Goal: Task Accomplishment & Management: Use online tool/utility

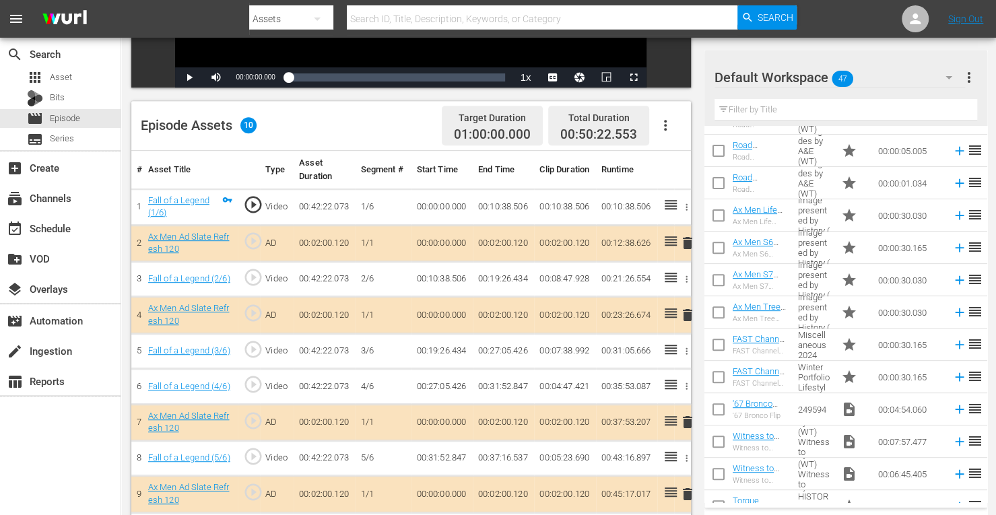
scroll to position [284, 0]
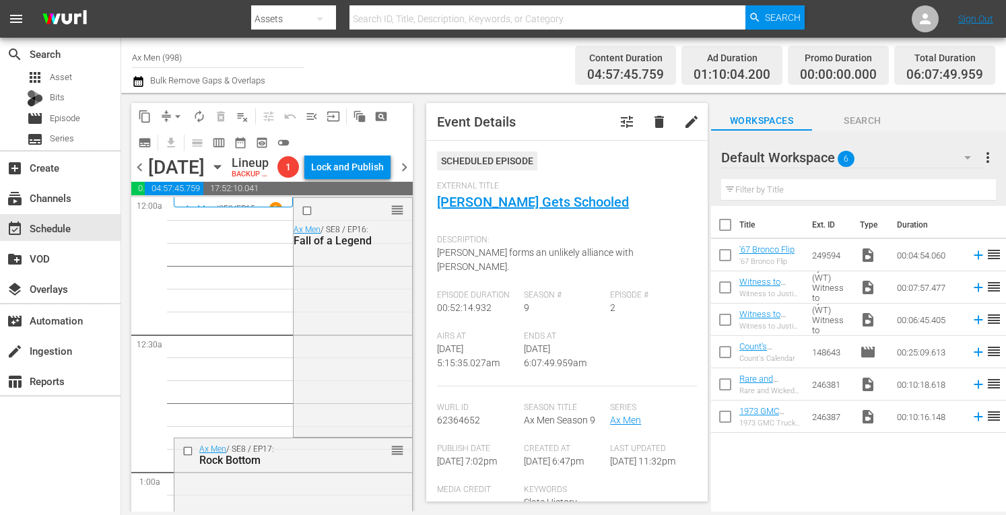
scroll to position [1374, 0]
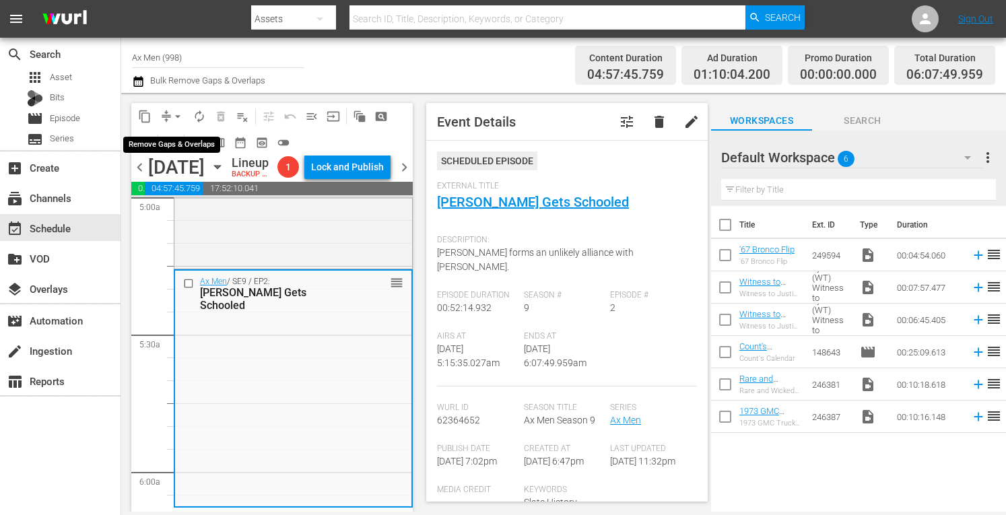
click at [177, 110] on span "arrow_drop_down" at bounding box center [177, 116] width 13 height 13
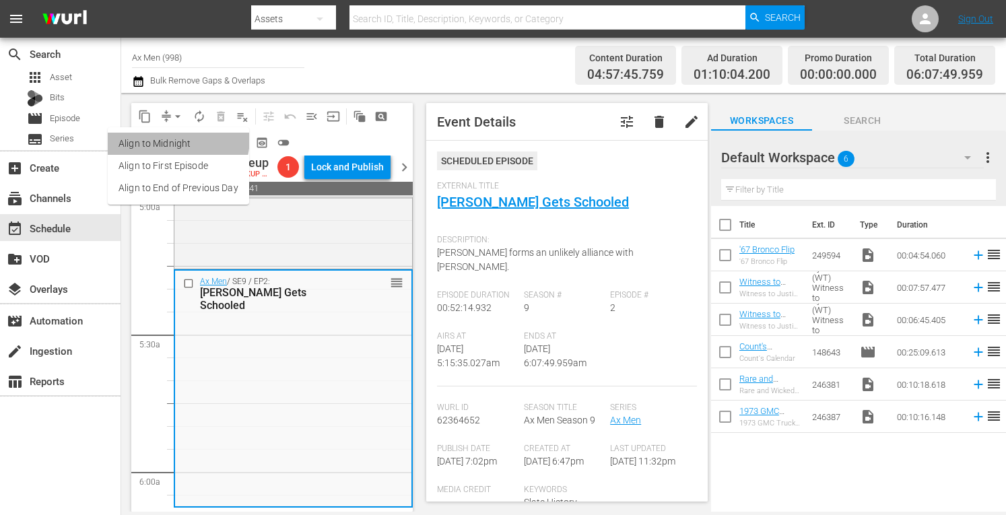
click at [170, 138] on li "Align to Midnight" at bounding box center [178, 144] width 141 height 22
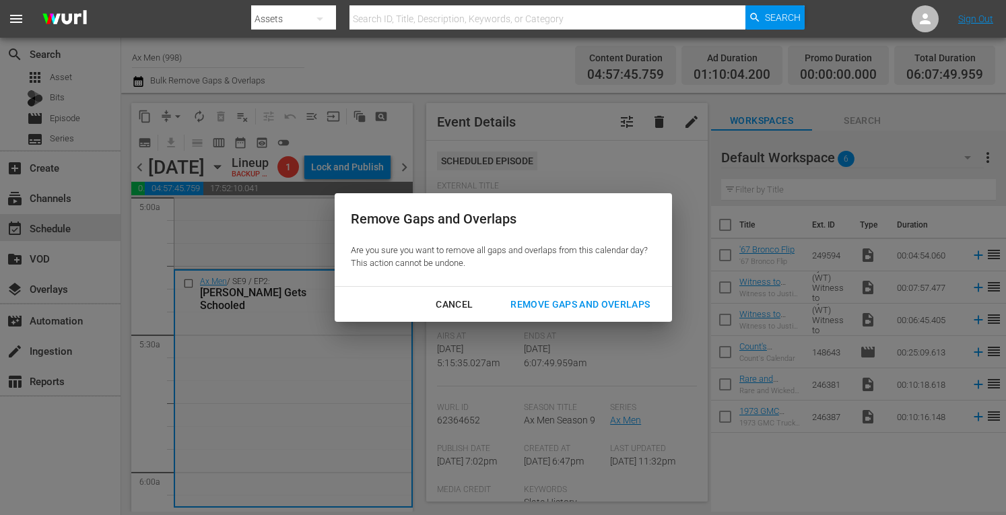
click at [567, 301] on div "Remove Gaps and Overlaps" at bounding box center [580, 304] width 161 height 17
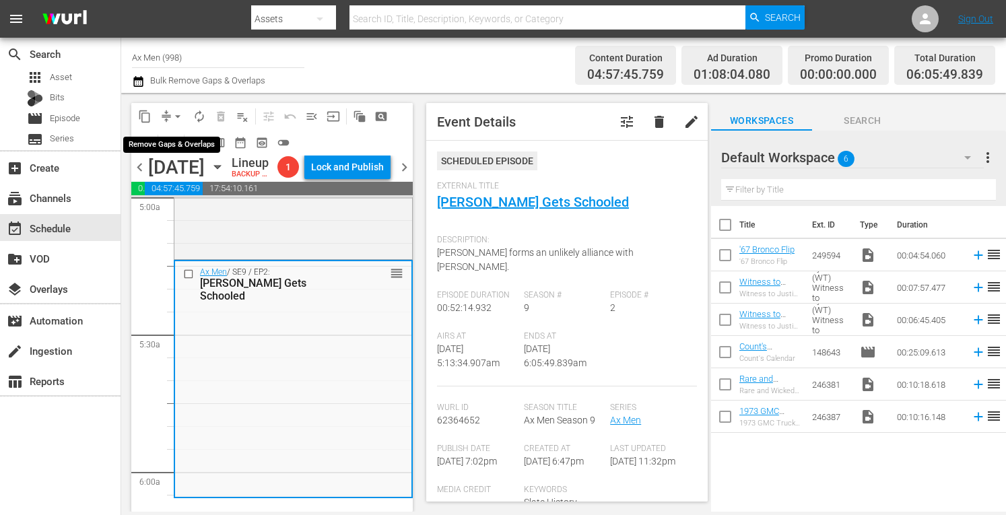
click at [178, 114] on span "arrow_drop_down" at bounding box center [177, 116] width 13 height 13
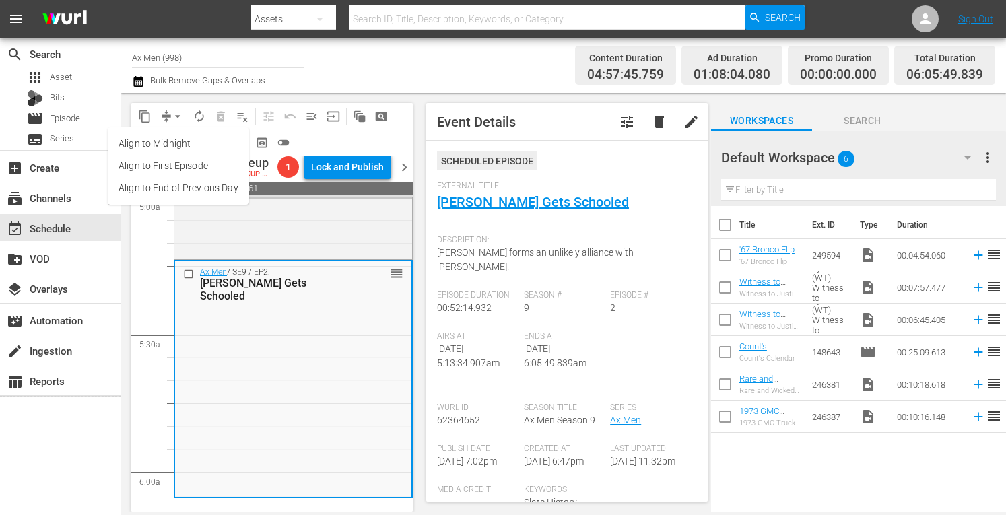
click at [172, 143] on li "Align to Midnight" at bounding box center [178, 144] width 141 height 22
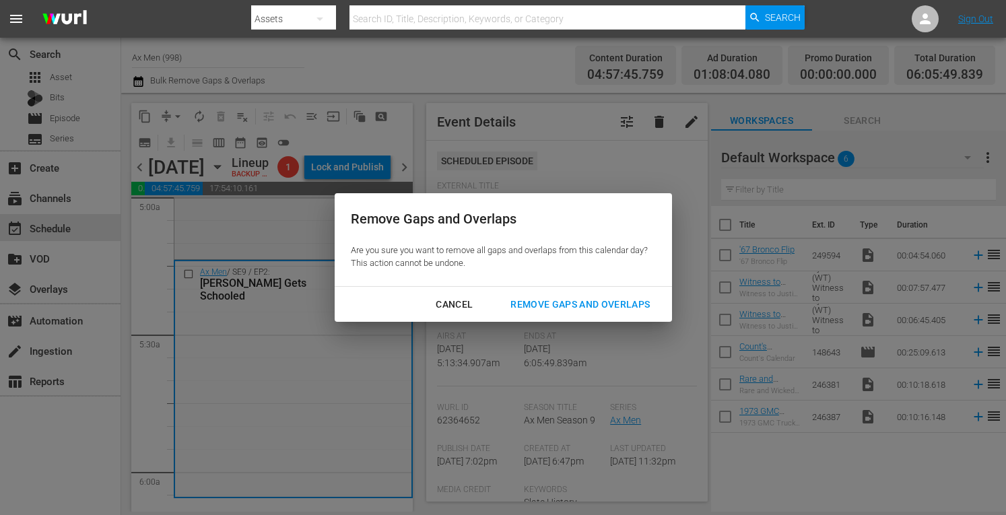
click at [529, 305] on div "Remove Gaps and Overlaps" at bounding box center [580, 304] width 161 height 17
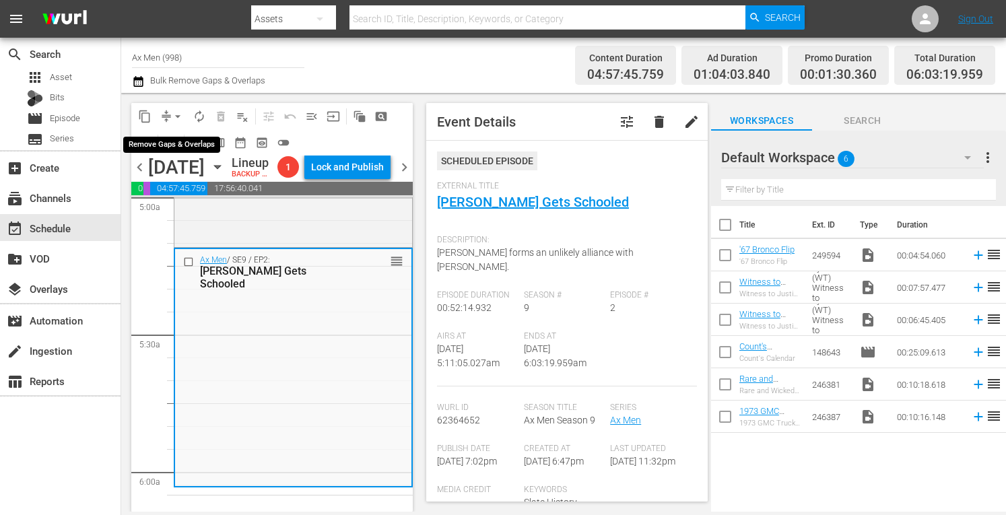
click at [177, 112] on span "arrow_drop_down" at bounding box center [177, 116] width 13 height 13
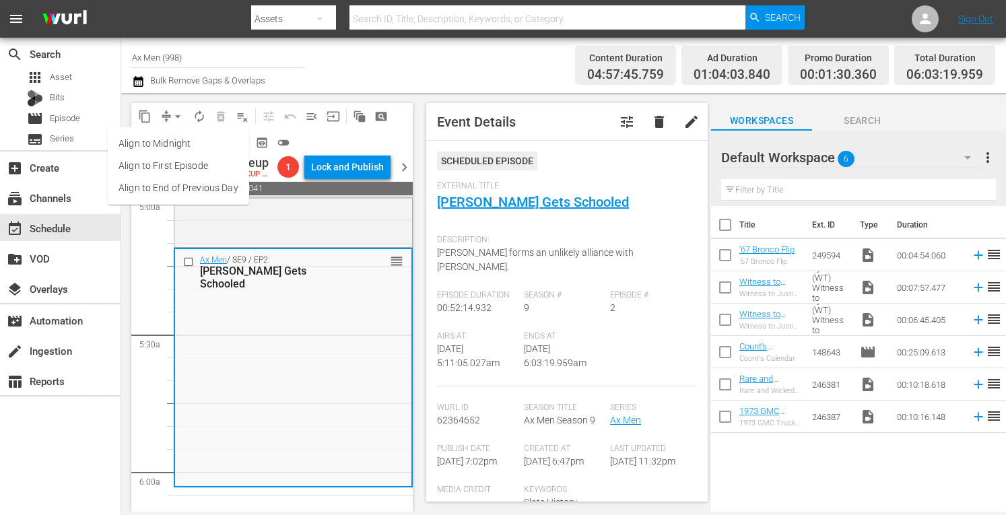
click at [176, 141] on li "Align to Midnight" at bounding box center [178, 144] width 141 height 22
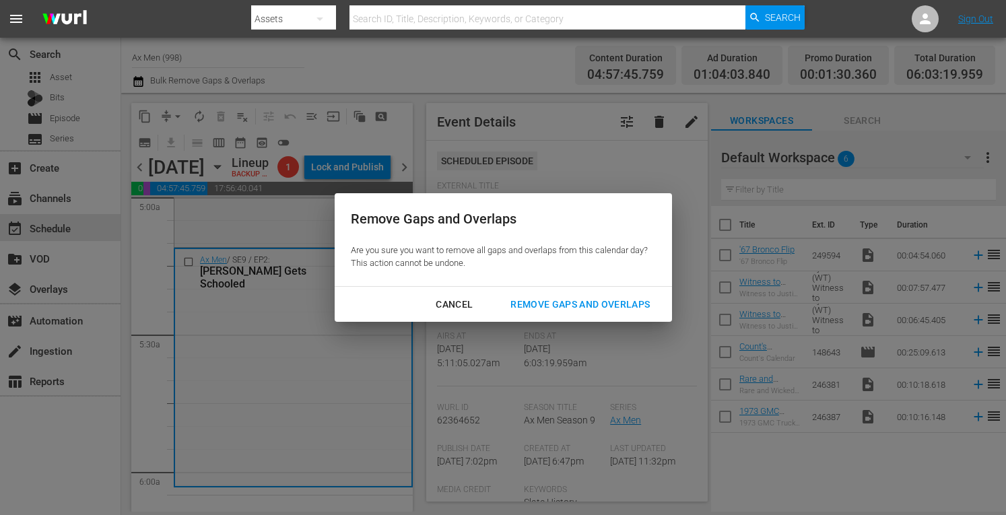
click at [540, 304] on div "Remove Gaps and Overlaps" at bounding box center [580, 304] width 161 height 17
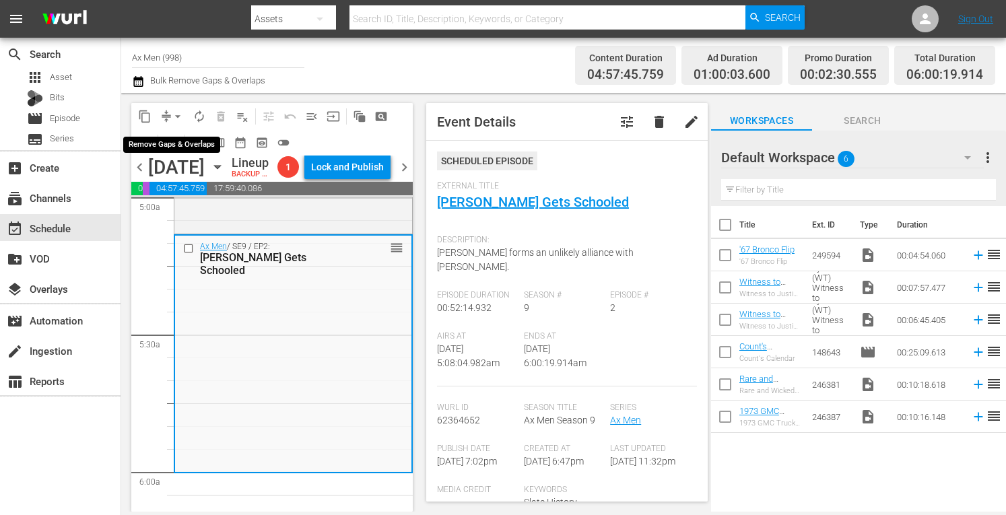
click at [178, 111] on span "arrow_drop_down" at bounding box center [177, 116] width 13 height 13
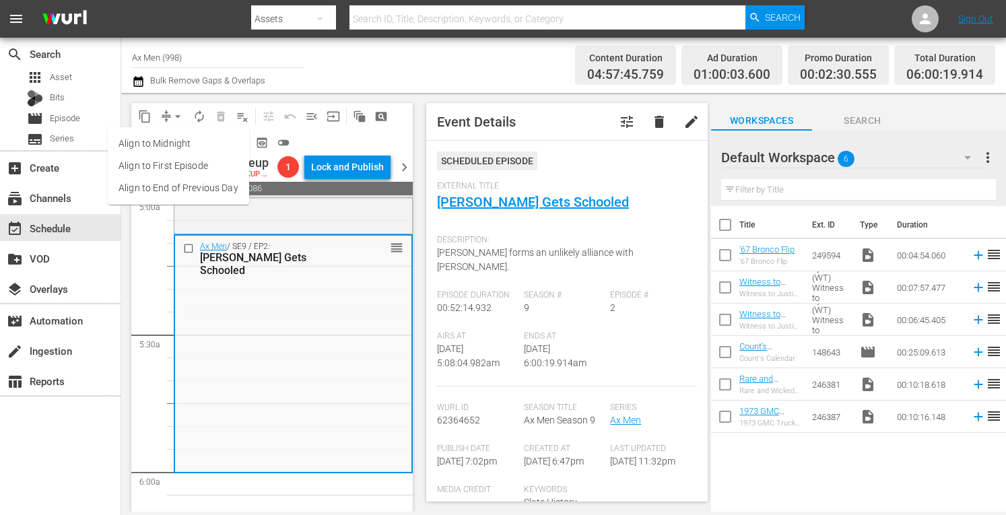
click at [176, 139] on li "Align to Midnight" at bounding box center [178, 144] width 141 height 22
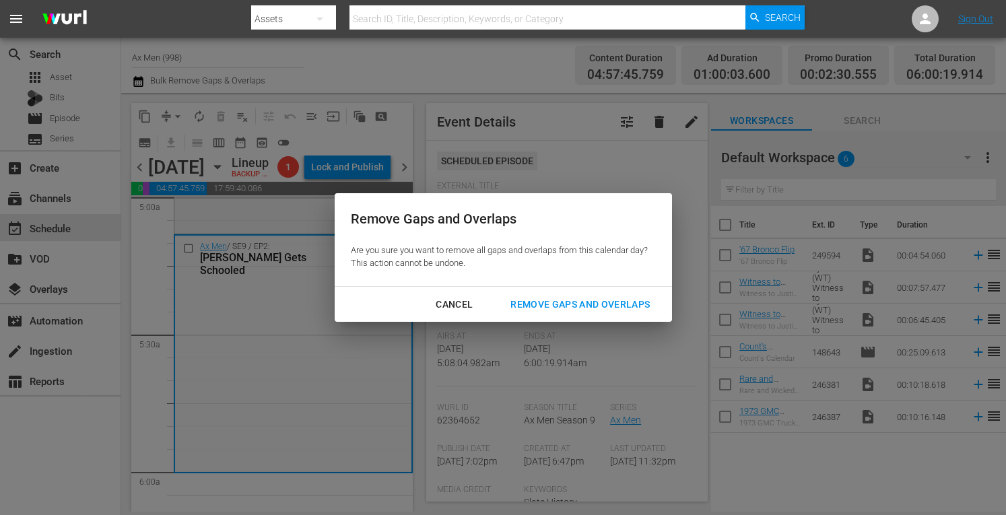
click at [547, 300] on div "Remove Gaps and Overlaps" at bounding box center [580, 304] width 161 height 17
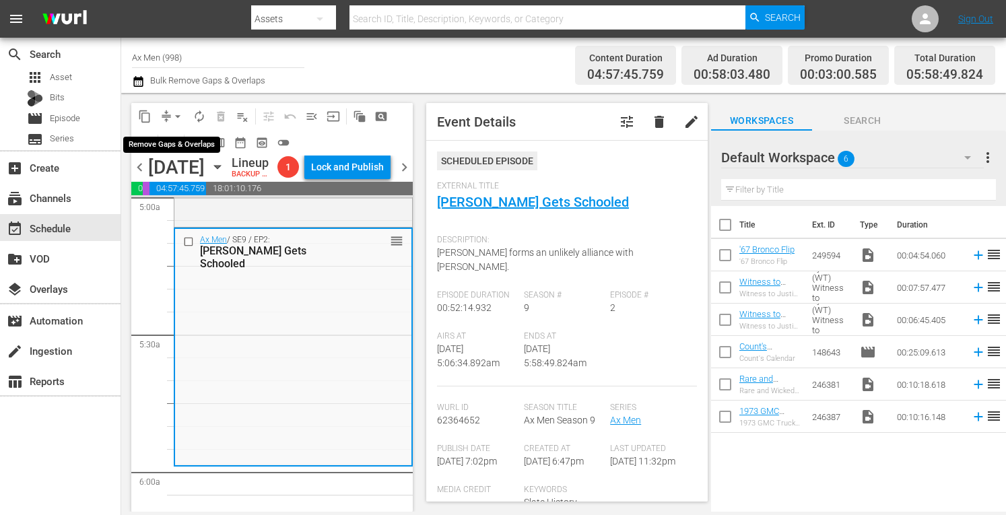
click at [175, 113] on span "arrow_drop_down" at bounding box center [177, 116] width 13 height 13
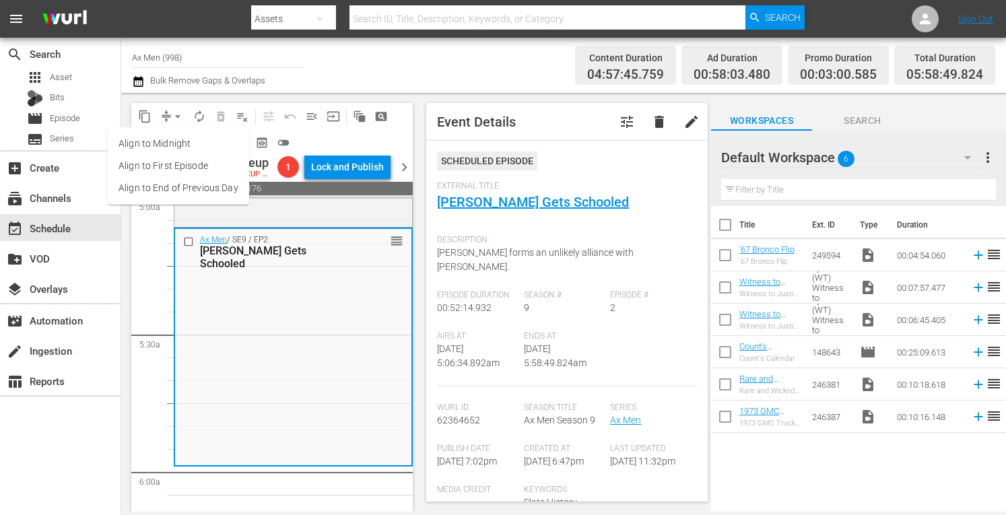
click at [172, 141] on li "Align to Midnight" at bounding box center [178, 144] width 141 height 22
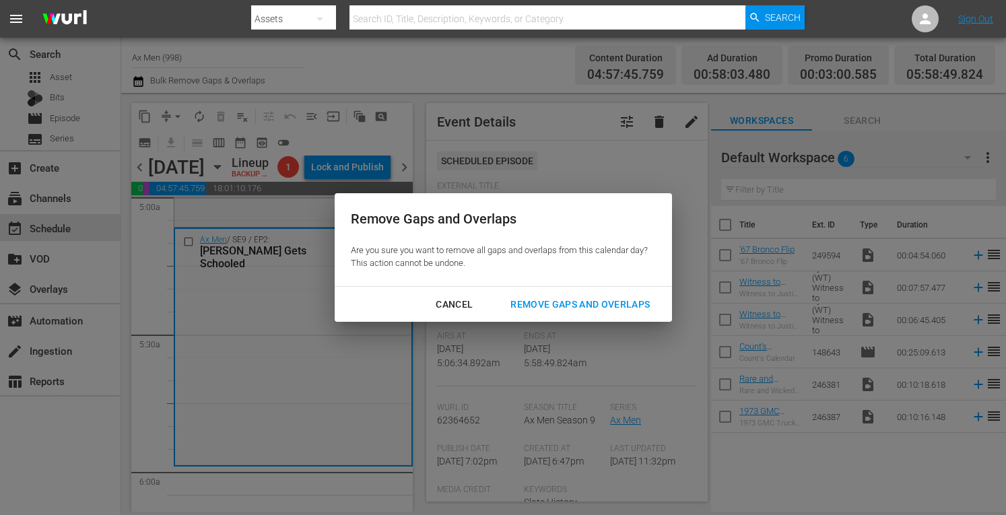
click at [539, 302] on div "Remove Gaps and Overlaps" at bounding box center [580, 304] width 161 height 17
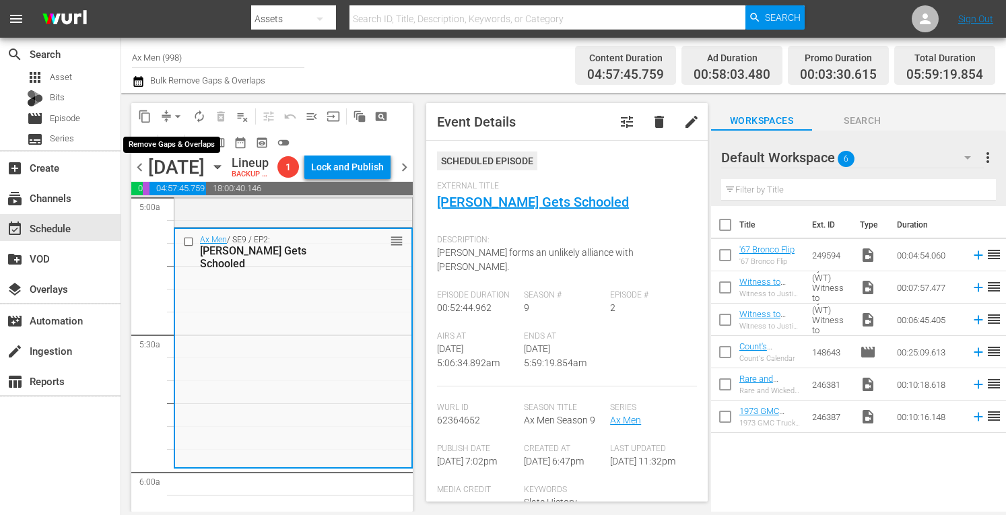
click at [179, 112] on span "arrow_drop_down" at bounding box center [177, 116] width 13 height 13
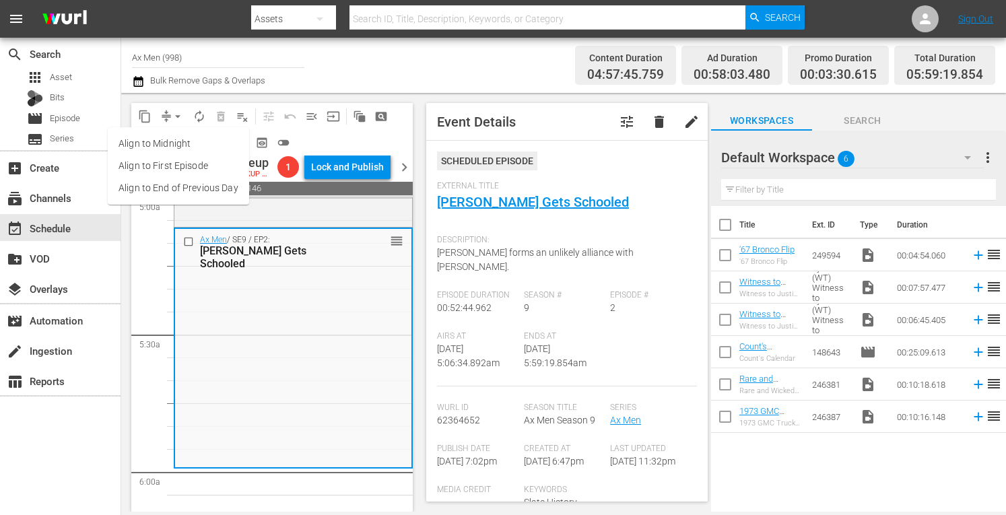
click at [168, 141] on li "Align to Midnight" at bounding box center [178, 144] width 141 height 22
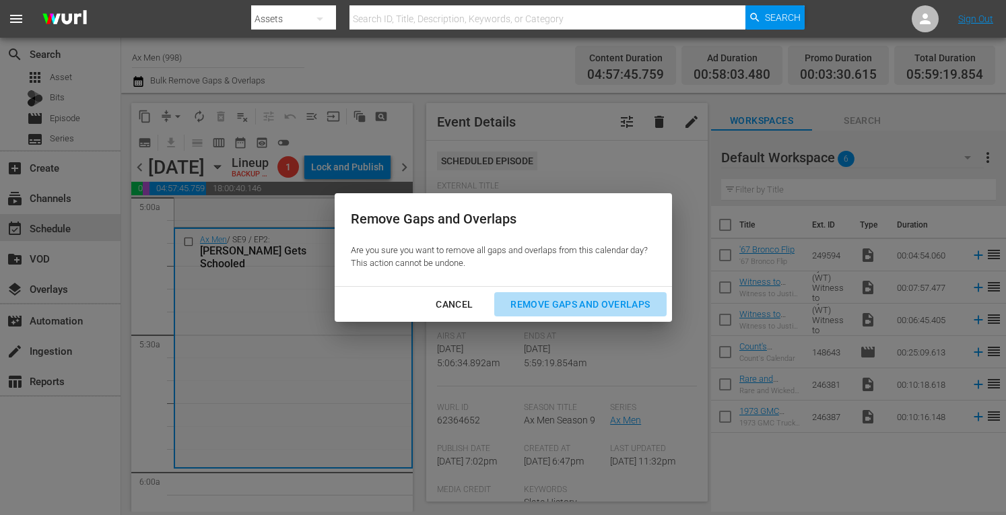
click at [539, 298] on div "Remove Gaps and Overlaps" at bounding box center [580, 304] width 161 height 17
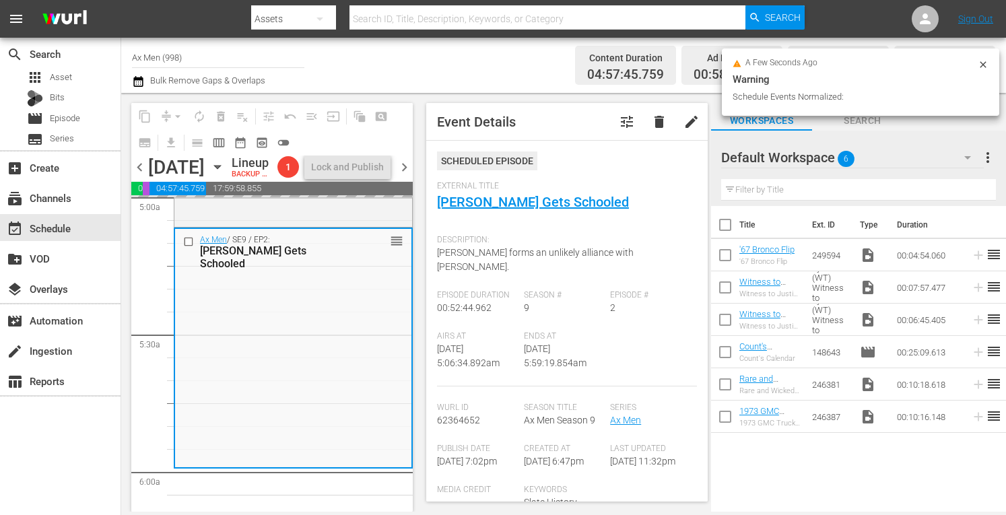
scroll to position [1351, 0]
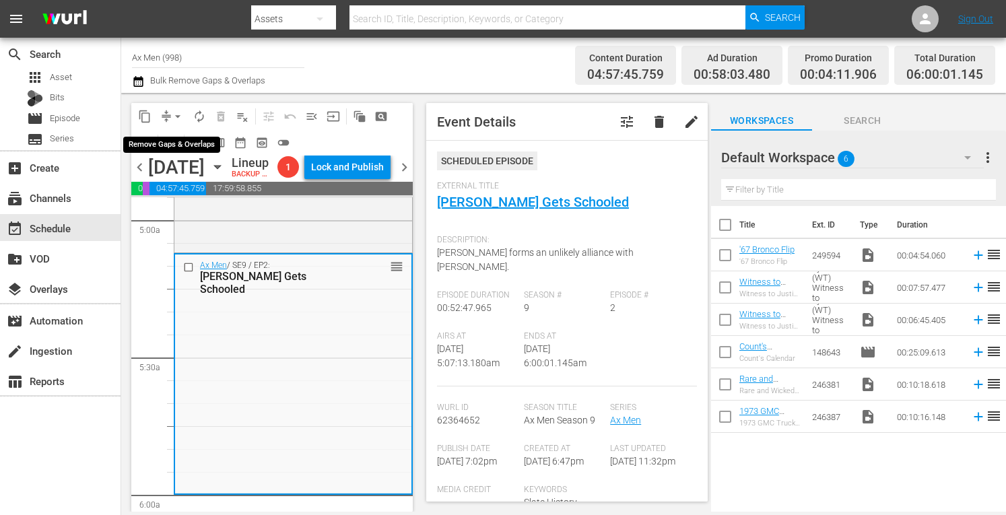
click at [178, 116] on span "arrow_drop_down" at bounding box center [177, 116] width 13 height 13
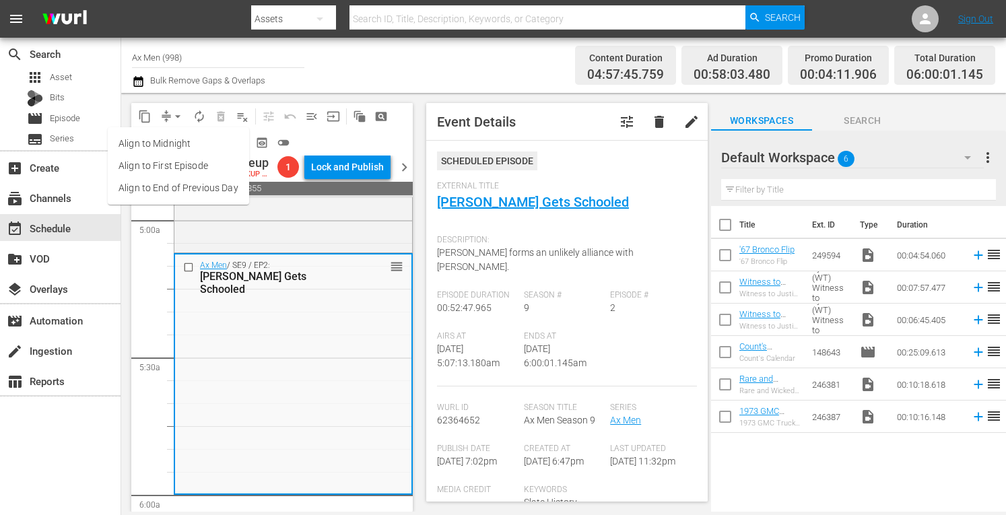
click at [176, 141] on li "Align to Midnight" at bounding box center [178, 144] width 141 height 22
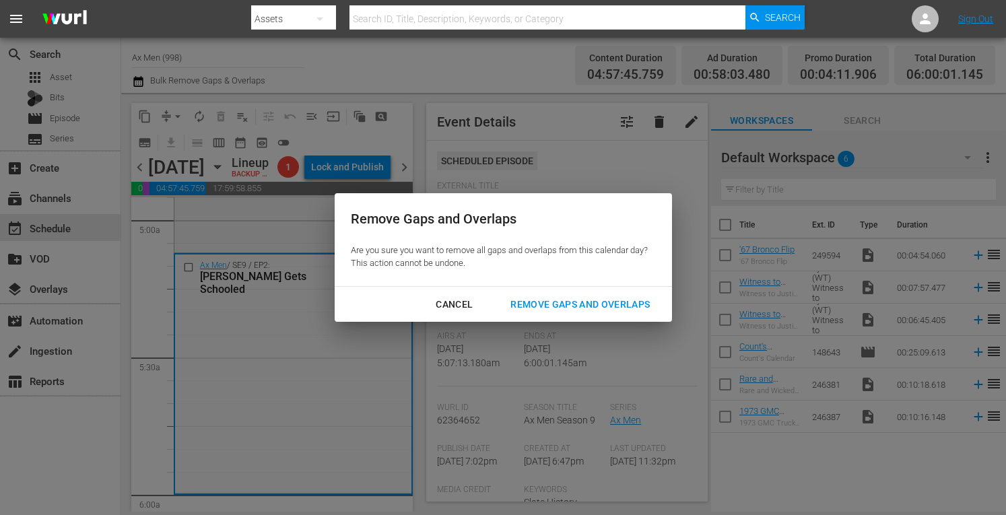
click at [562, 303] on div "Remove Gaps and Overlaps" at bounding box center [580, 304] width 161 height 17
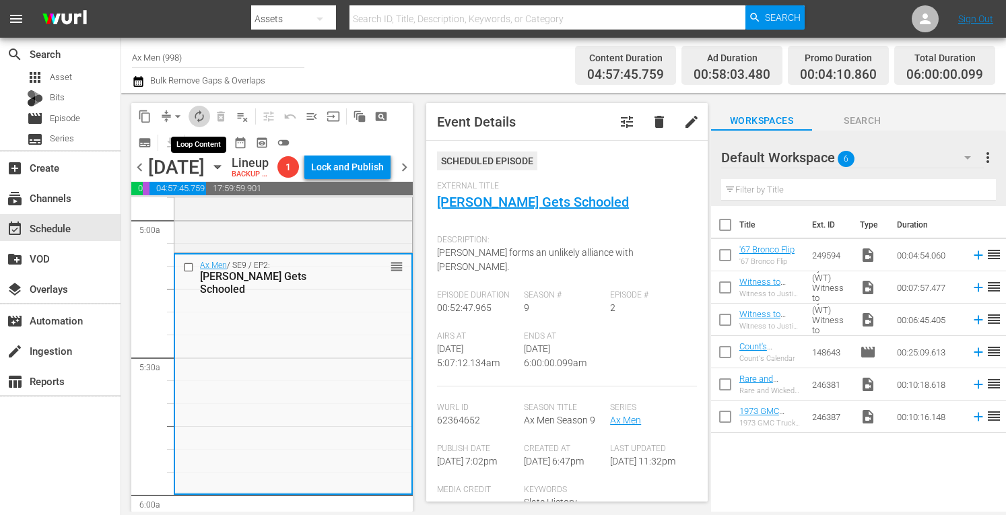
click at [200, 110] on span "autorenew_outlined" at bounding box center [199, 116] width 13 height 13
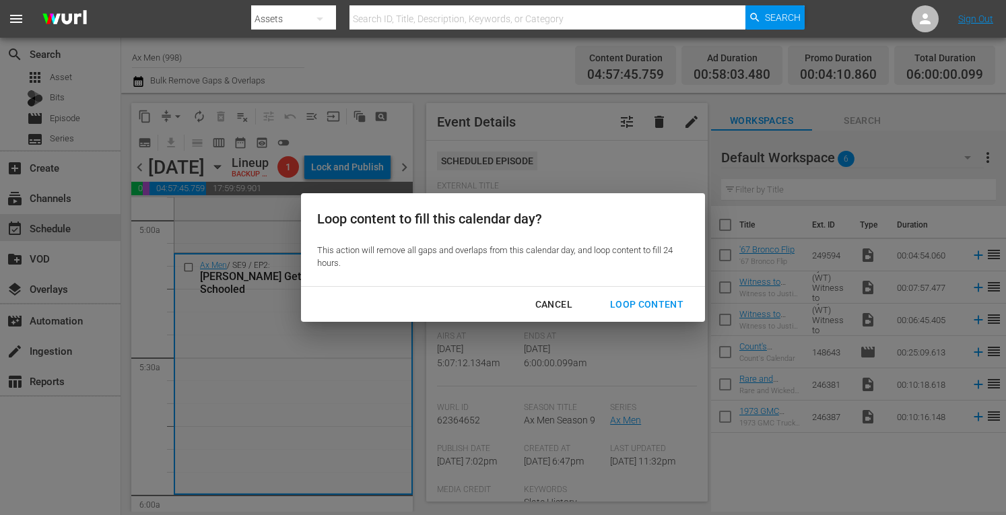
click at [628, 303] on div "Loop Content" at bounding box center [646, 304] width 95 height 17
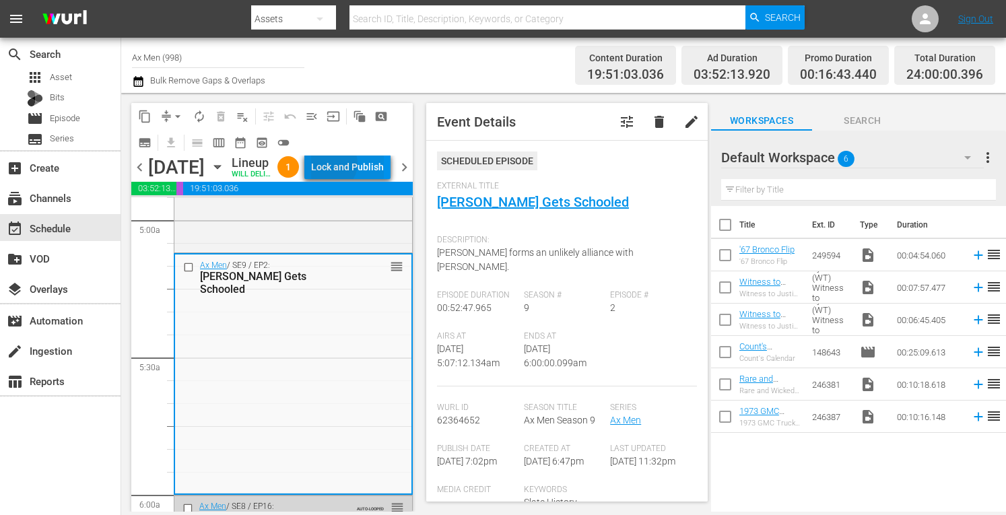
click at [362, 166] on div "Lock and Publish" at bounding box center [347, 167] width 73 height 24
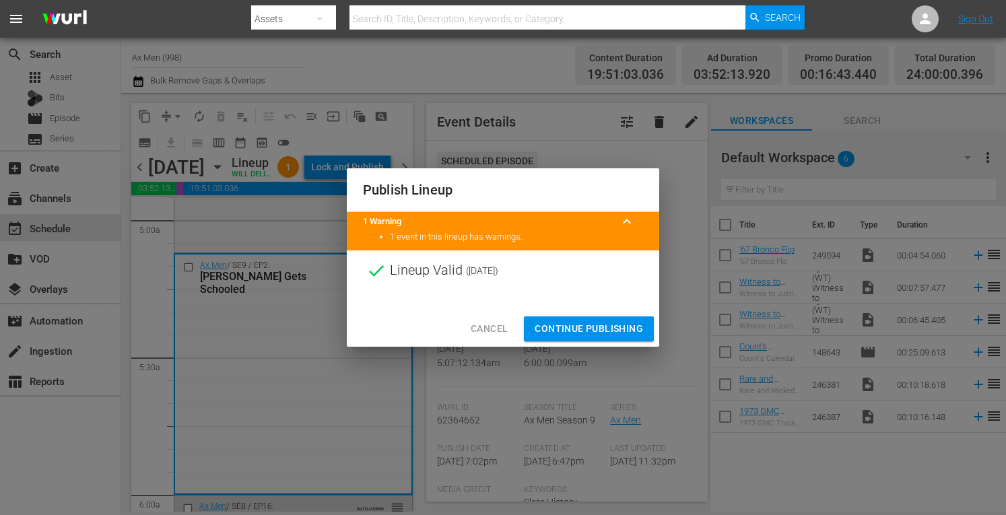
click at [555, 331] on span "Continue Publishing" at bounding box center [589, 329] width 108 height 17
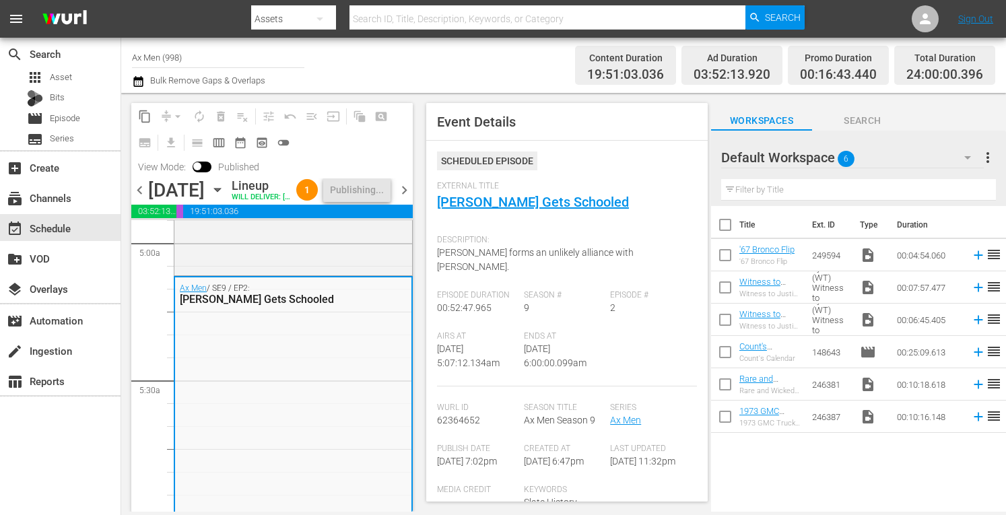
click at [408, 199] on span "chevron_right" at bounding box center [404, 190] width 17 height 17
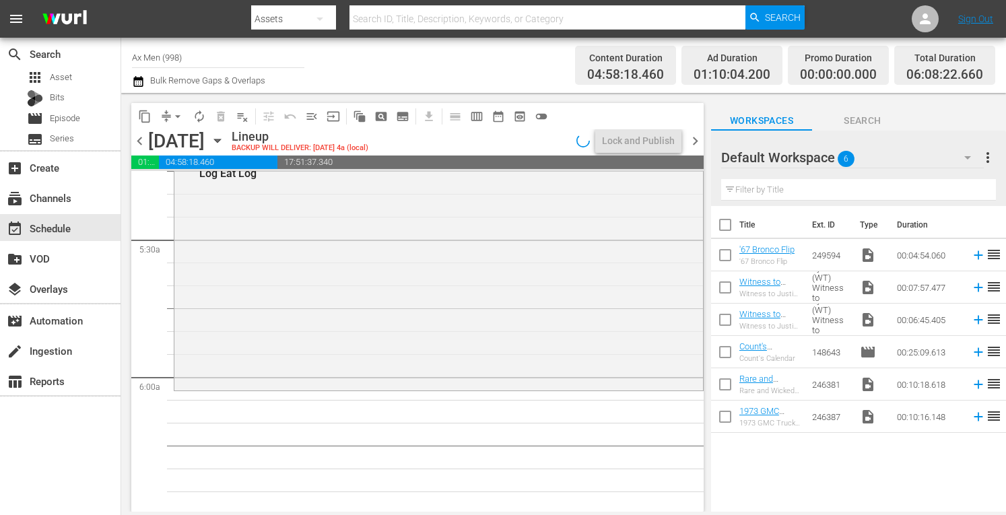
scroll to position [1328, 0]
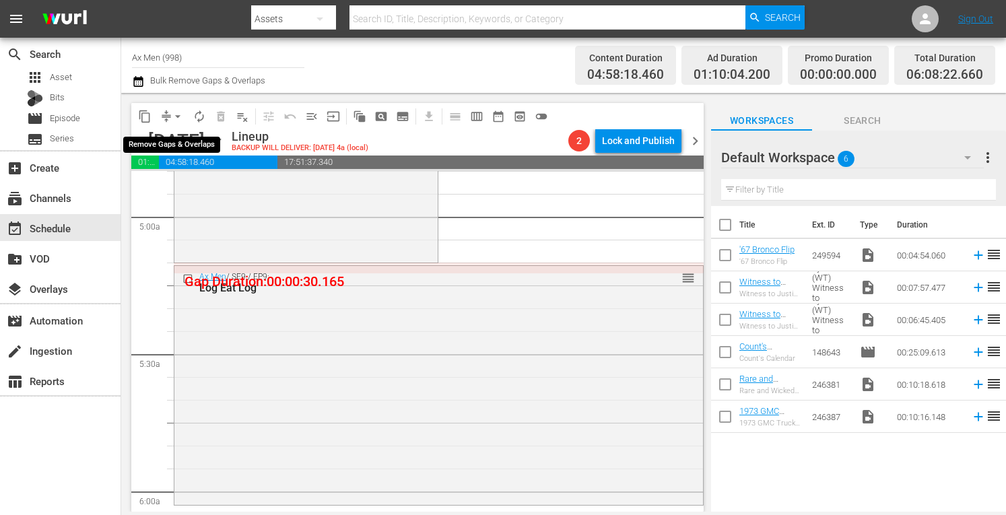
click at [177, 111] on span "arrow_drop_down" at bounding box center [177, 116] width 13 height 13
click at [171, 142] on li "Align to Midnight" at bounding box center [178, 144] width 141 height 22
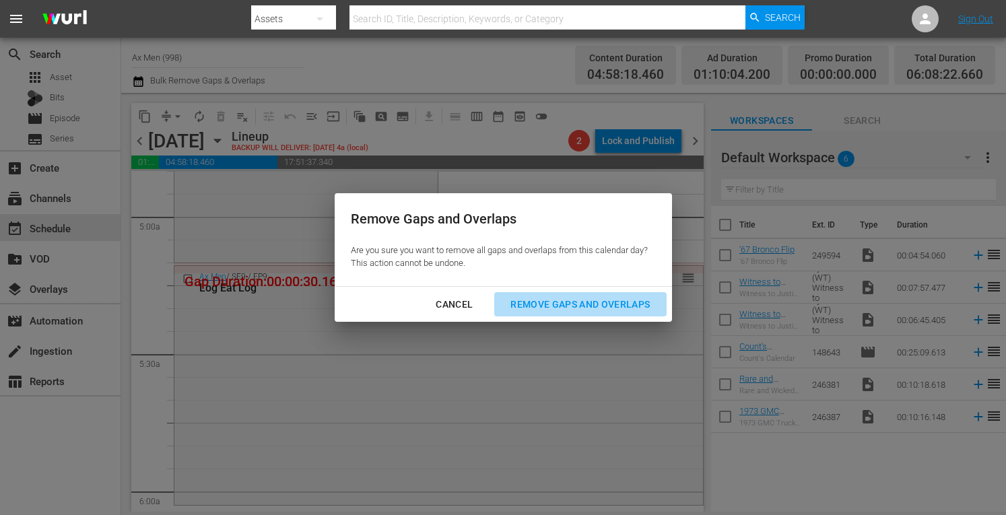
click at [534, 300] on div "Remove Gaps and Overlaps" at bounding box center [580, 304] width 161 height 17
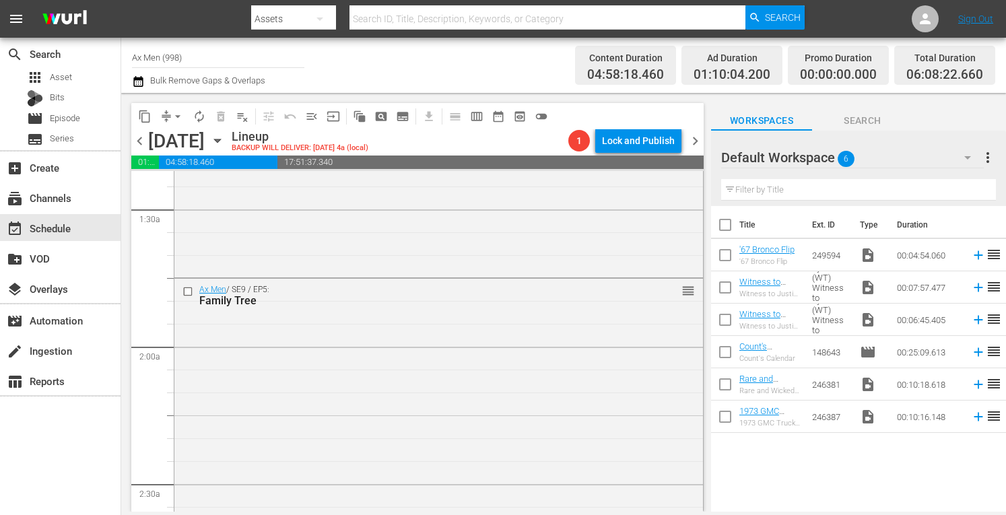
scroll to position [0, 0]
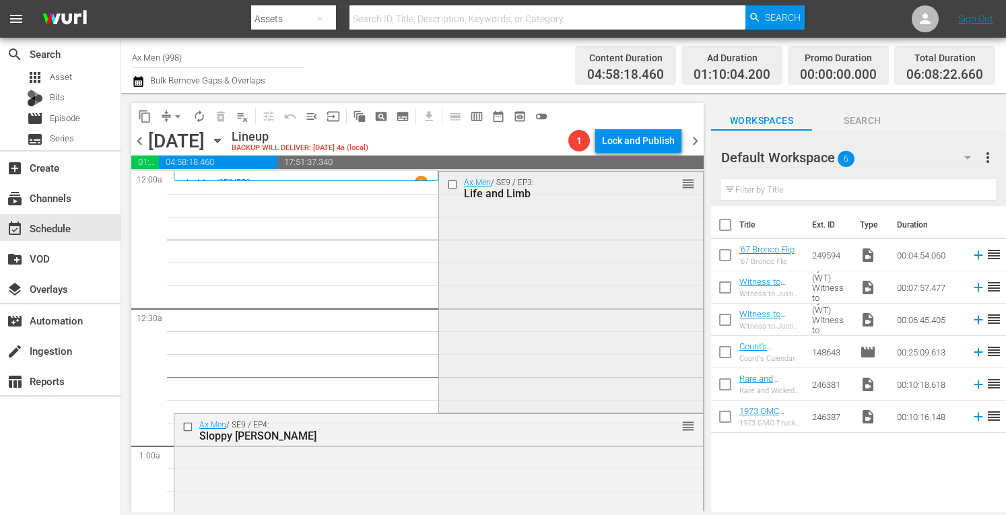
click at [605, 259] on div "Ax Men / SE9 / EP3: Life and Limb reorder" at bounding box center [570, 291] width 263 height 238
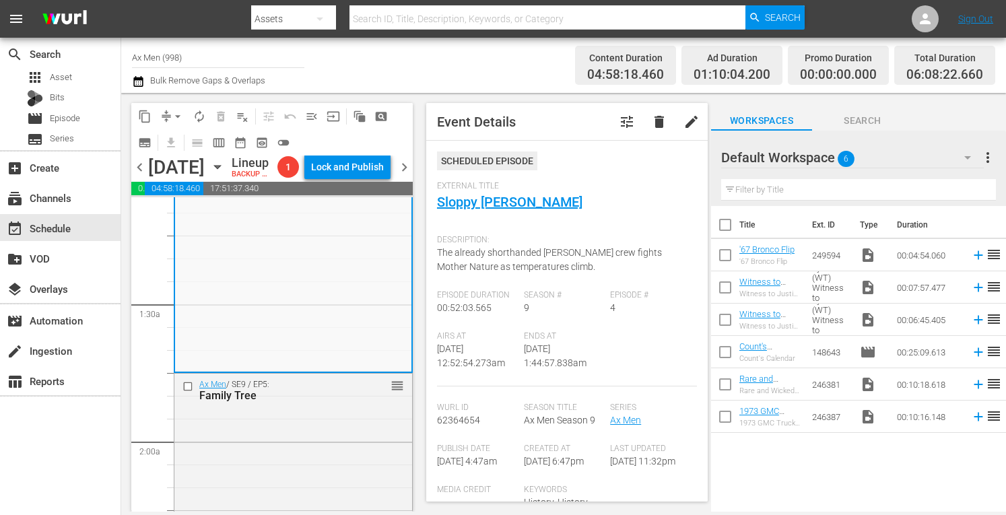
scroll to position [368, 0]
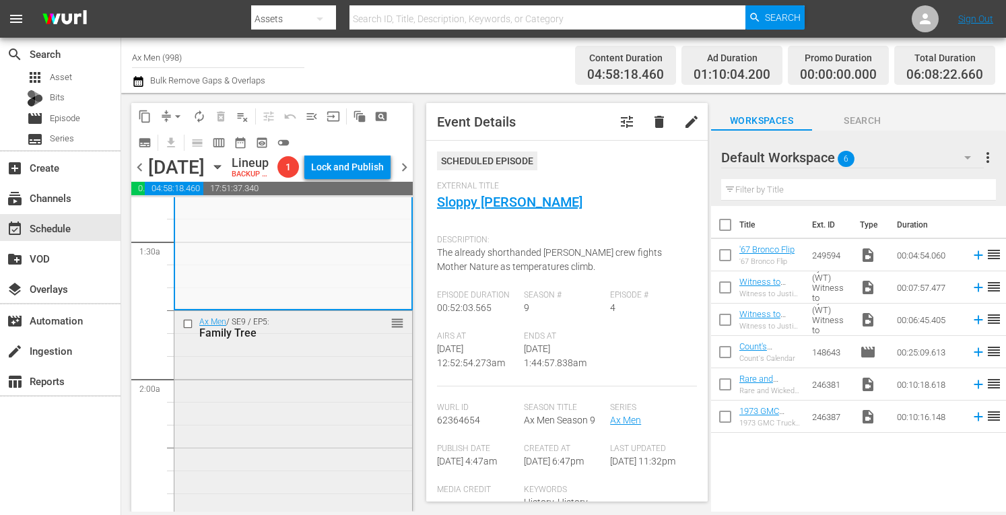
click at [341, 409] on div "Ax Men / SE9 / EP5: Family Tree reorder" at bounding box center [293, 429] width 238 height 237
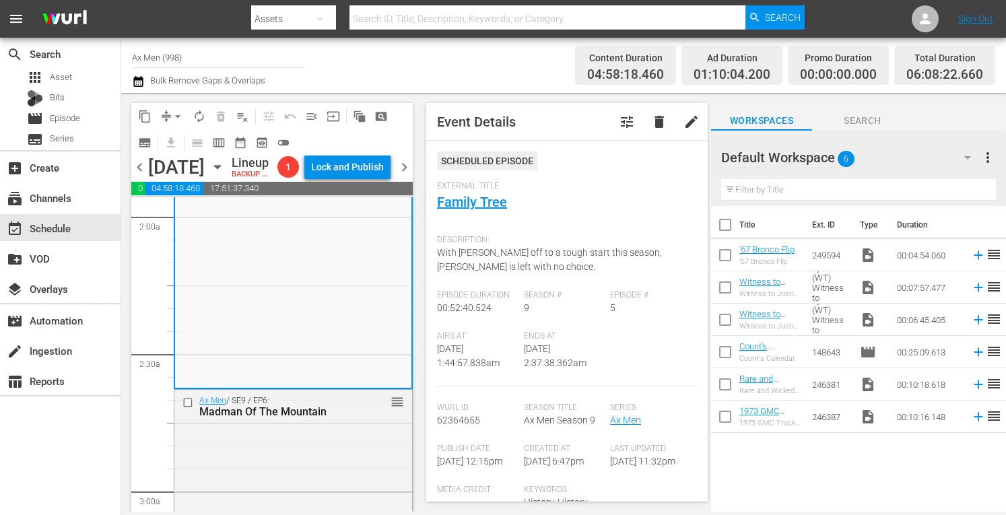
scroll to position [556, 0]
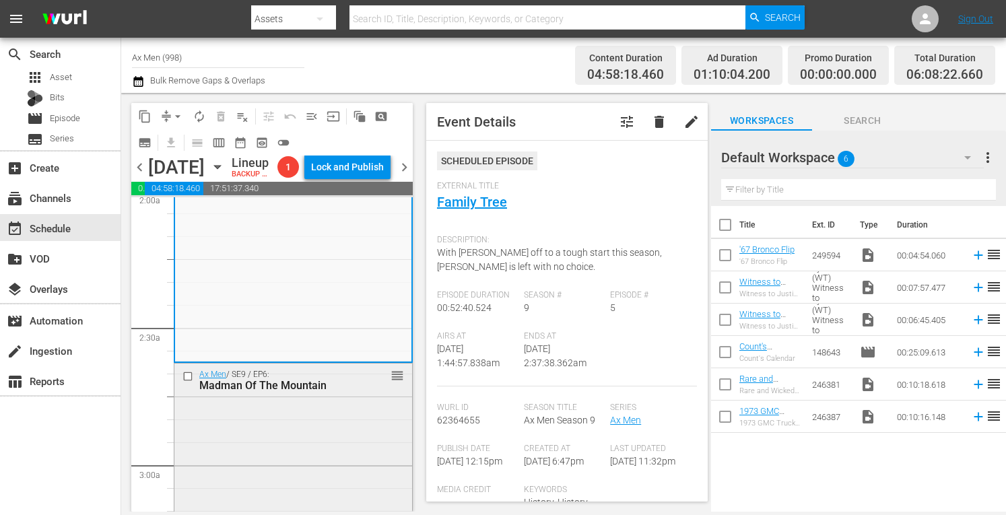
click at [321, 453] on div "Ax Men / SE9 / EP6: Madman Of The Mountain reorder" at bounding box center [293, 483] width 238 height 238
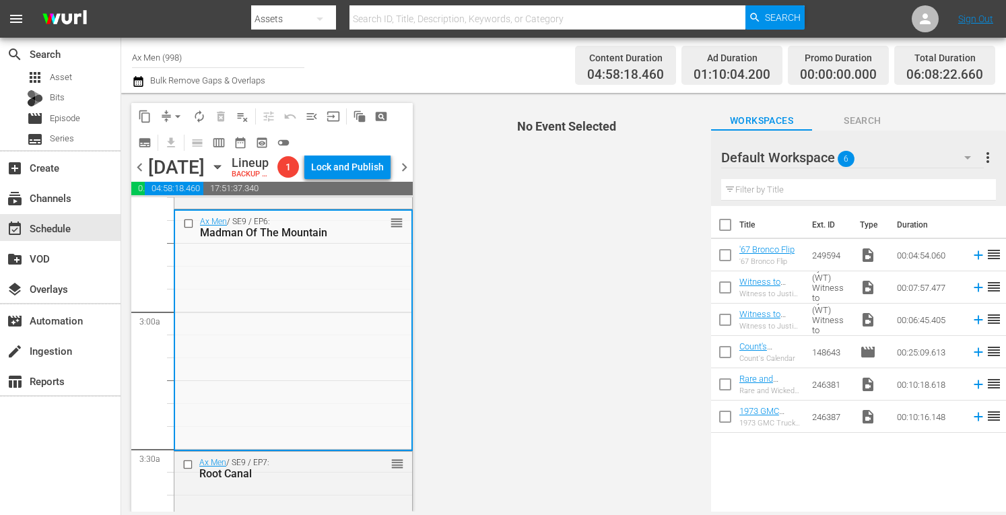
scroll to position [790, 0]
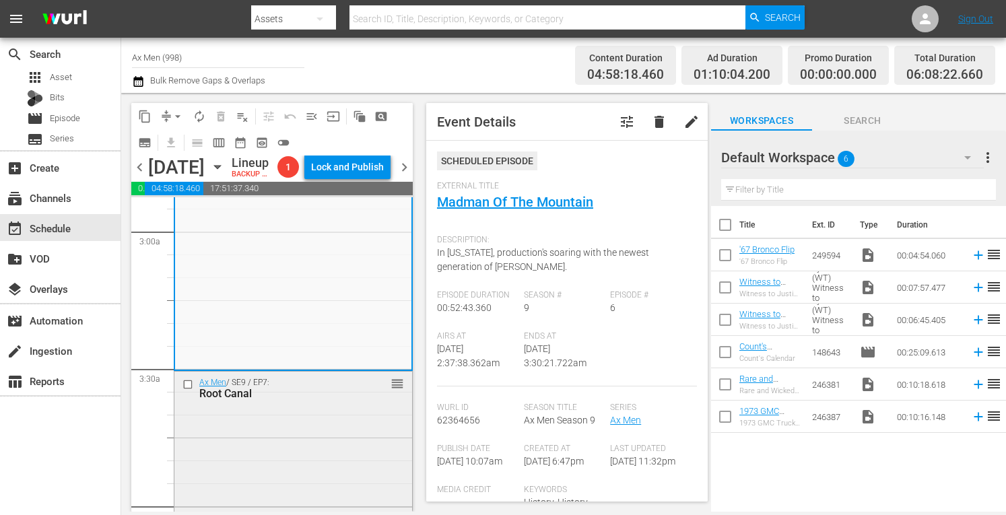
click at [368, 405] on div "Ax Men / SE9 / EP7: Root Canal reorder" at bounding box center [293, 388] width 238 height 33
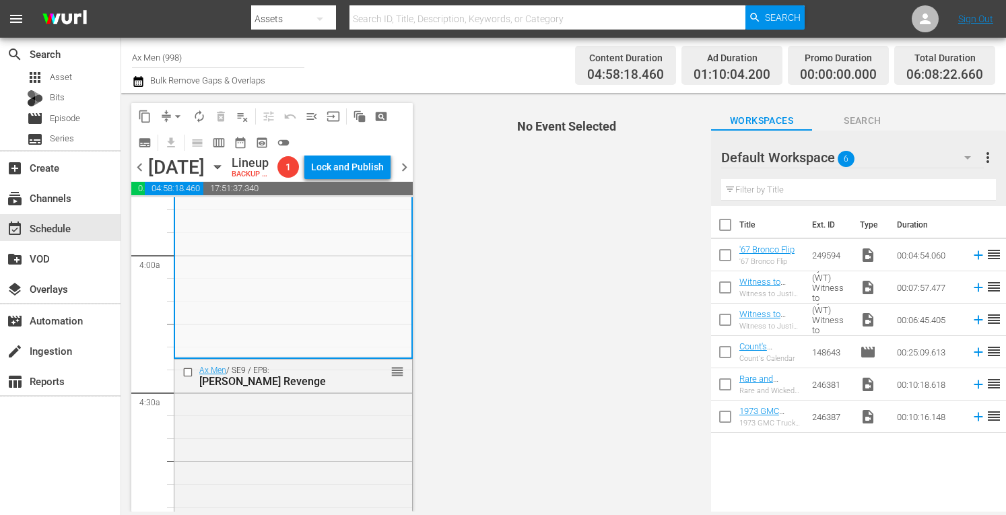
scroll to position [1059, 0]
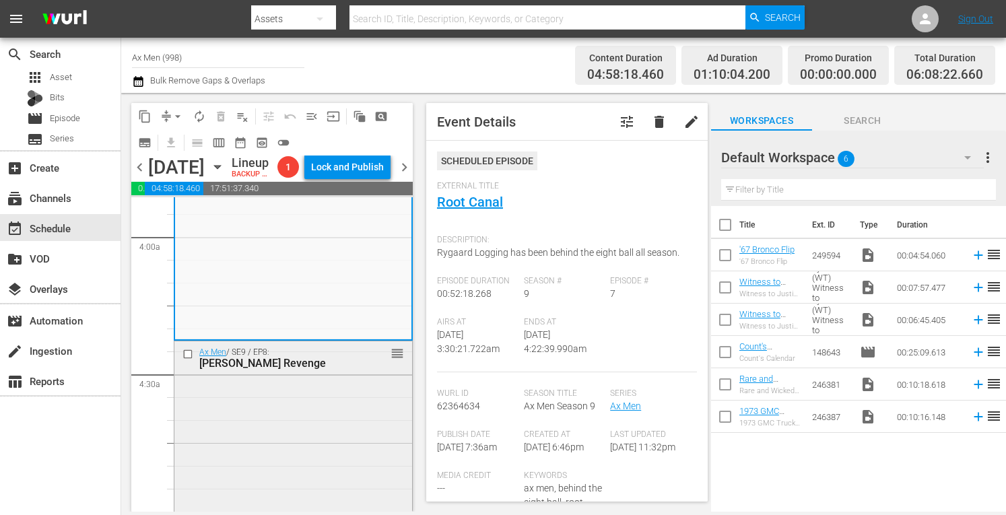
click at [317, 445] on div "Ax Men / SE9 / EP8: Rygaard's Revenge reorder" at bounding box center [293, 460] width 238 height 239
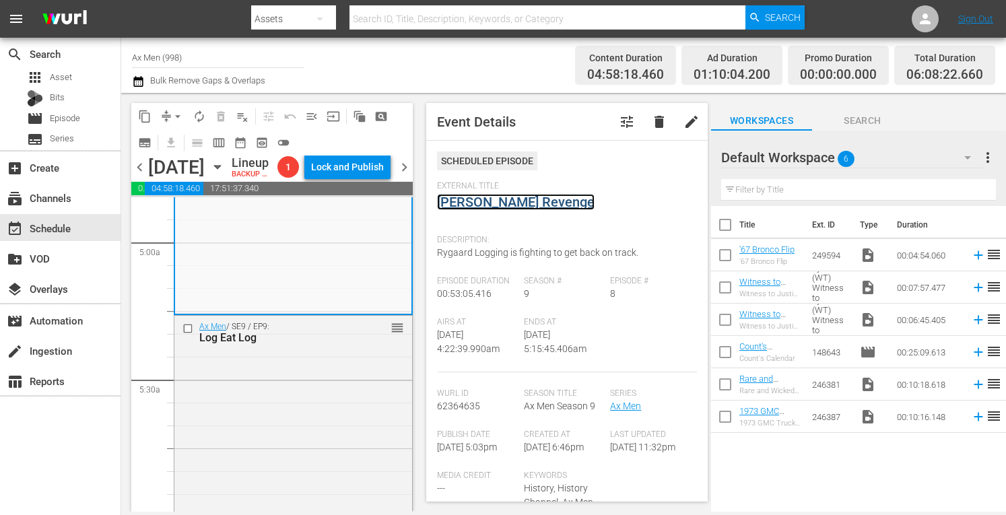
scroll to position [1338, 0]
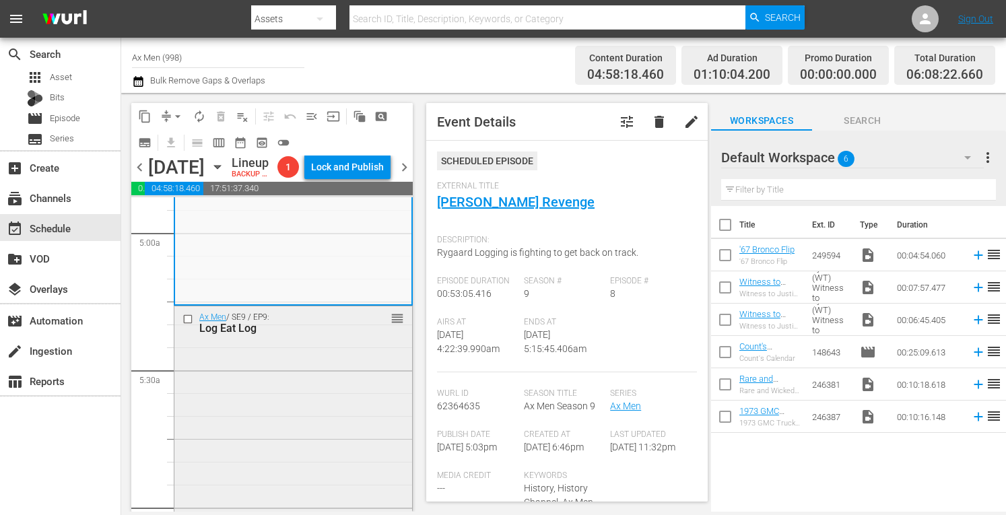
click at [339, 461] on div "Ax Men / SE9 / EP9: Log Eat Log reorder" at bounding box center [293, 424] width 238 height 237
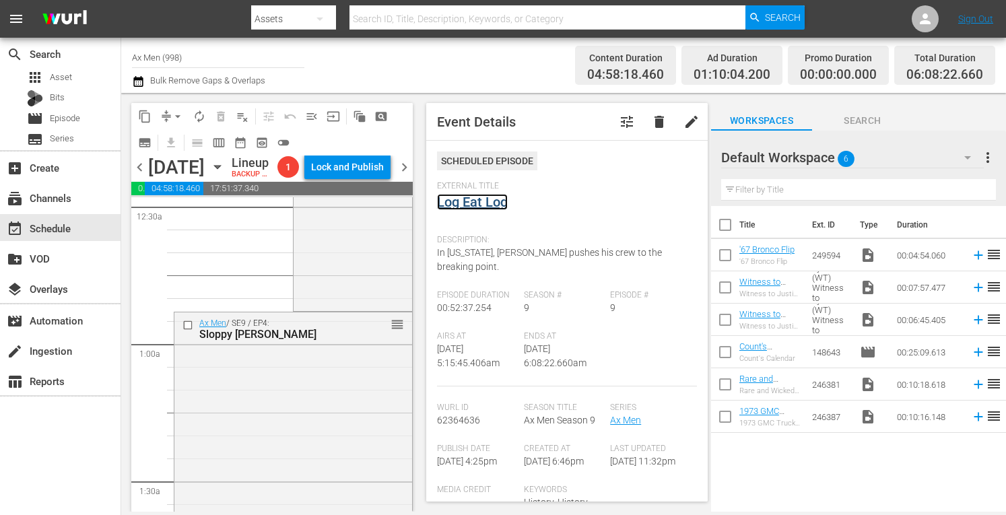
scroll to position [0, 0]
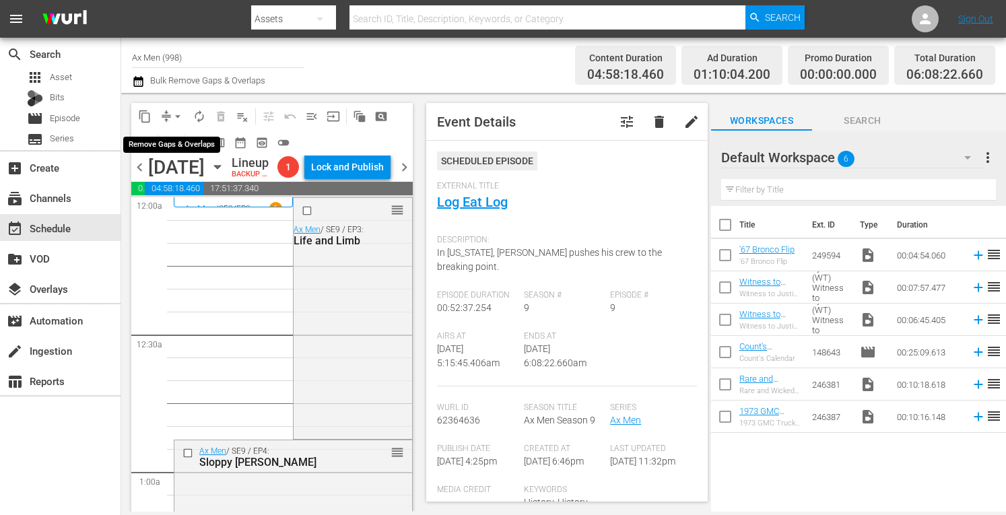
click at [179, 108] on button "arrow_drop_down" at bounding box center [178, 117] width 22 height 22
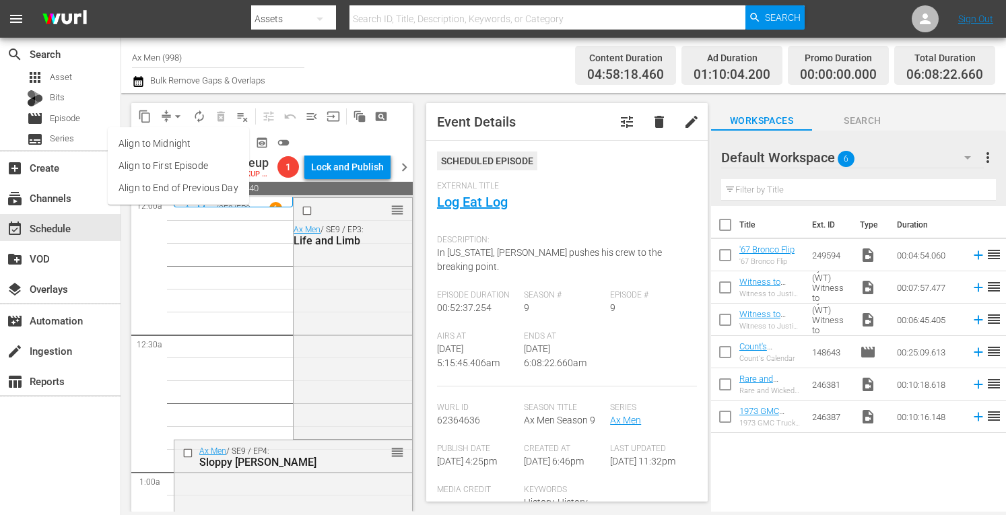
click at [175, 141] on li "Align to Midnight" at bounding box center [178, 144] width 141 height 22
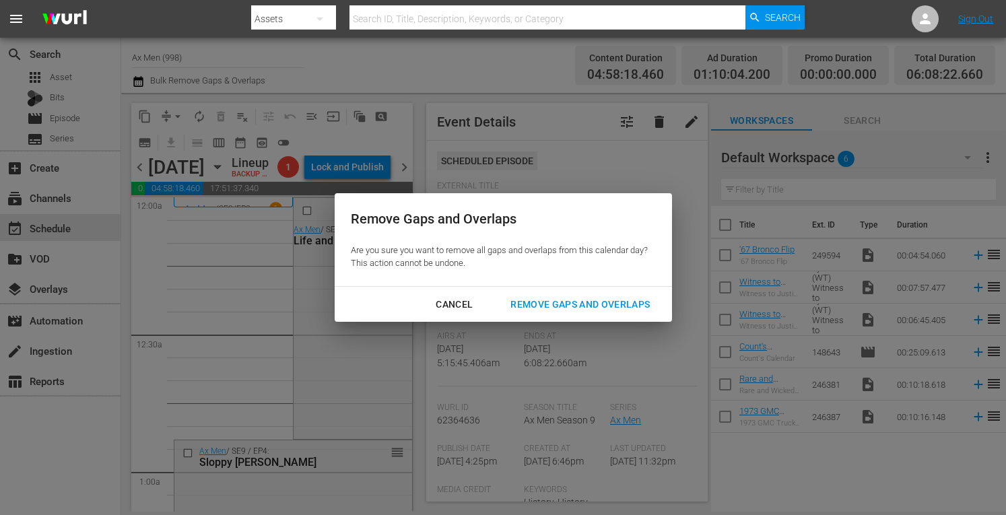
click at [541, 308] on div "Remove Gaps and Overlaps" at bounding box center [580, 304] width 161 height 17
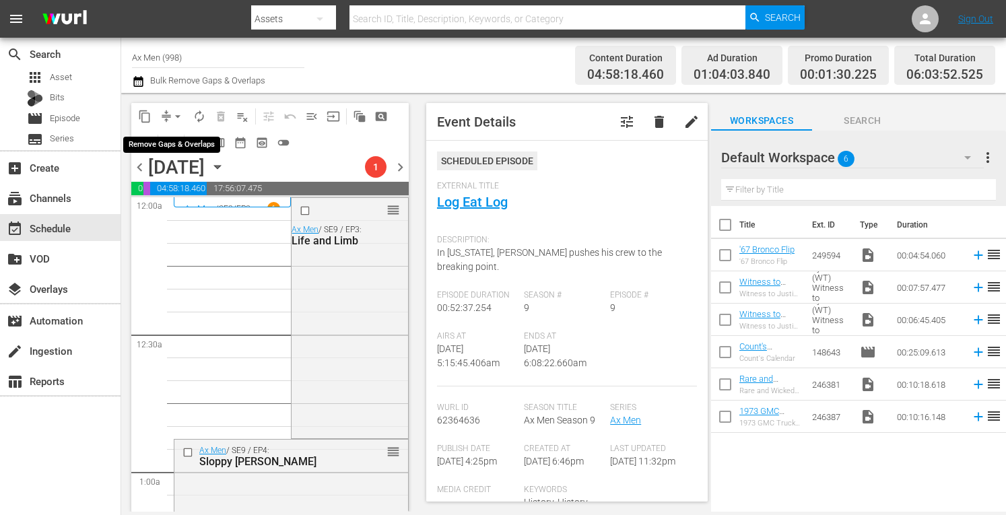
click at [180, 112] on span "arrow_drop_down" at bounding box center [177, 116] width 13 height 13
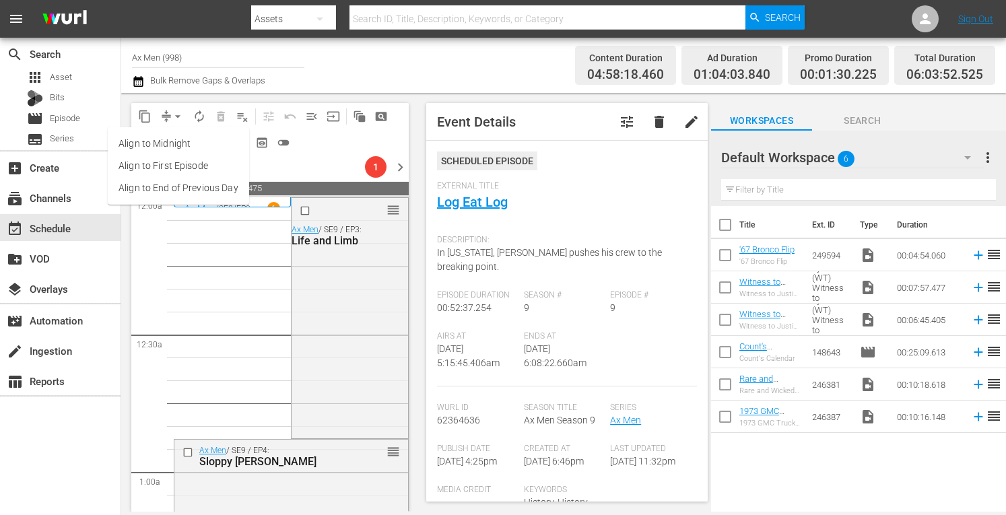
click at [170, 145] on li "Align to Midnight" at bounding box center [178, 144] width 141 height 22
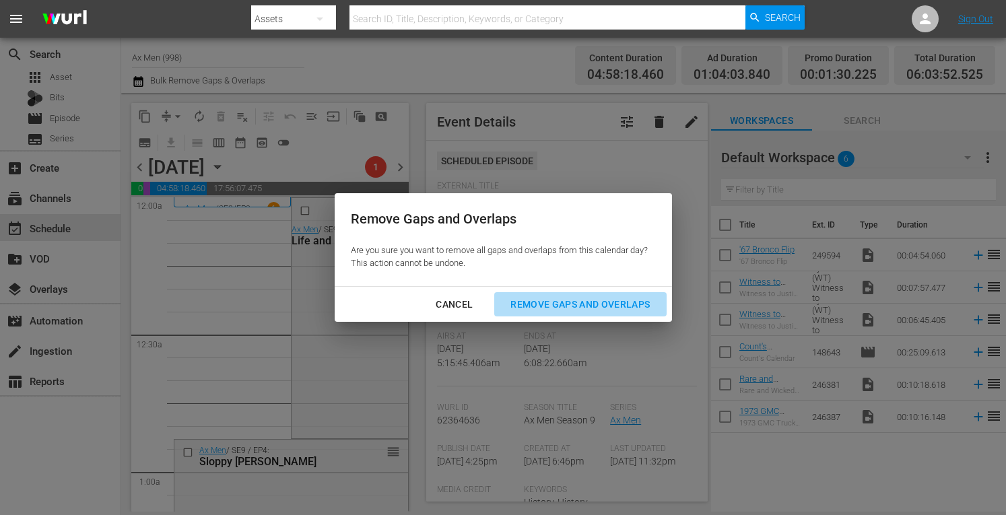
click at [572, 304] on div "Remove Gaps and Overlaps" at bounding box center [580, 304] width 161 height 17
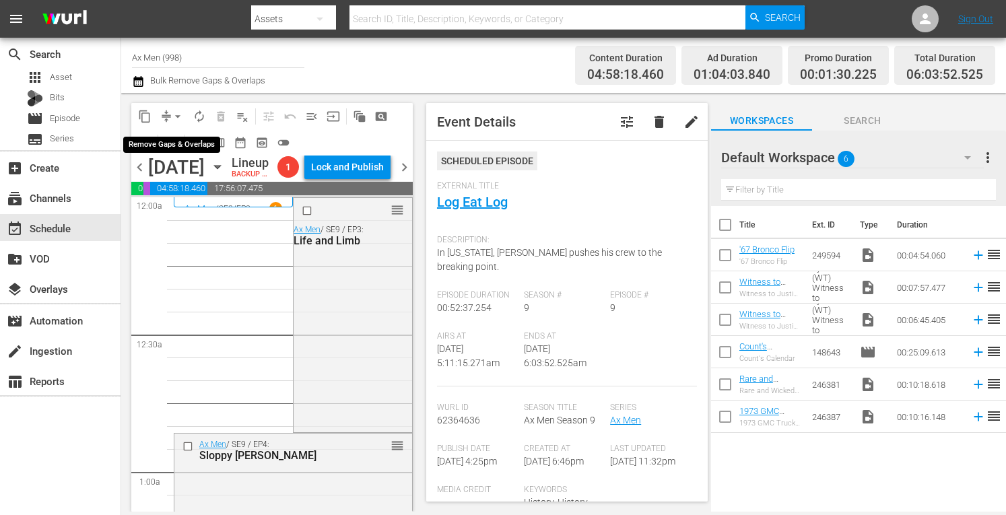
click at [174, 114] on span "arrow_drop_down" at bounding box center [177, 116] width 13 height 13
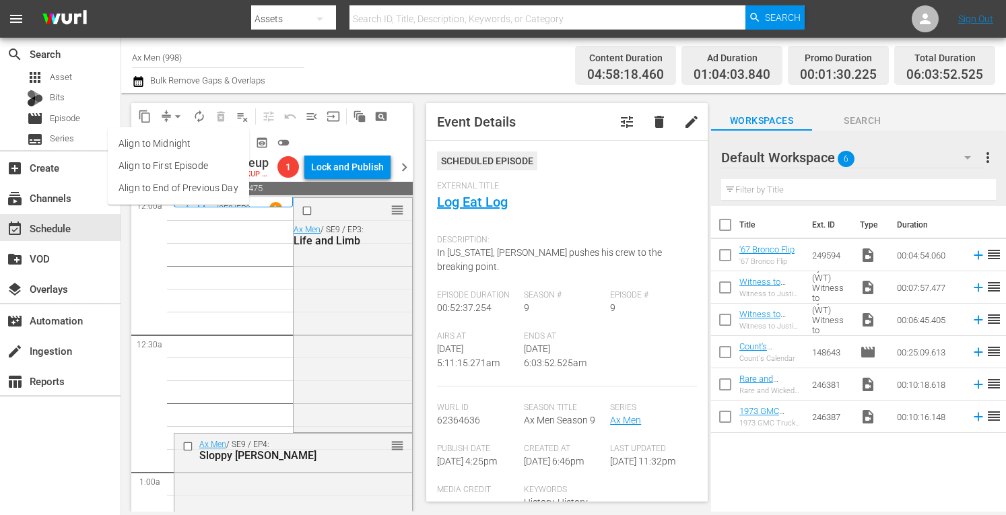
click at [177, 141] on li "Align to Midnight" at bounding box center [178, 144] width 141 height 22
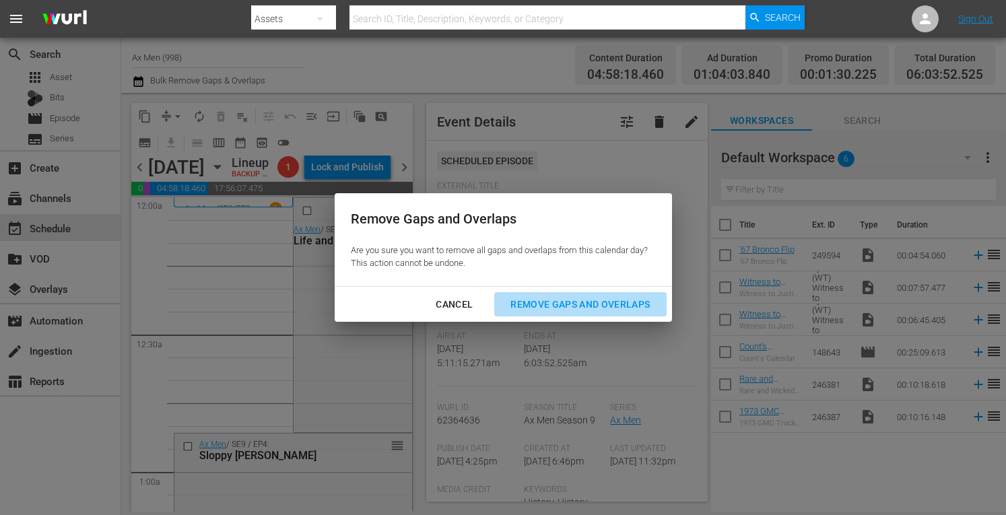
click at [558, 304] on div "Remove Gaps and Overlaps" at bounding box center [580, 304] width 161 height 17
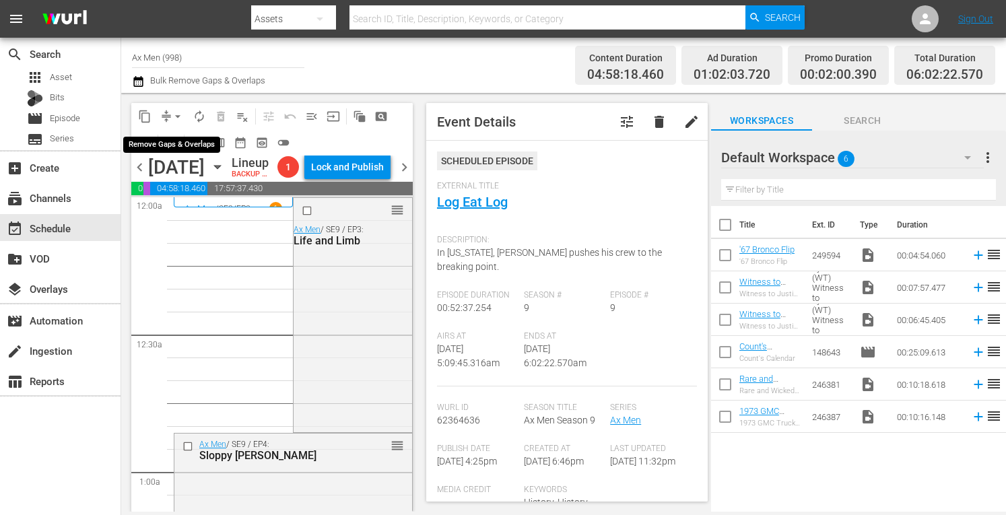
click at [176, 110] on span "arrow_drop_down" at bounding box center [177, 116] width 13 height 13
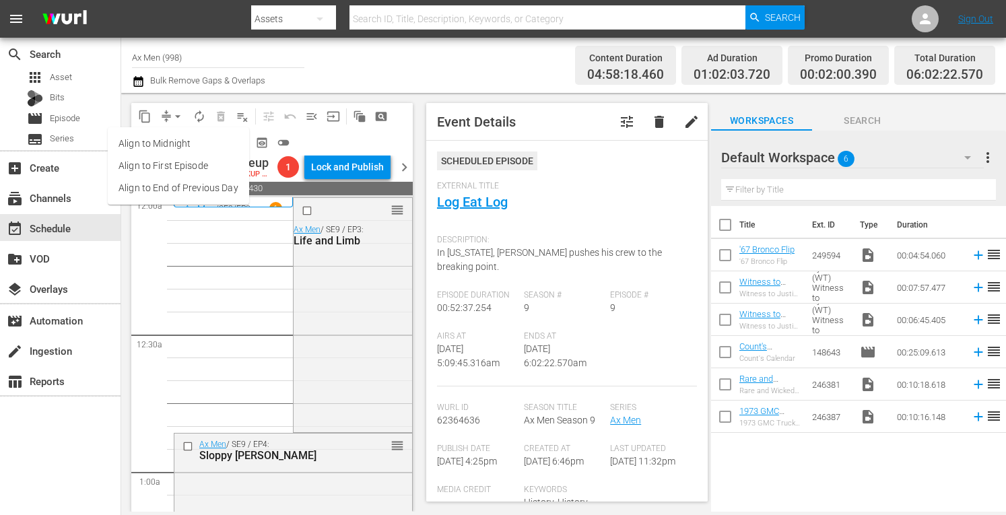
click at [174, 145] on li "Align to Midnight" at bounding box center [178, 144] width 141 height 22
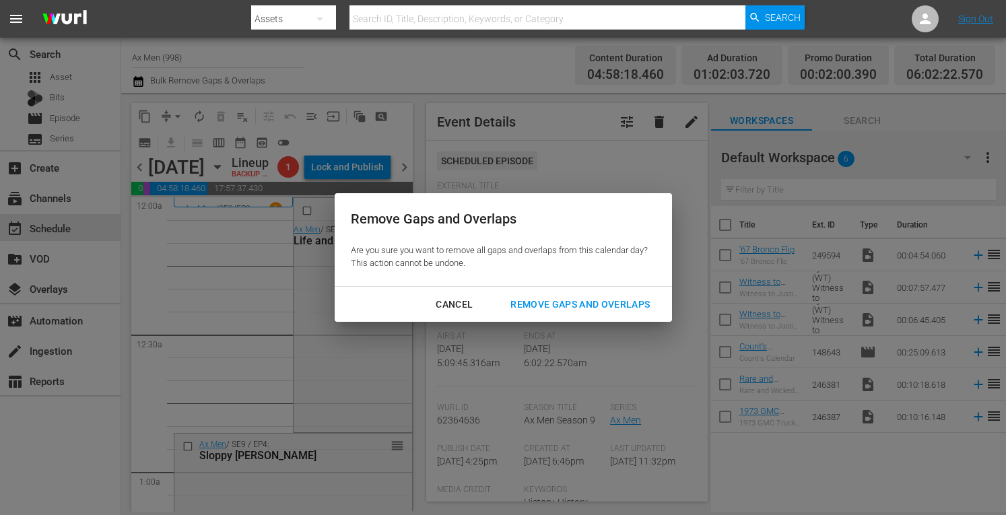
click at [545, 306] on div "Remove Gaps and Overlaps" at bounding box center [580, 304] width 161 height 17
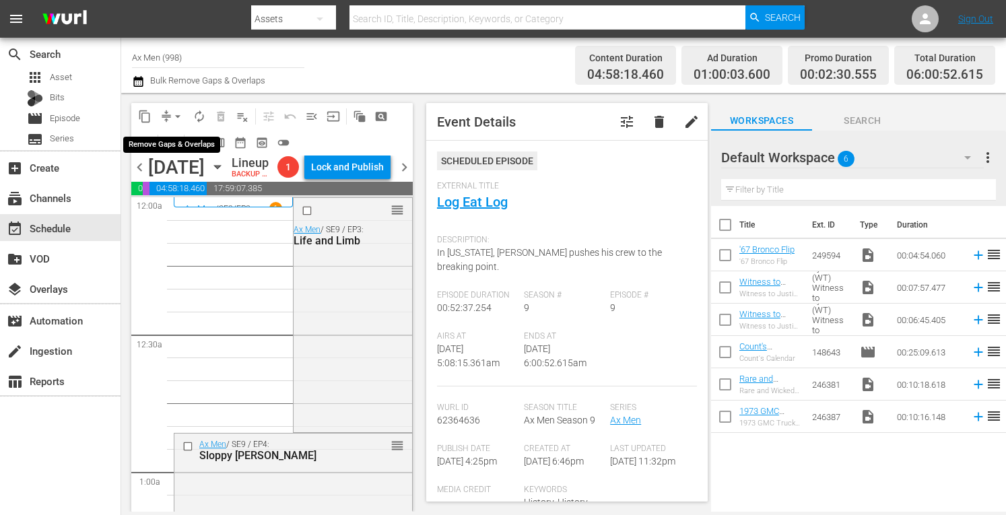
click at [176, 111] on span "arrow_drop_down" at bounding box center [177, 116] width 13 height 13
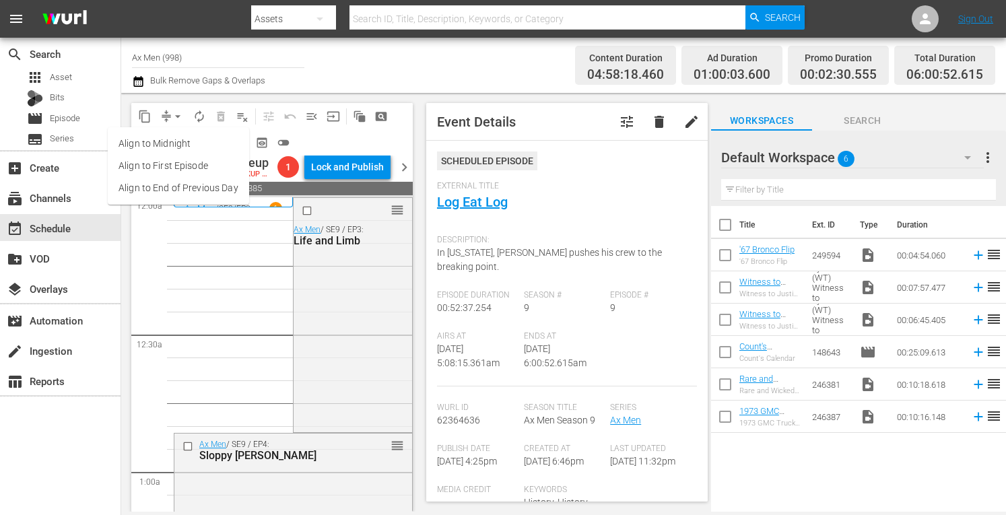
click at [174, 145] on li "Align to Midnight" at bounding box center [178, 144] width 141 height 22
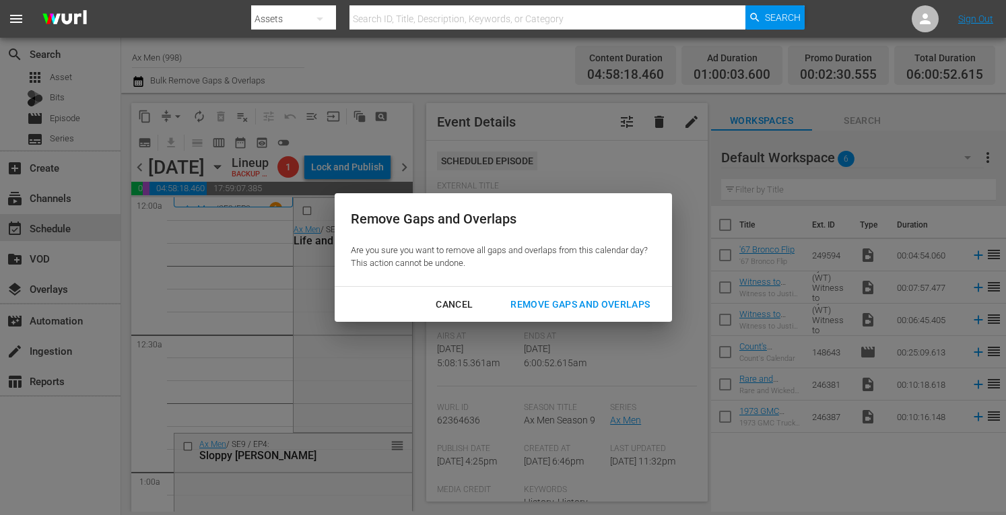
click at [550, 306] on div "Remove Gaps and Overlaps" at bounding box center [580, 304] width 161 height 17
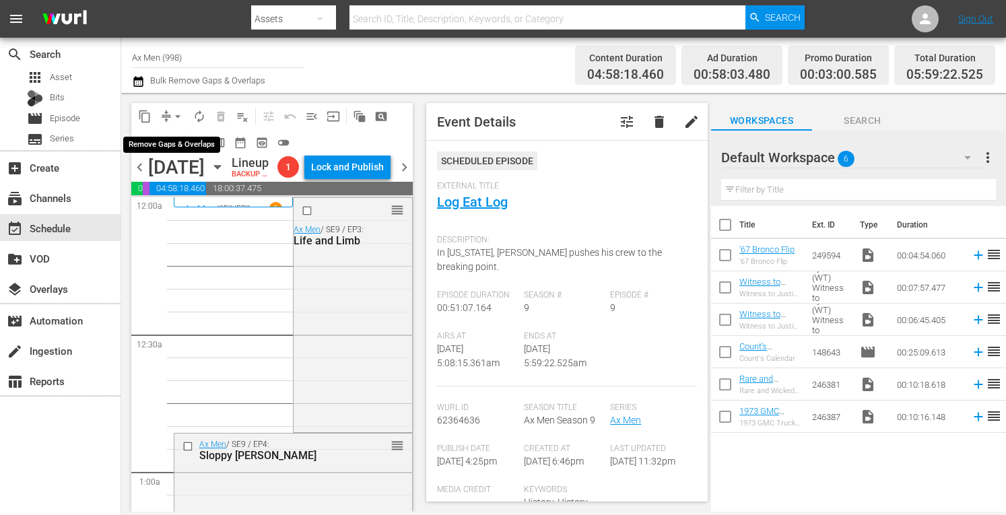
click at [175, 114] on span "arrow_drop_down" at bounding box center [177, 116] width 13 height 13
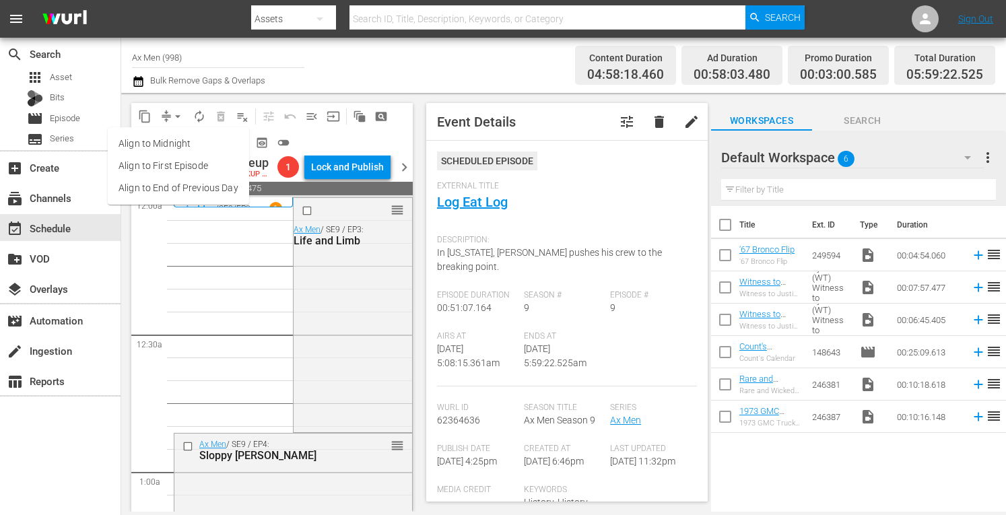
click at [176, 141] on li "Align to Midnight" at bounding box center [178, 144] width 141 height 22
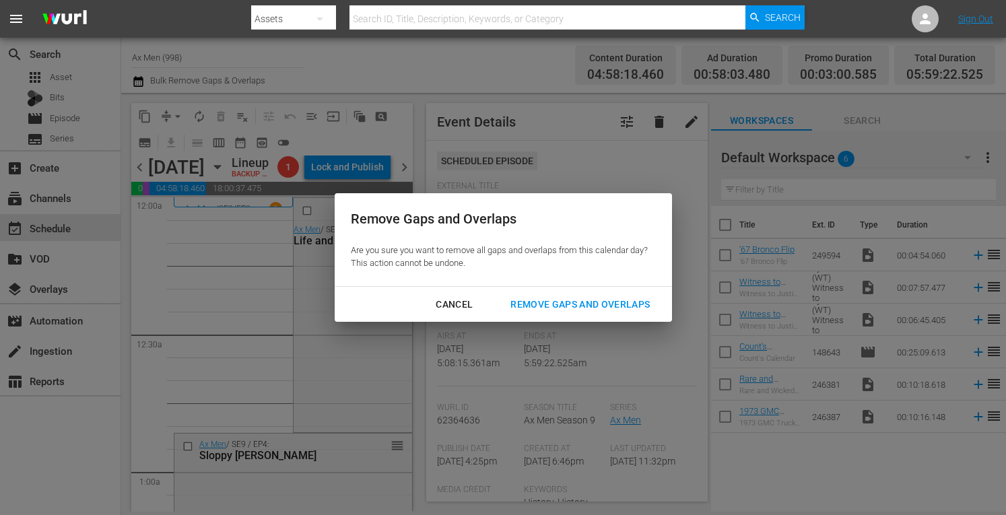
click at [545, 304] on div "Remove Gaps and Overlaps" at bounding box center [580, 304] width 161 height 17
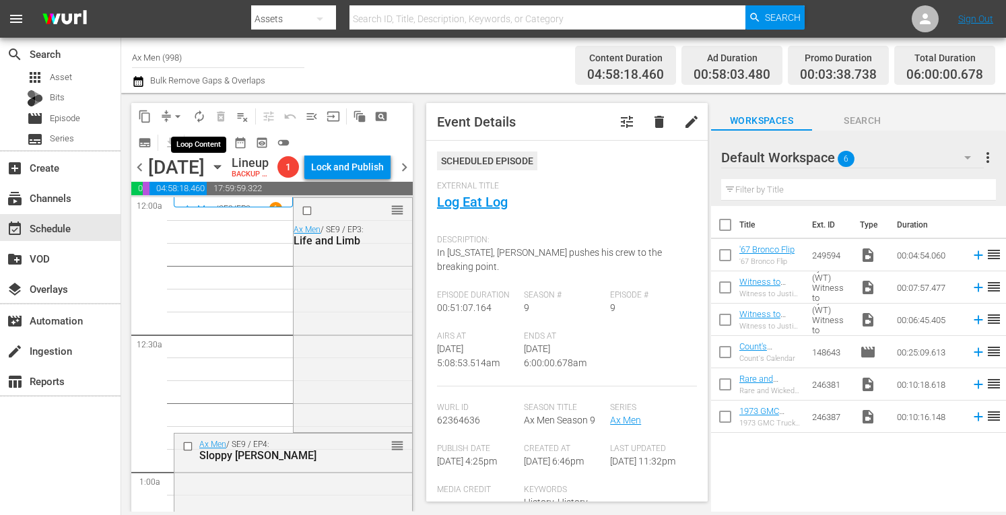
click at [205, 118] on span "autorenew_outlined" at bounding box center [199, 116] width 13 height 13
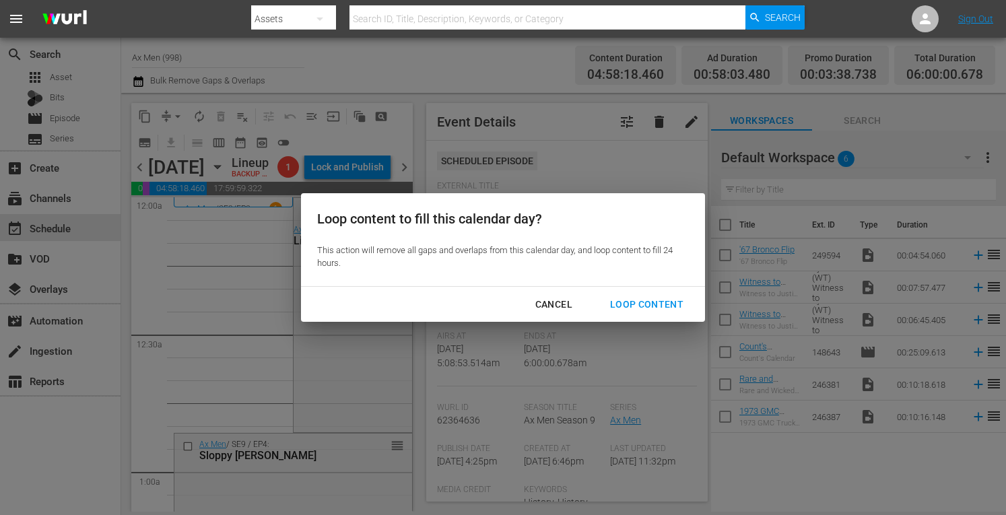
click at [624, 296] on div "Loop Content" at bounding box center [646, 304] width 95 height 17
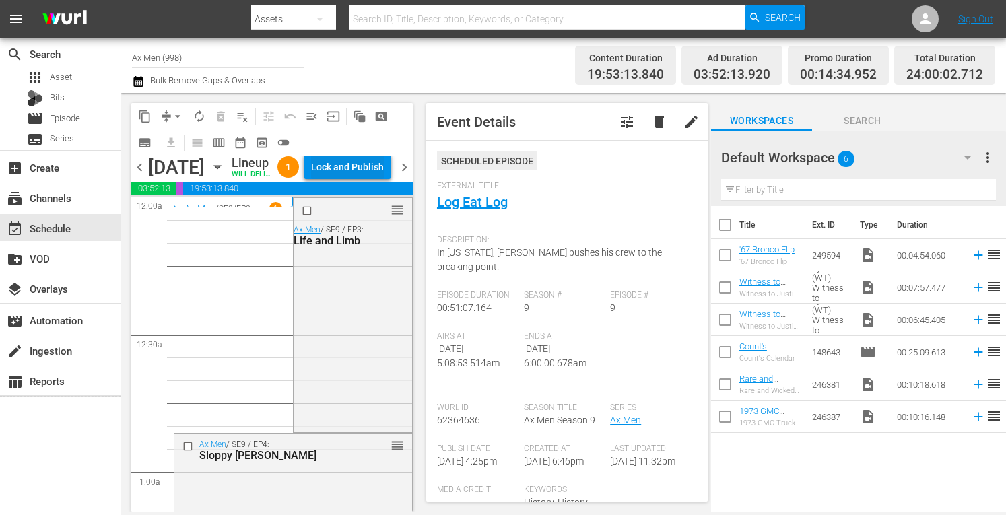
click at [374, 168] on div "Lock and Publish" at bounding box center [347, 167] width 73 height 24
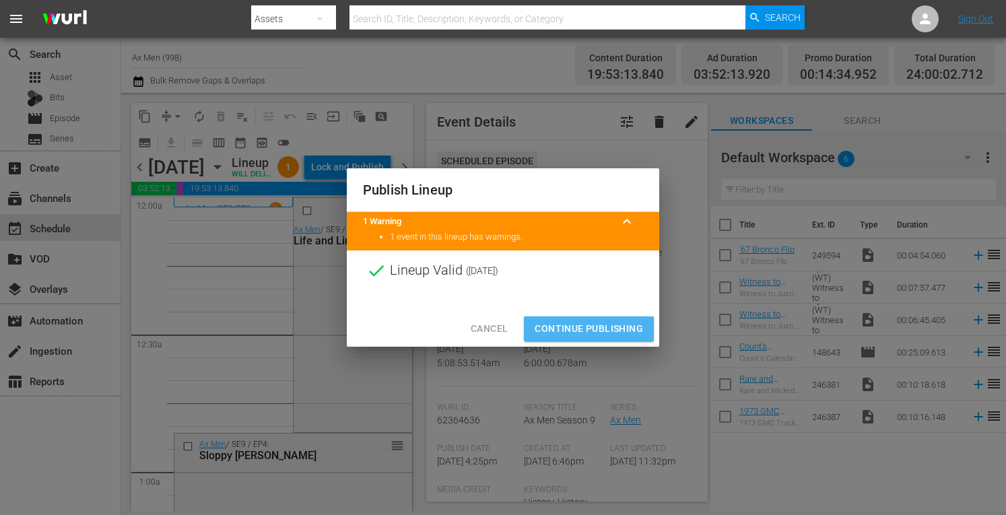
click at [562, 328] on span "Continue Publishing" at bounding box center [589, 329] width 108 height 17
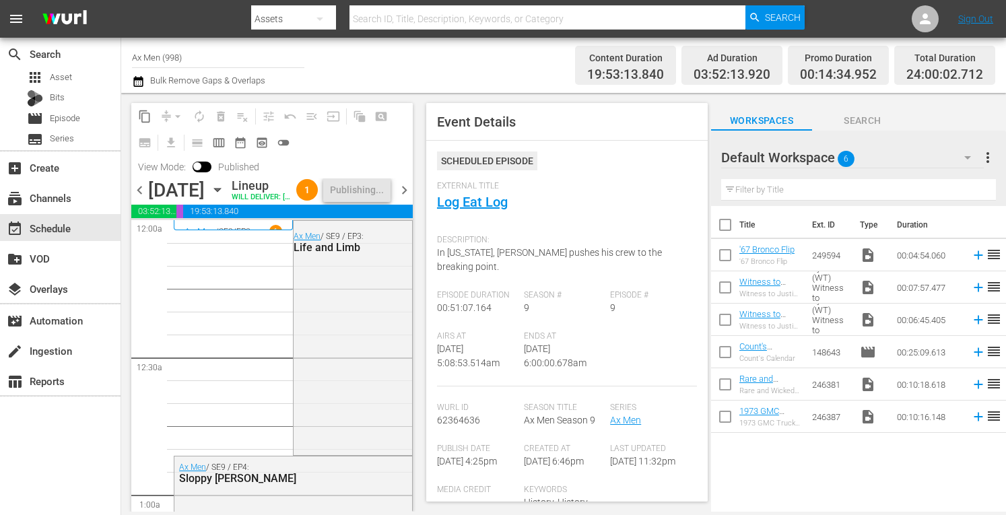
click at [403, 199] on span "chevron_right" at bounding box center [404, 190] width 17 height 17
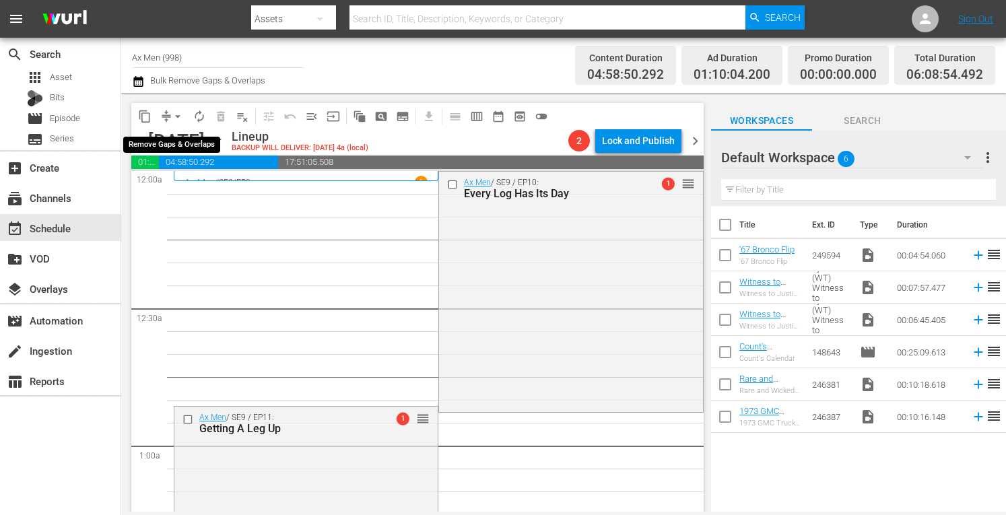
click at [175, 114] on span "arrow_drop_down" at bounding box center [177, 116] width 13 height 13
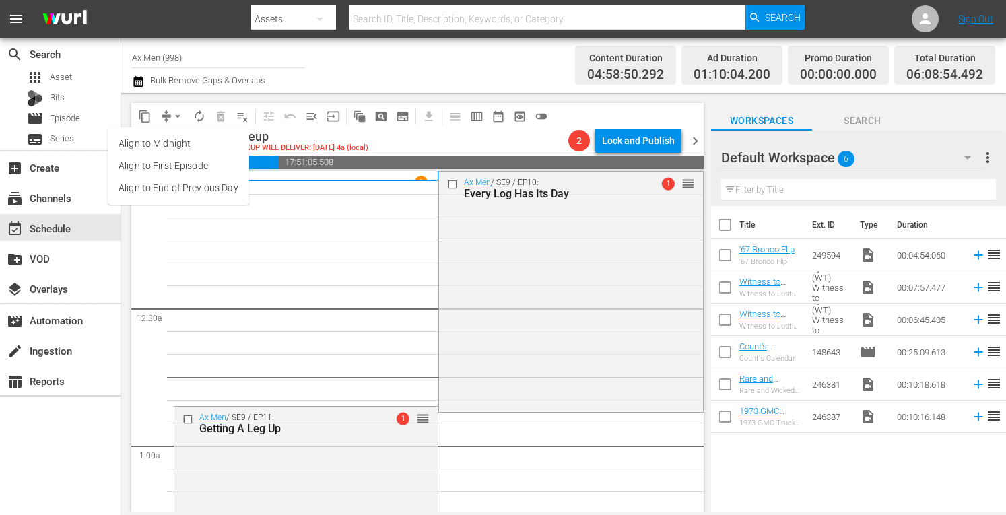
click at [164, 143] on li "Align to Midnight" at bounding box center [178, 144] width 141 height 22
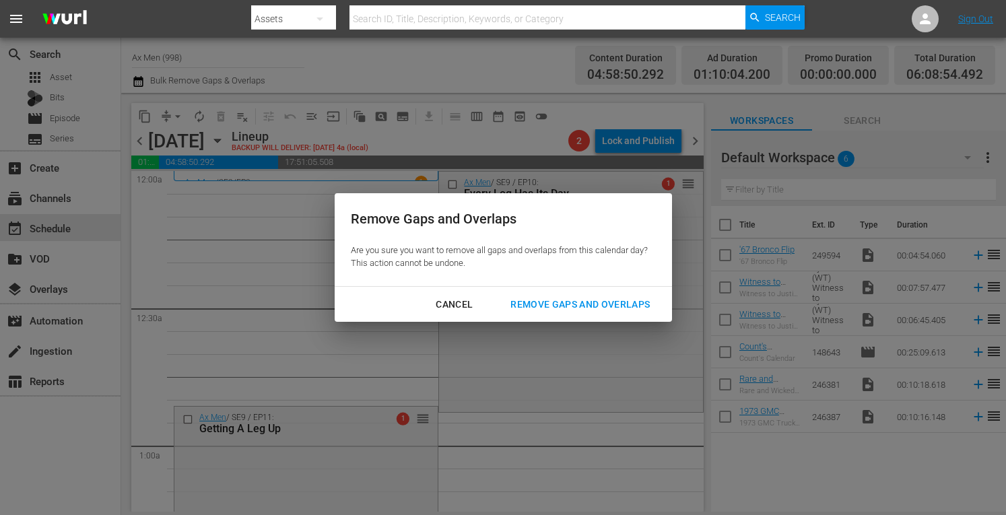
click at [544, 299] on div "Remove Gaps and Overlaps" at bounding box center [580, 304] width 161 height 17
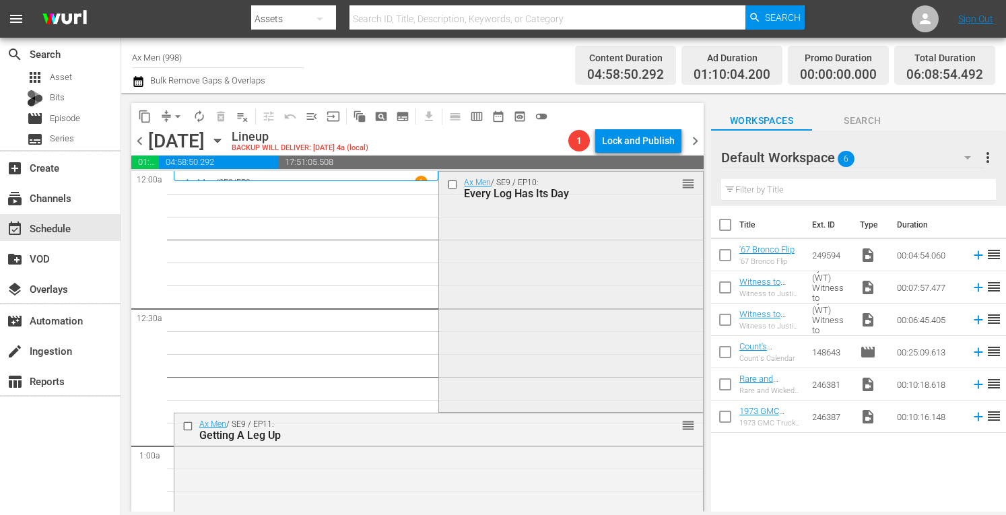
click at [544, 299] on div "Ax Men / SE9 / EP10: Every Log Has Its Day reorder" at bounding box center [570, 290] width 263 height 237
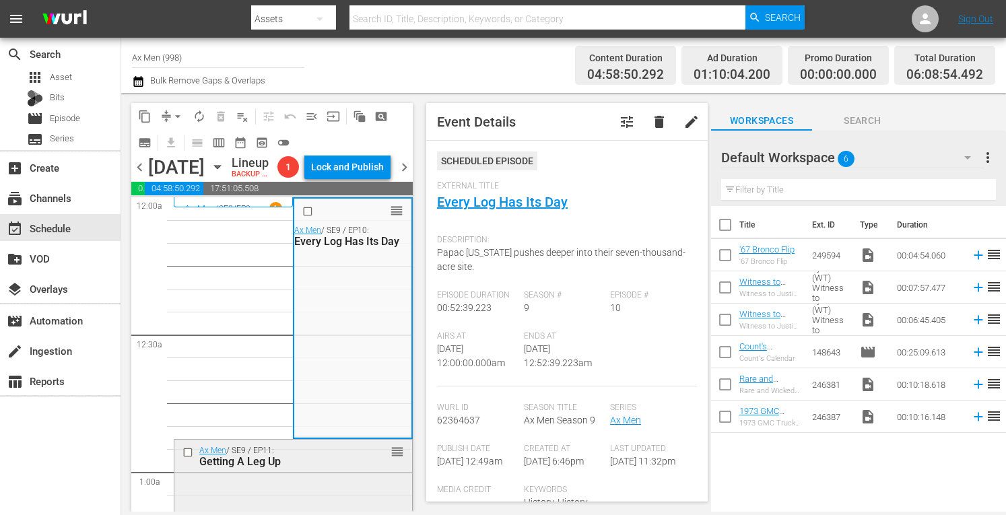
click at [349, 458] on div "reorder" at bounding box center [376, 450] width 55 height 13
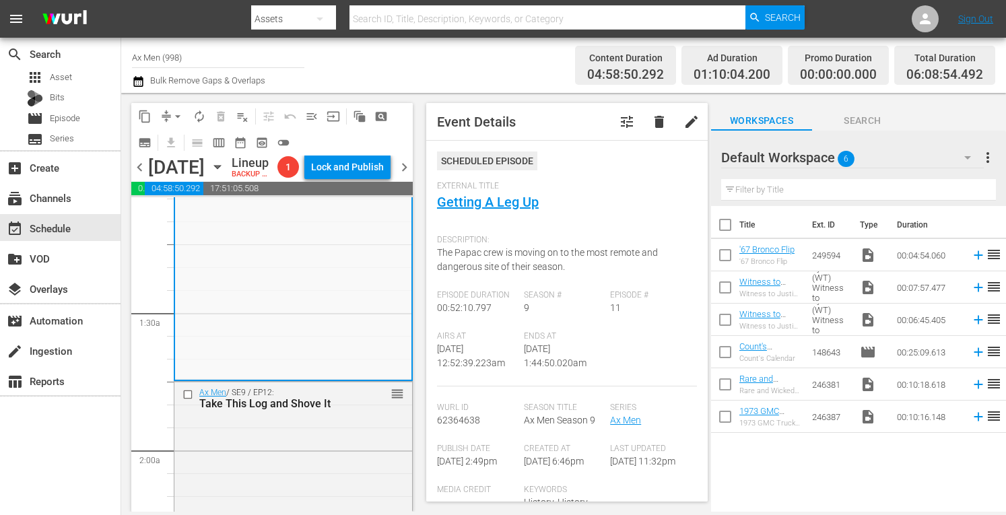
scroll to position [350, 0]
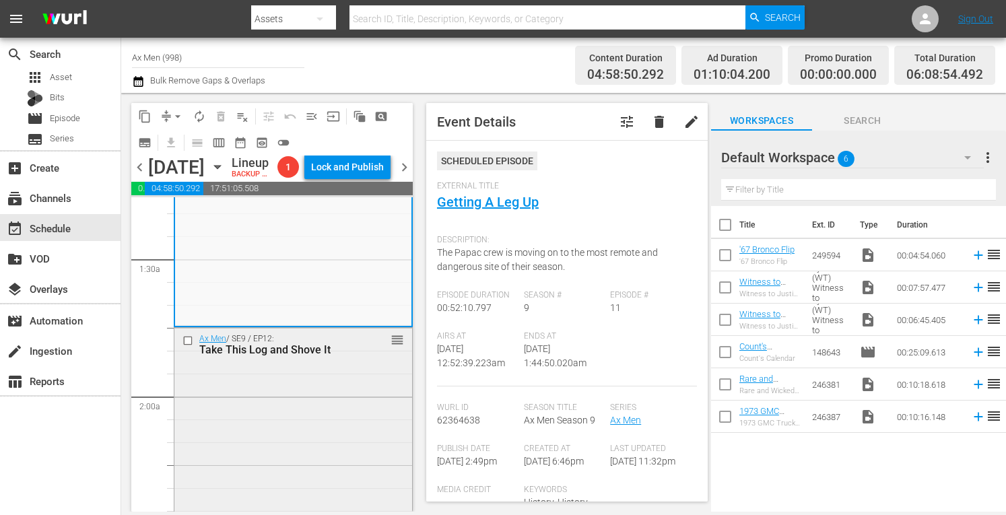
click at [354, 402] on div "Ax Men / SE9 / EP12: Take This Log and Shove It reorder" at bounding box center [293, 447] width 238 height 239
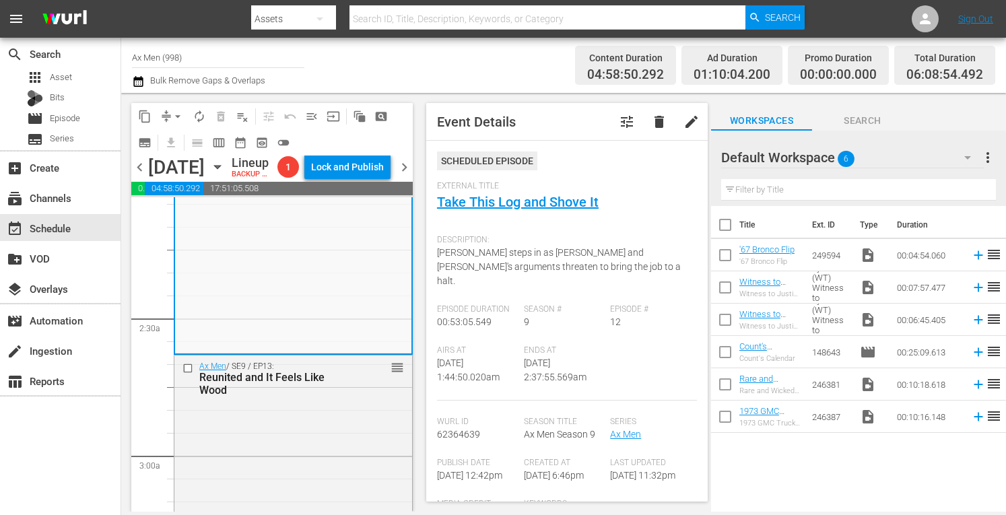
scroll to position [593, 0]
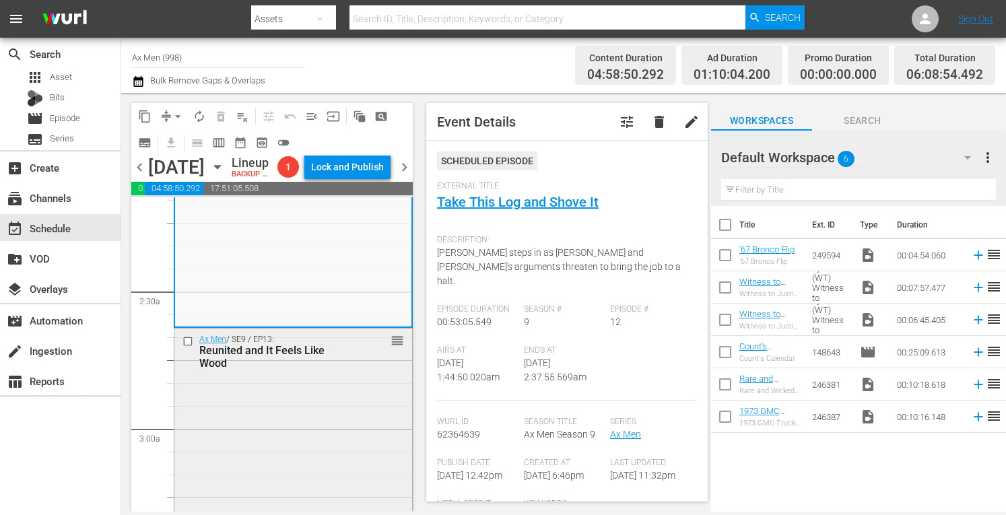
click at [356, 413] on div "Ax Men / SE9 / EP13: Reunited and It Feels Like Wood reorder" at bounding box center [293, 446] width 238 height 235
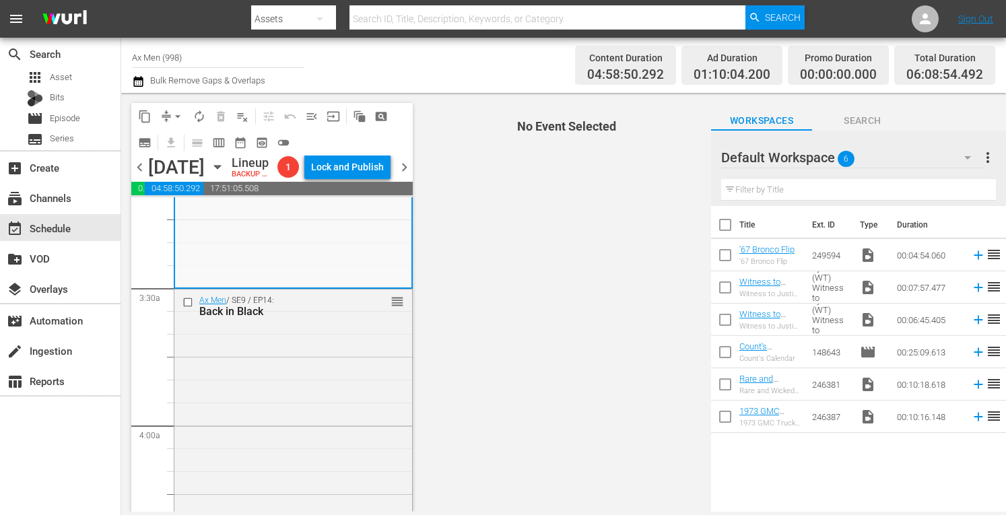
scroll to position [879, 0]
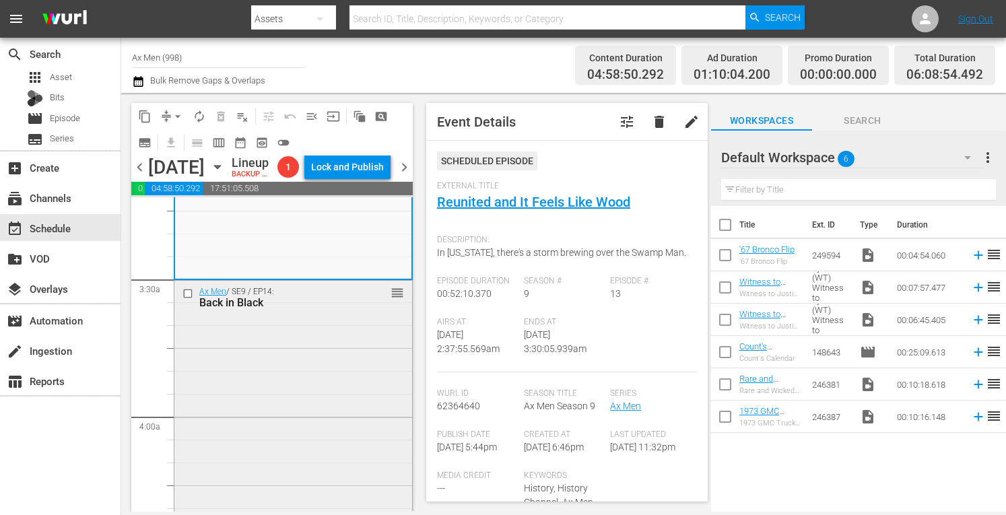
click at [334, 406] on div "Ax Men / SE9 / EP14: Back in Black reorder" at bounding box center [293, 400] width 238 height 239
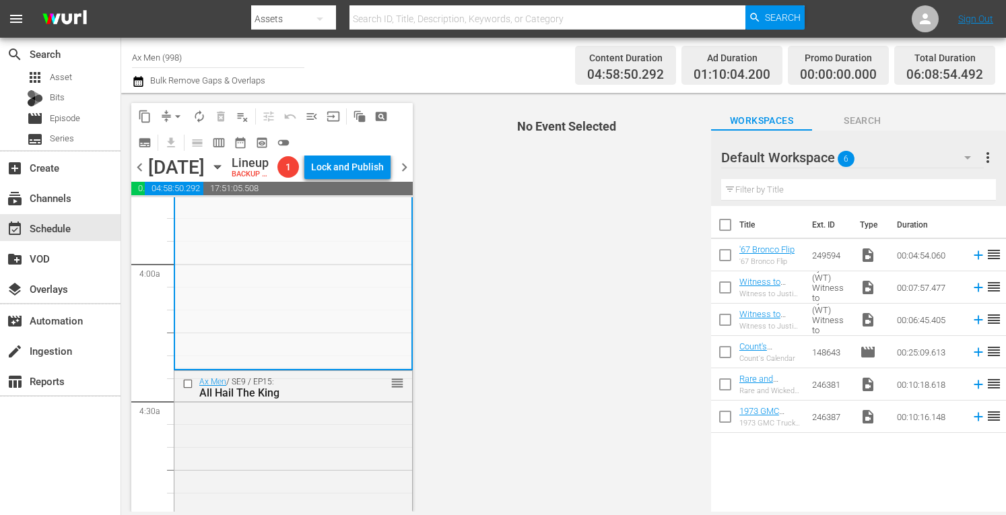
scroll to position [1158, 0]
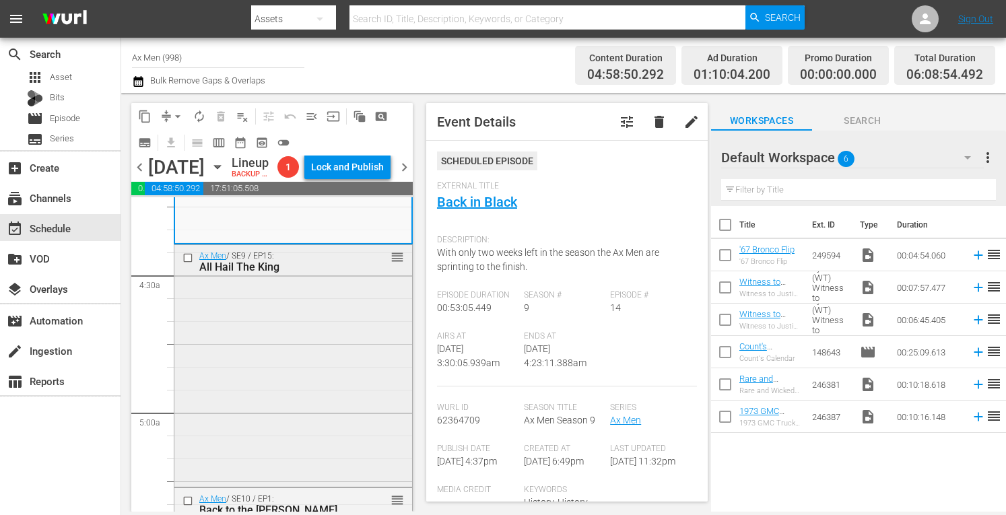
click at [316, 376] on div "Ax Men / SE9 / EP15: All Hail The King reorder" at bounding box center [293, 364] width 238 height 239
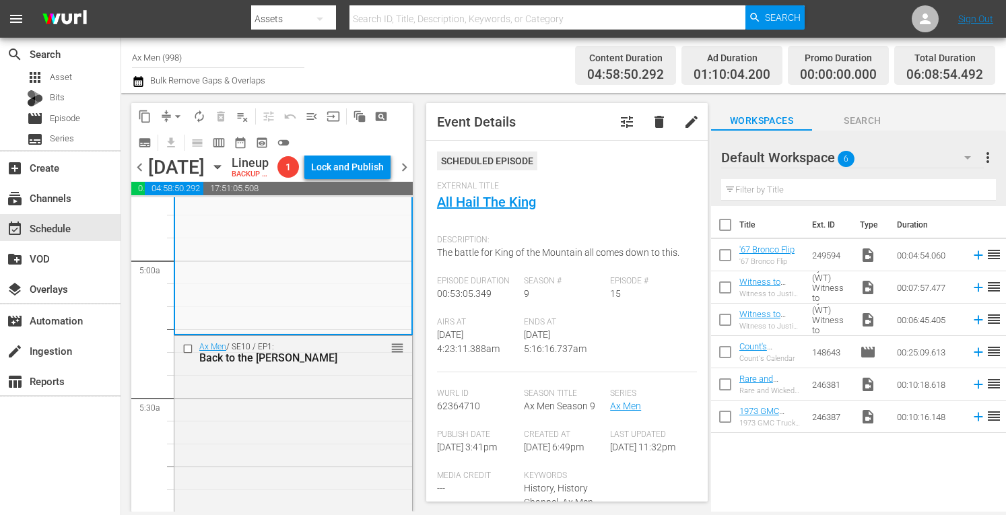
scroll to position [1364, 0]
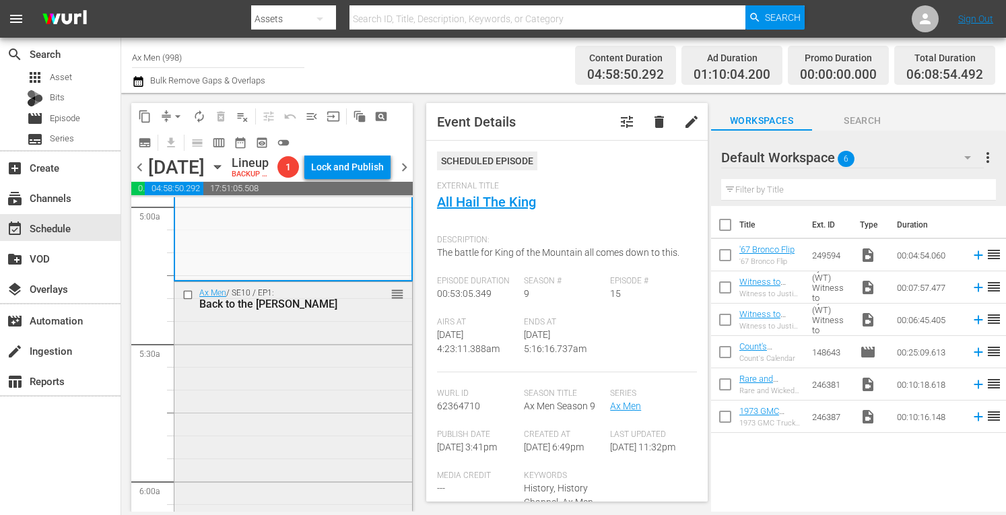
click at [362, 374] on div "Ax Men / SE10 / EP1: Back to the Woods reorder" at bounding box center [293, 400] width 238 height 237
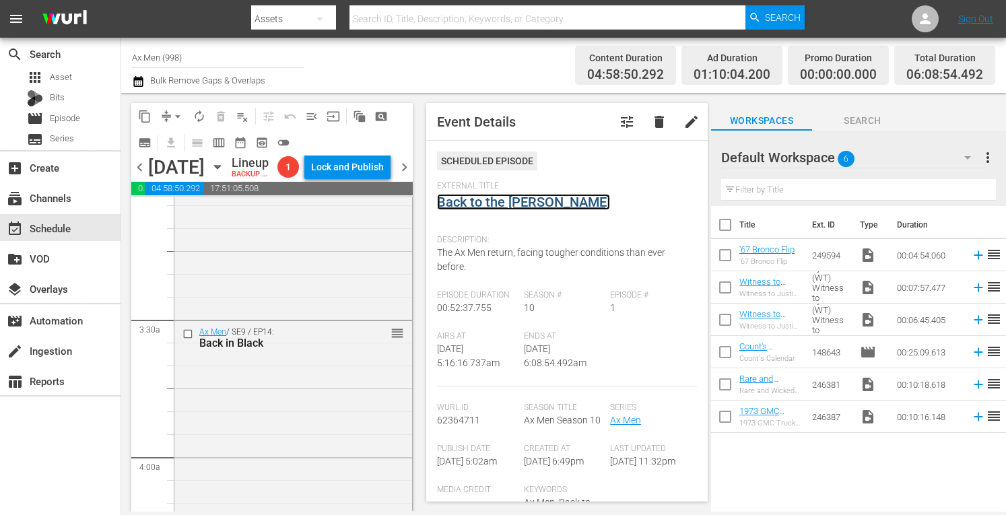
scroll to position [0, 0]
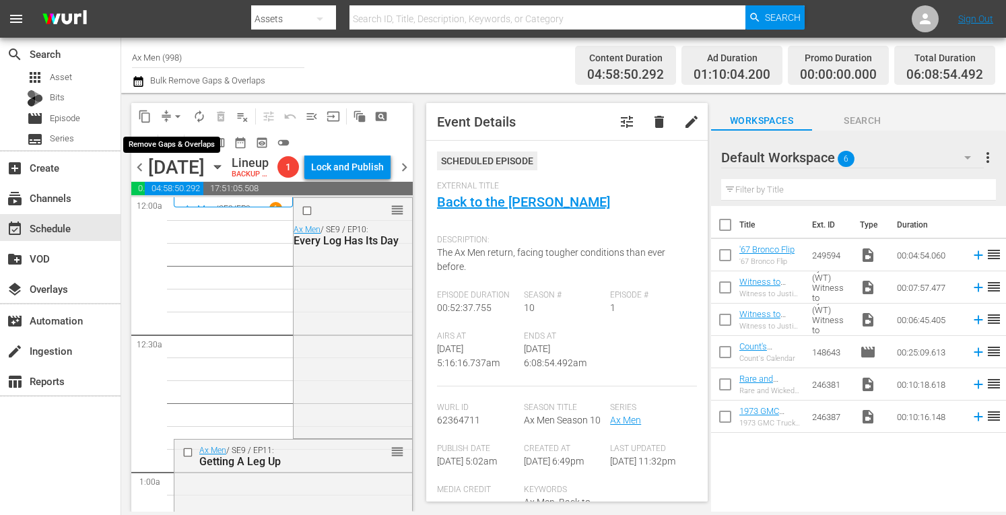
click at [176, 114] on span "arrow_drop_down" at bounding box center [177, 116] width 13 height 13
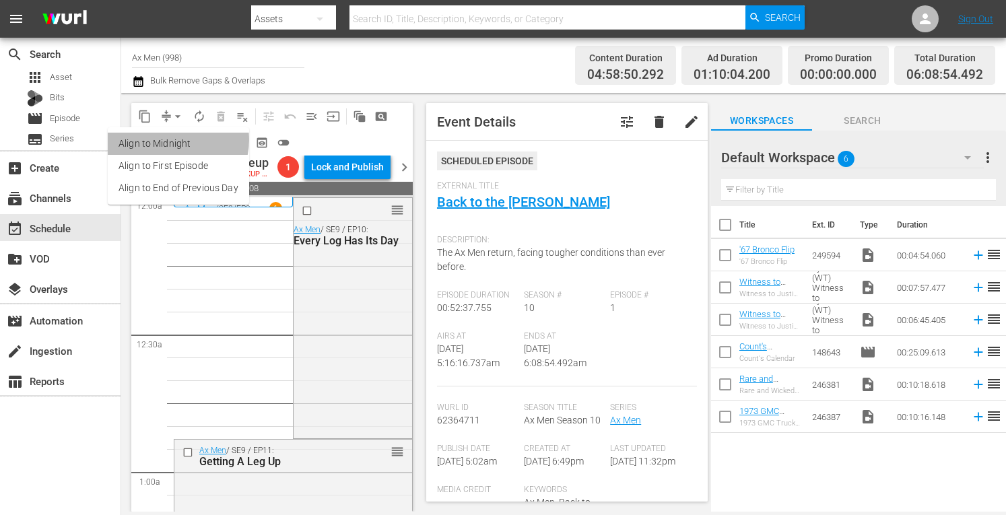
click at [173, 140] on li "Align to Midnight" at bounding box center [178, 144] width 141 height 22
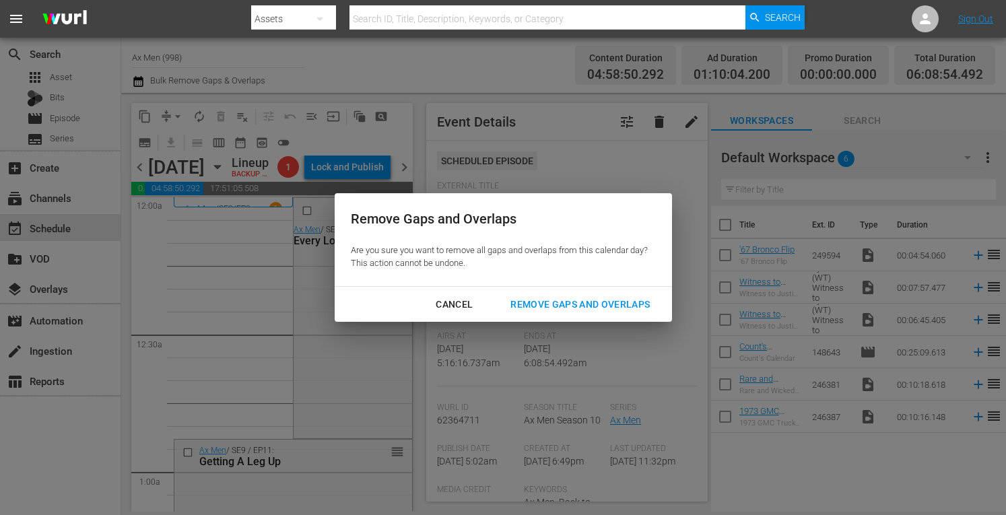
click at [533, 302] on div "Remove Gaps and Overlaps" at bounding box center [580, 304] width 161 height 17
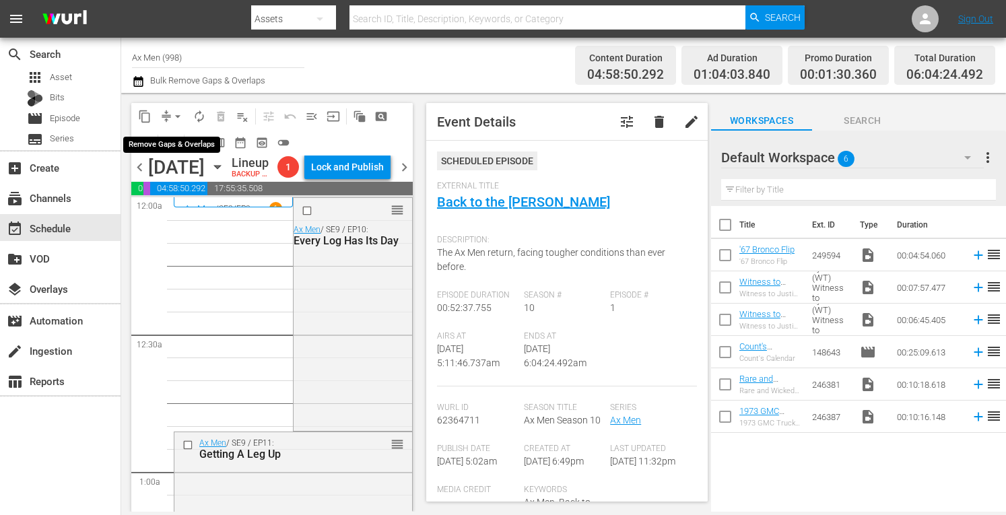
click at [180, 112] on span "arrow_drop_down" at bounding box center [177, 116] width 13 height 13
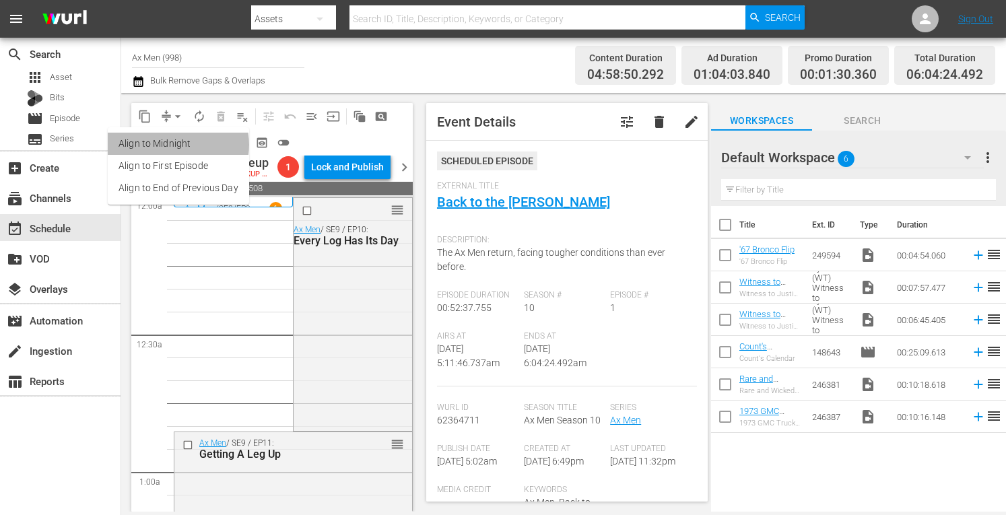
click at [176, 145] on li "Align to Midnight" at bounding box center [178, 144] width 141 height 22
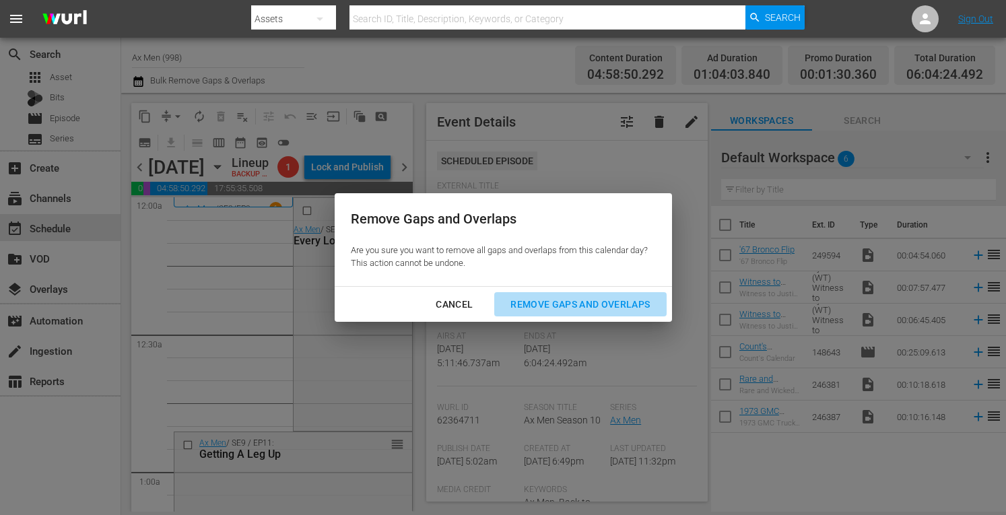
click at [579, 305] on div "Remove Gaps and Overlaps" at bounding box center [580, 304] width 161 height 17
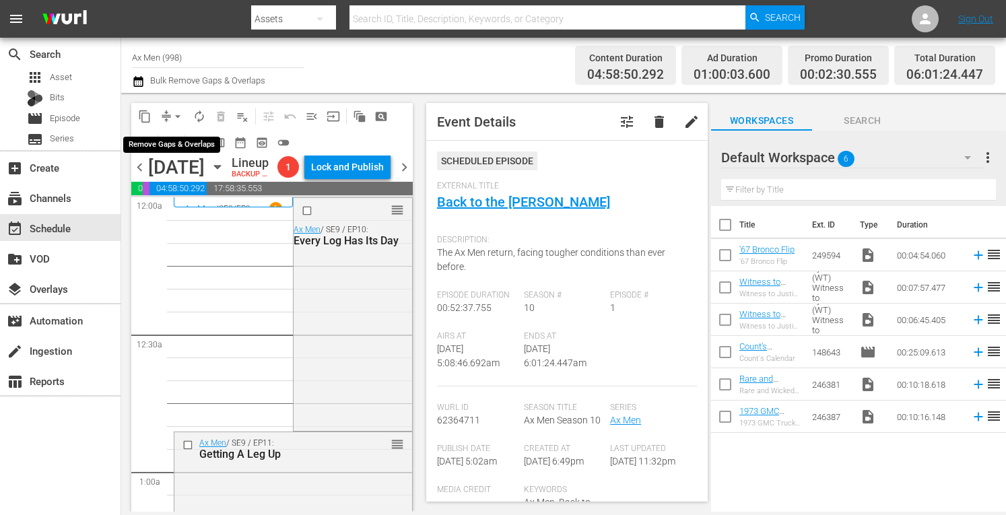
click at [177, 112] on span "arrow_drop_down" at bounding box center [177, 116] width 13 height 13
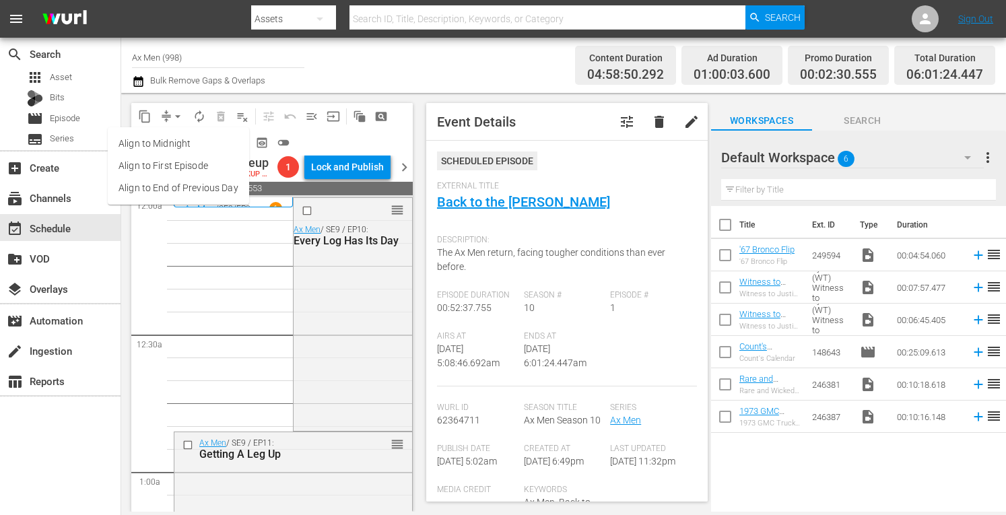
click at [174, 142] on li "Align to Midnight" at bounding box center [178, 144] width 141 height 22
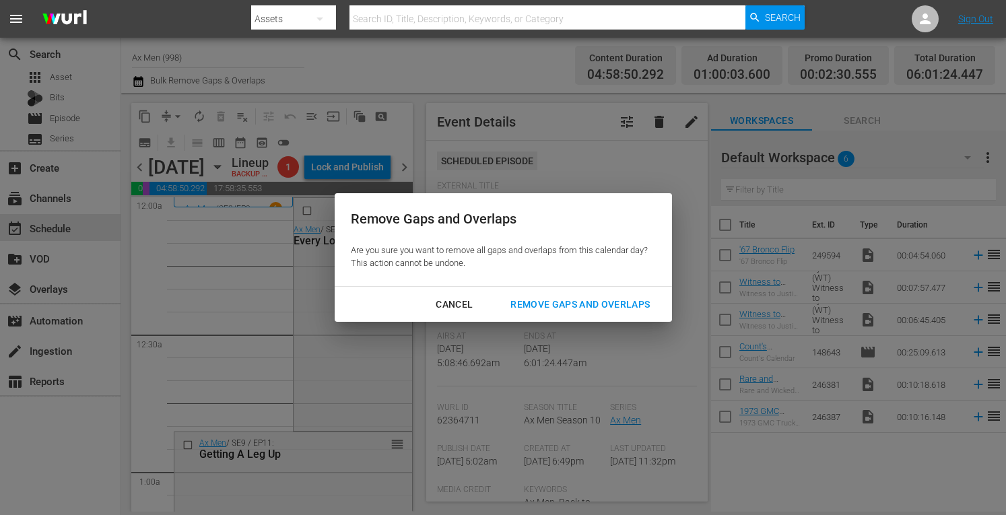
click at [599, 304] on div "Remove Gaps and Overlaps" at bounding box center [580, 304] width 161 height 17
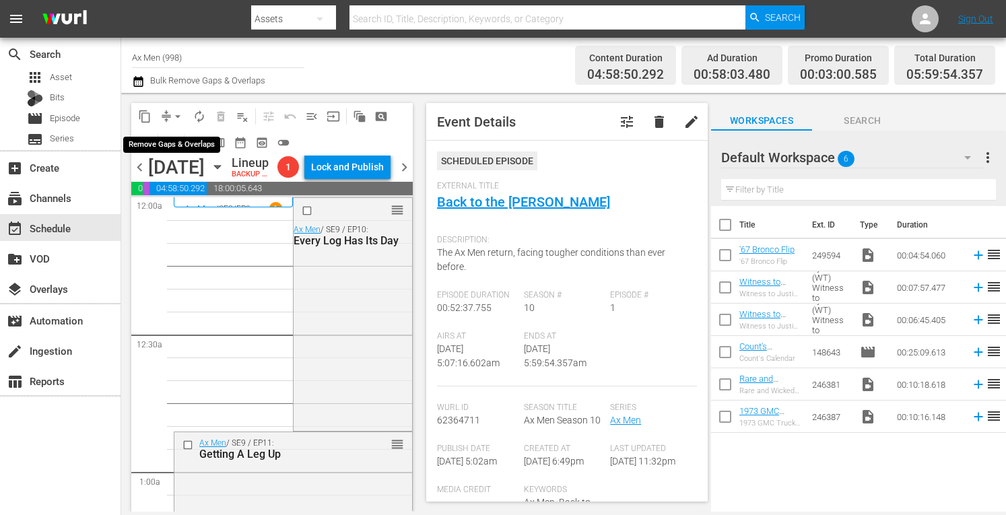
click at [176, 114] on span "arrow_drop_down" at bounding box center [177, 116] width 13 height 13
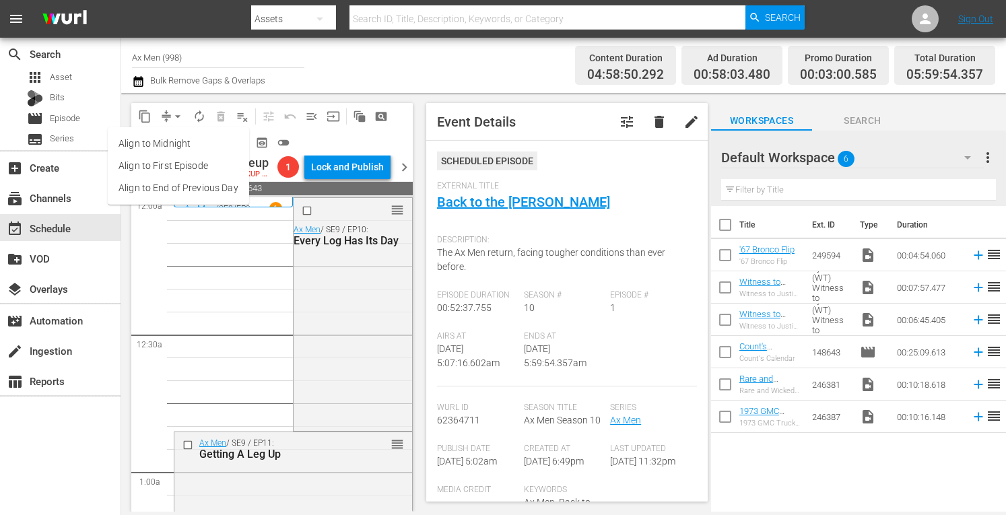
click at [178, 141] on li "Align to Midnight" at bounding box center [178, 144] width 141 height 22
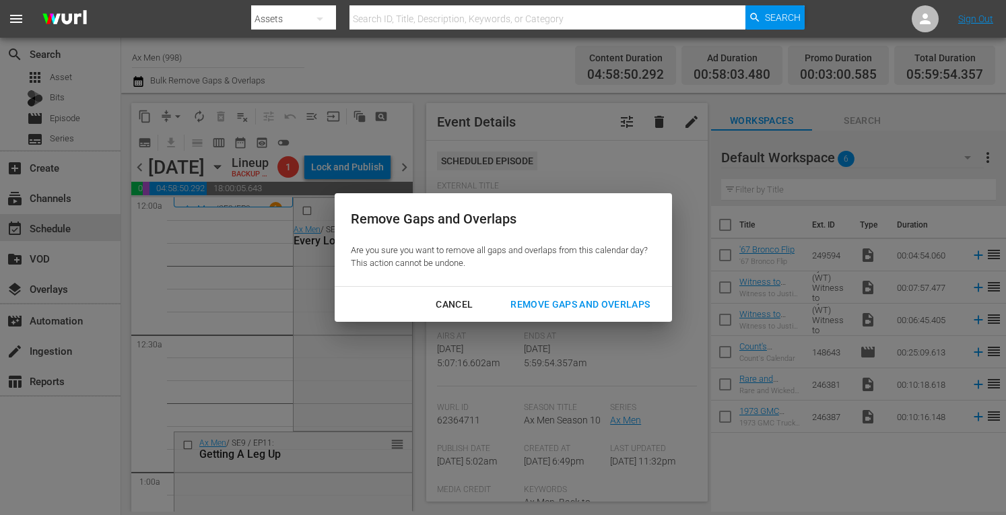
click at [558, 300] on div "Remove Gaps and Overlaps" at bounding box center [580, 304] width 161 height 17
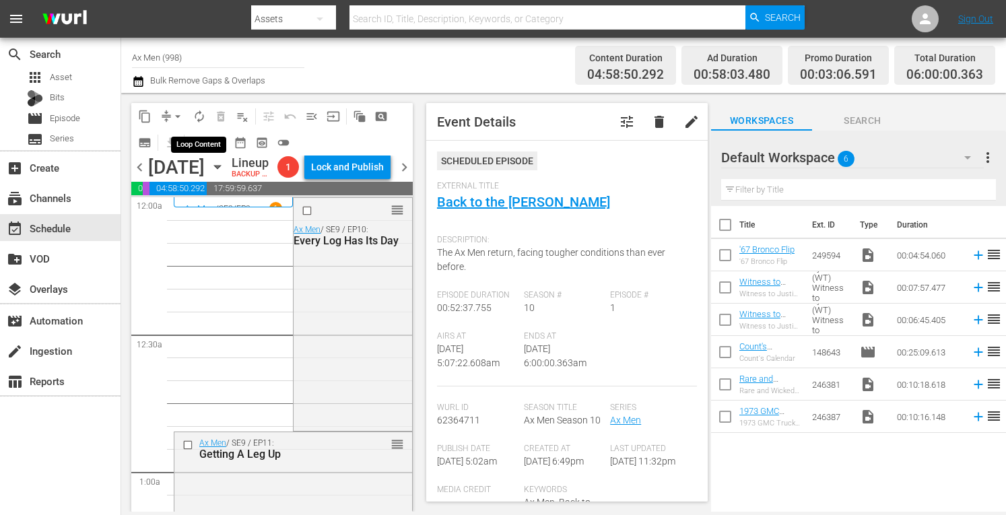
click at [197, 115] on span "autorenew_outlined" at bounding box center [199, 116] width 13 height 13
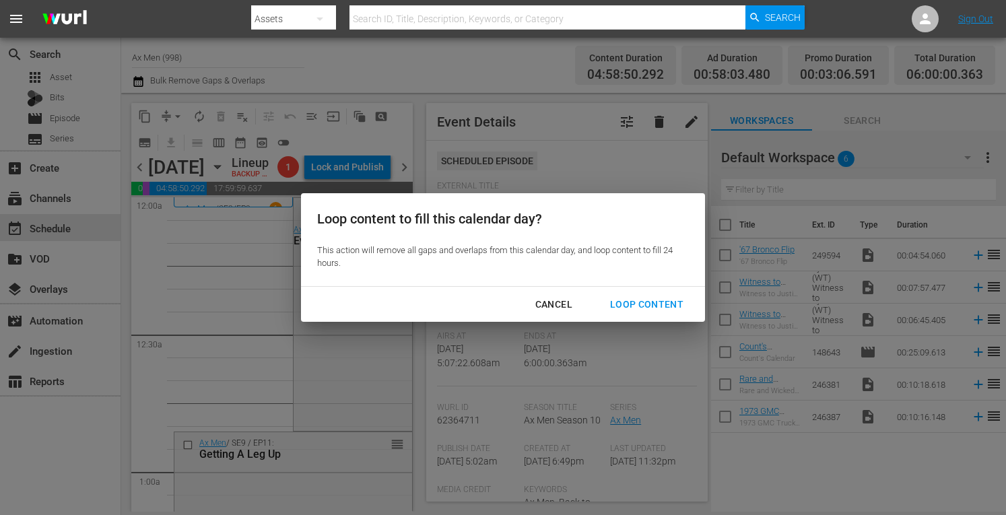
click at [637, 302] on div "Loop Content" at bounding box center [646, 304] width 95 height 17
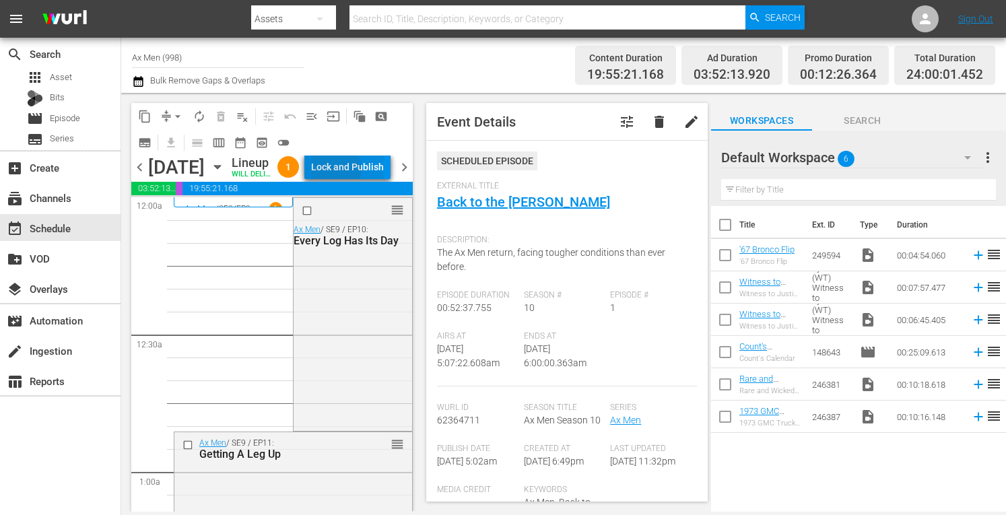
click at [365, 172] on div "Lock and Publish" at bounding box center [347, 167] width 73 height 24
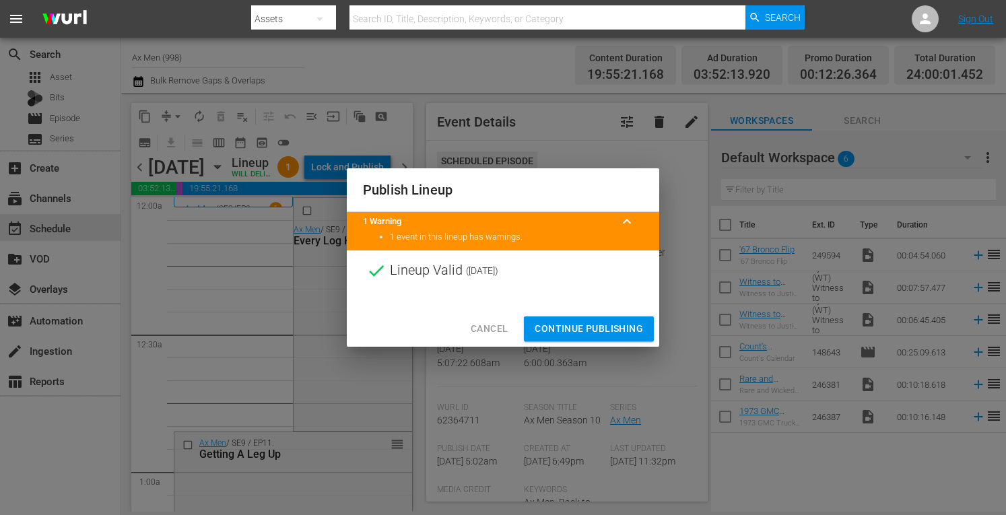
click at [616, 332] on span "Continue Publishing" at bounding box center [589, 329] width 108 height 17
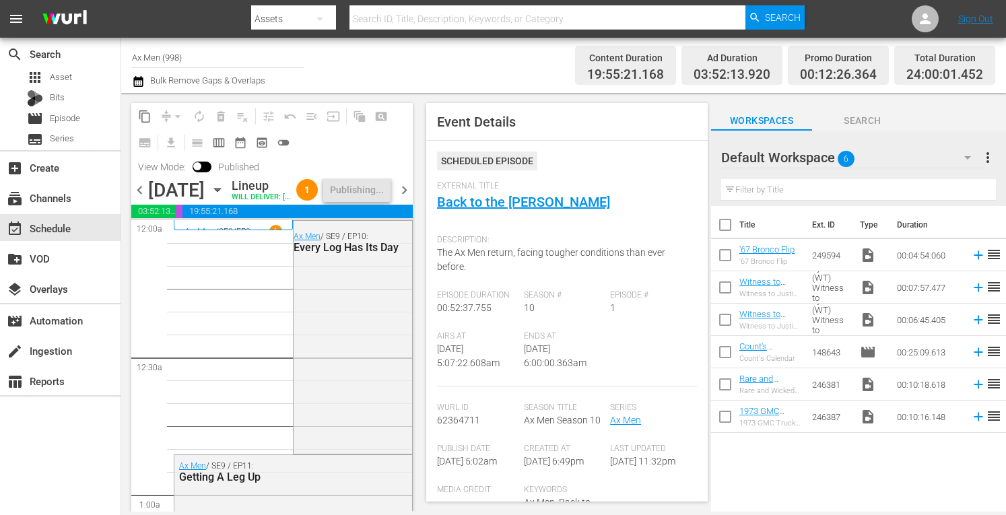
click at [405, 199] on span "chevron_right" at bounding box center [404, 190] width 17 height 17
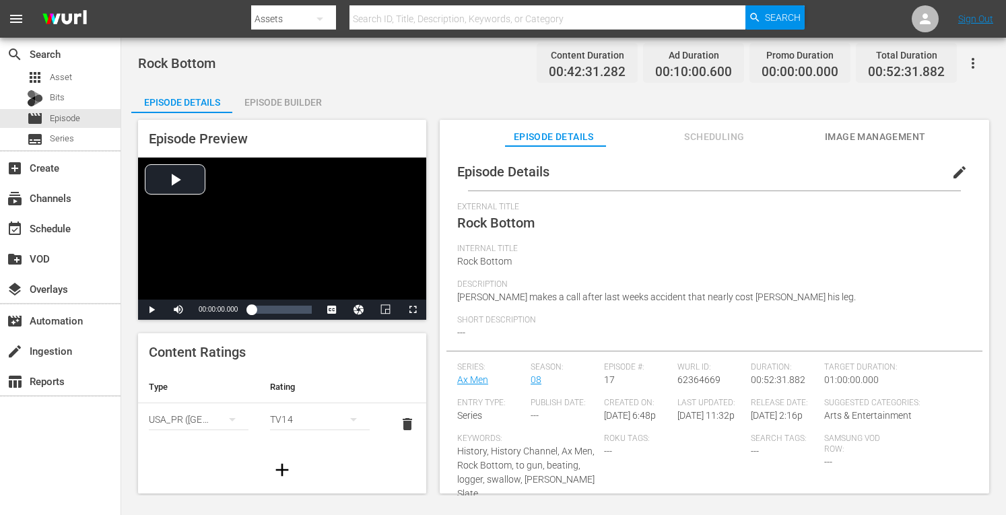
click at [293, 101] on div "Episode Builder" at bounding box center [282, 102] width 101 height 32
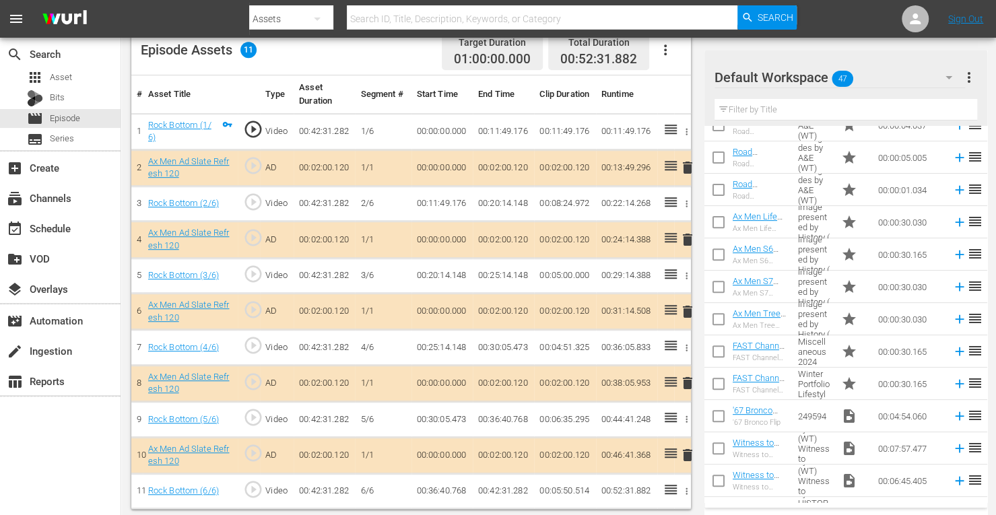
scroll to position [271, 0]
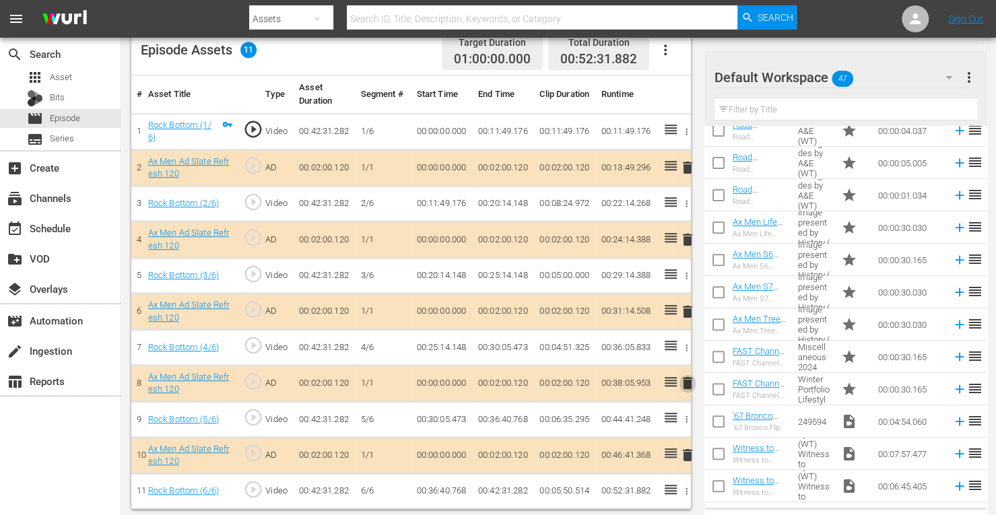
click at [685, 381] on span "delete" at bounding box center [687, 383] width 16 height 16
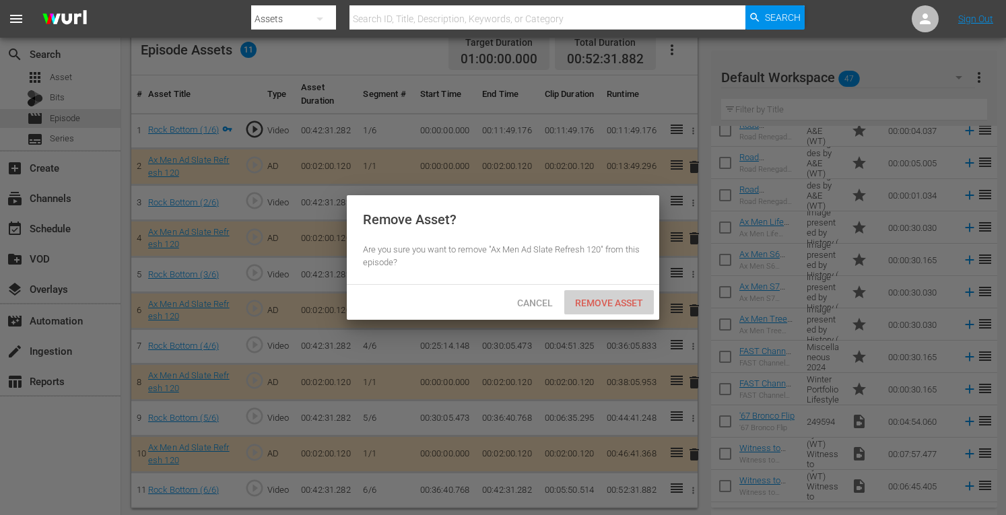
click at [617, 302] on span "Remove Asset" at bounding box center [609, 303] width 90 height 11
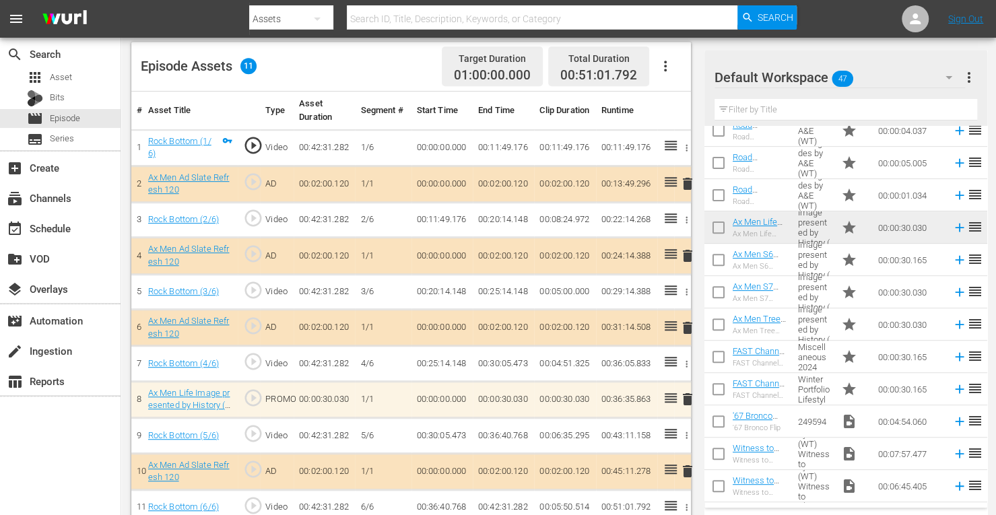
scroll to position [366, 0]
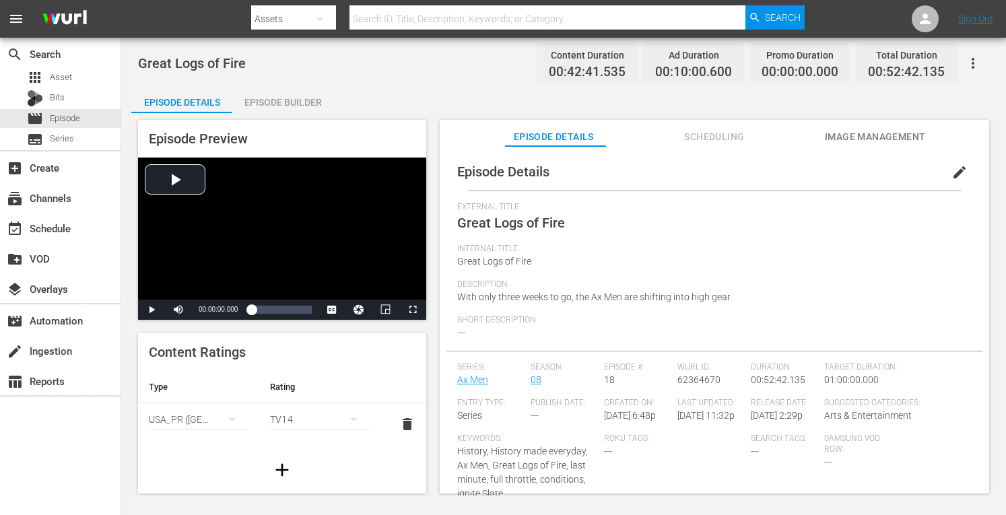
click at [294, 99] on div "Episode Builder" at bounding box center [282, 102] width 101 height 32
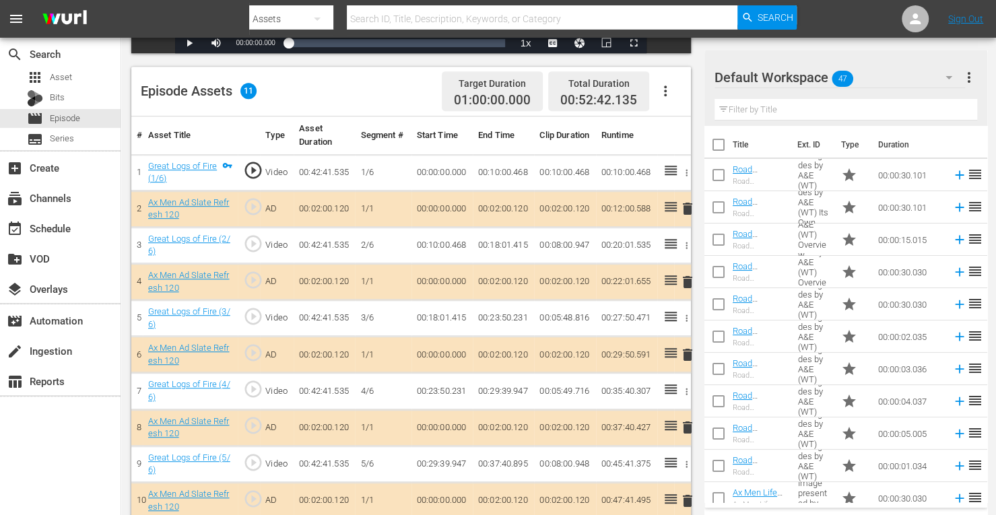
scroll to position [358, 0]
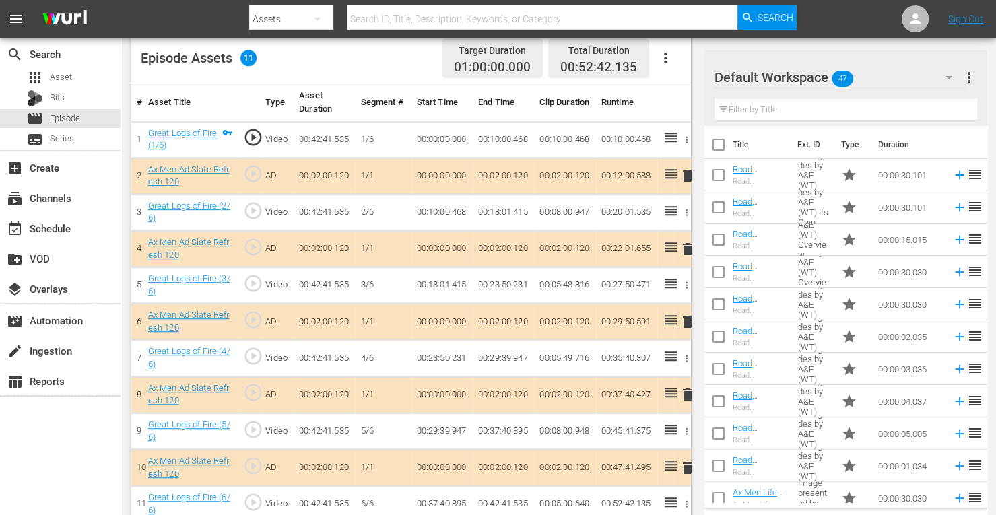
click at [686, 314] on span "delete" at bounding box center [687, 322] width 16 height 16
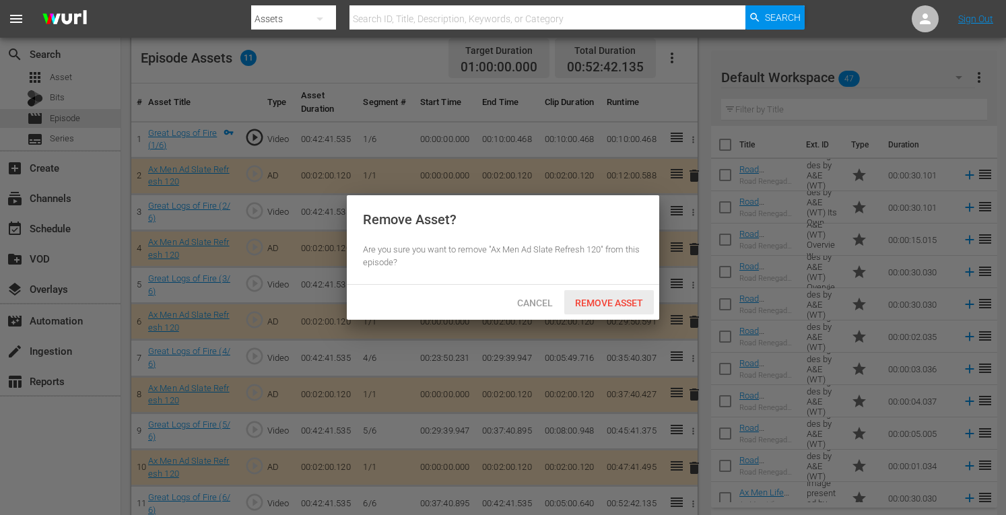
click at [630, 306] on span "Remove Asset" at bounding box center [609, 303] width 90 height 11
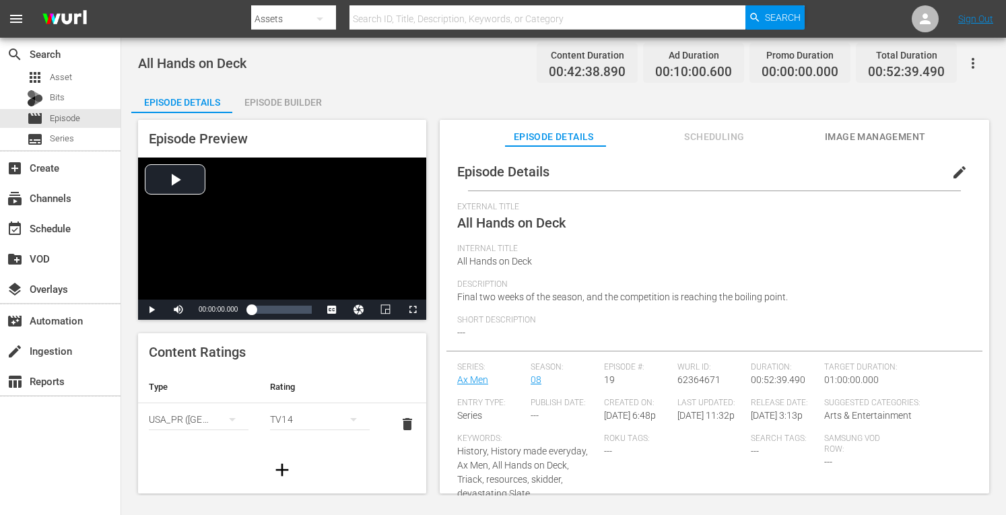
click at [307, 99] on div "Episode Builder" at bounding box center [282, 102] width 101 height 32
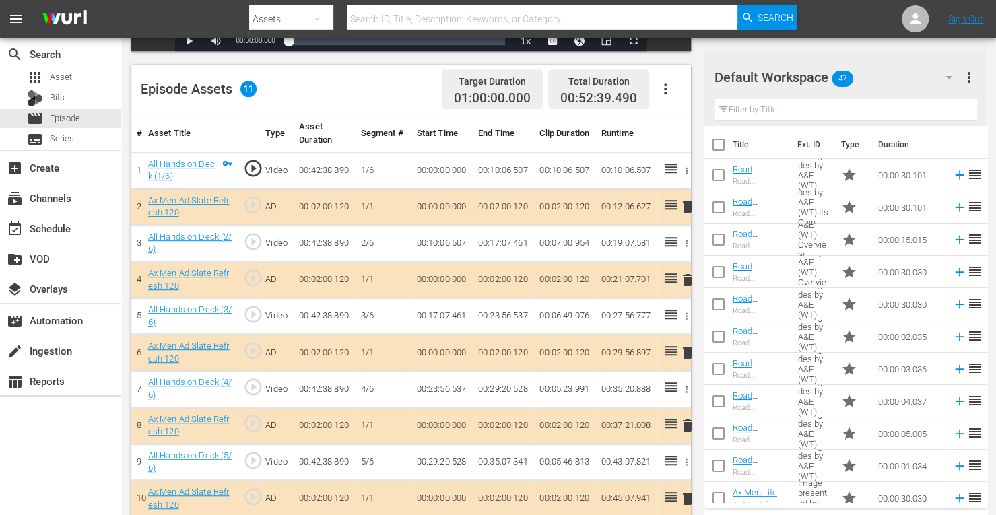
scroll to position [373, 0]
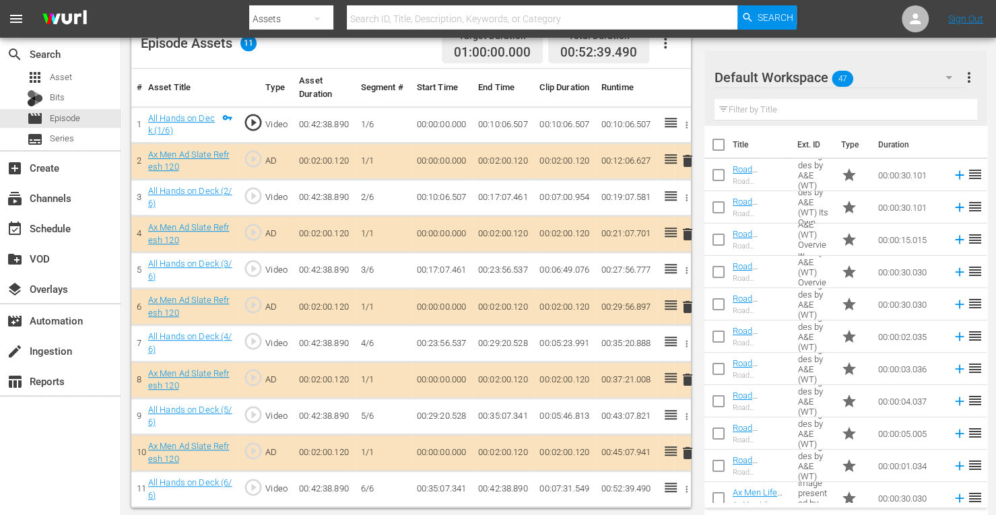
click at [686, 234] on span "delete" at bounding box center [687, 234] width 16 height 16
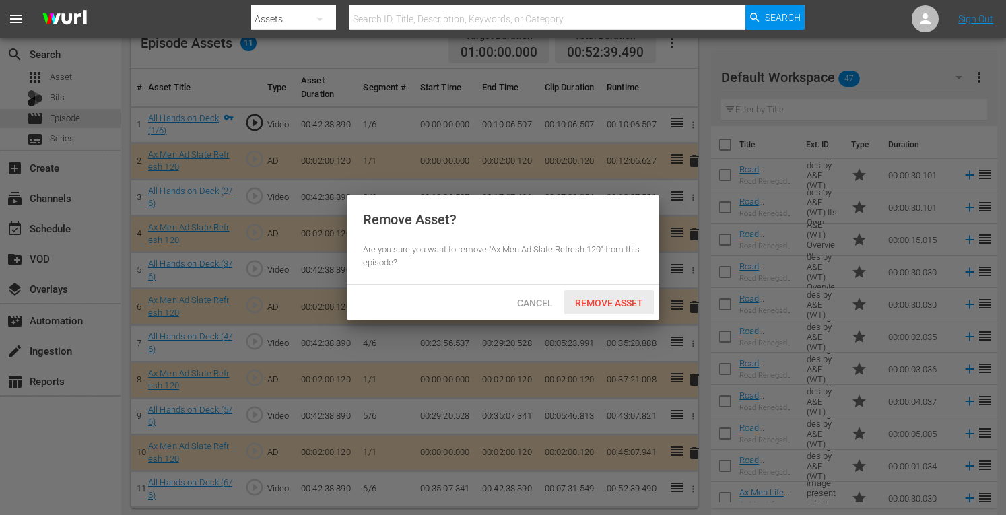
click at [609, 304] on span "Remove Asset" at bounding box center [609, 303] width 90 height 11
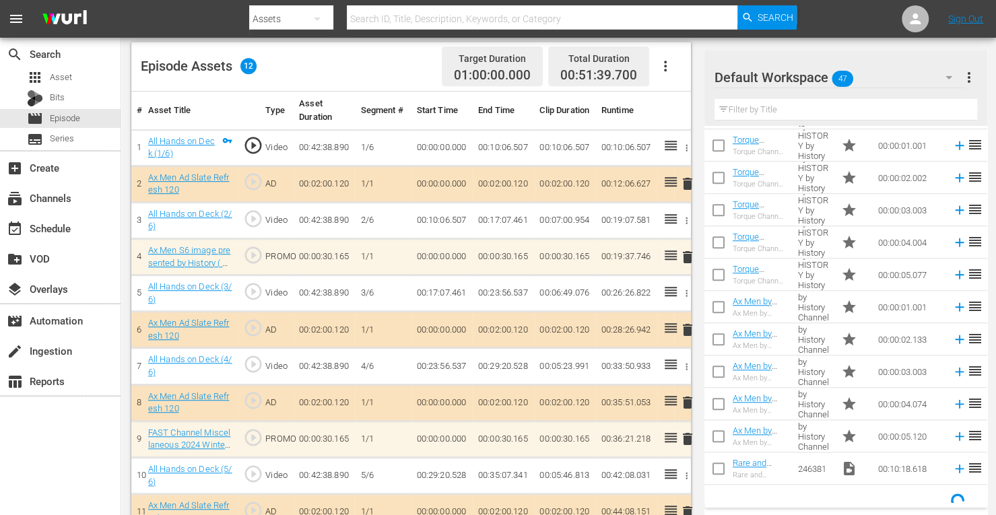
scroll to position [658, 0]
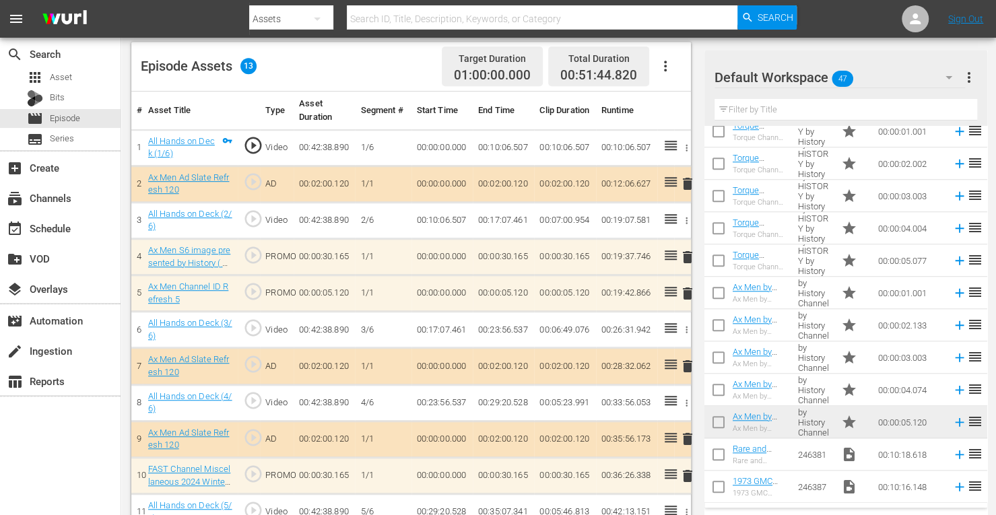
click at [690, 288] on span "delete" at bounding box center [687, 294] width 16 height 16
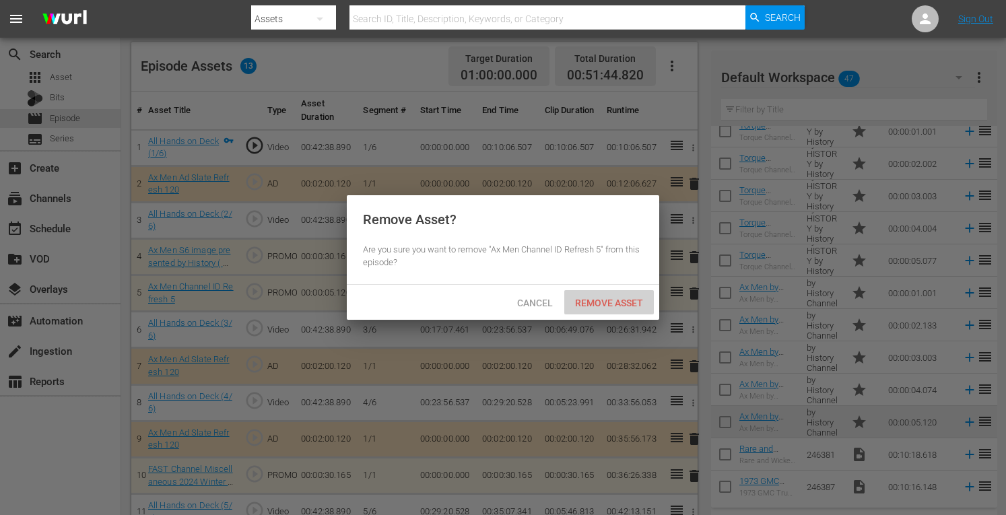
click at [630, 304] on span "Remove Asset" at bounding box center [609, 303] width 90 height 11
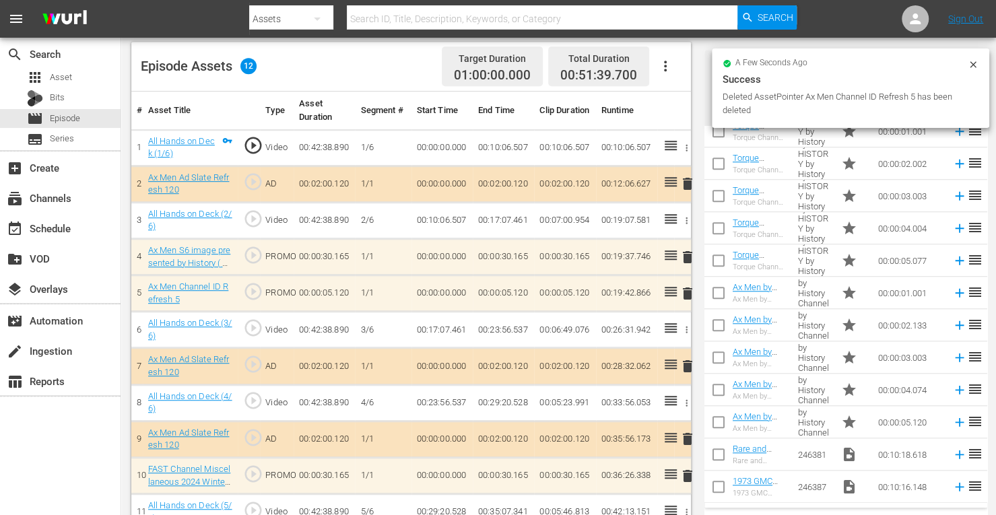
click at [861, 385] on td "star" at bounding box center [854, 390] width 37 height 32
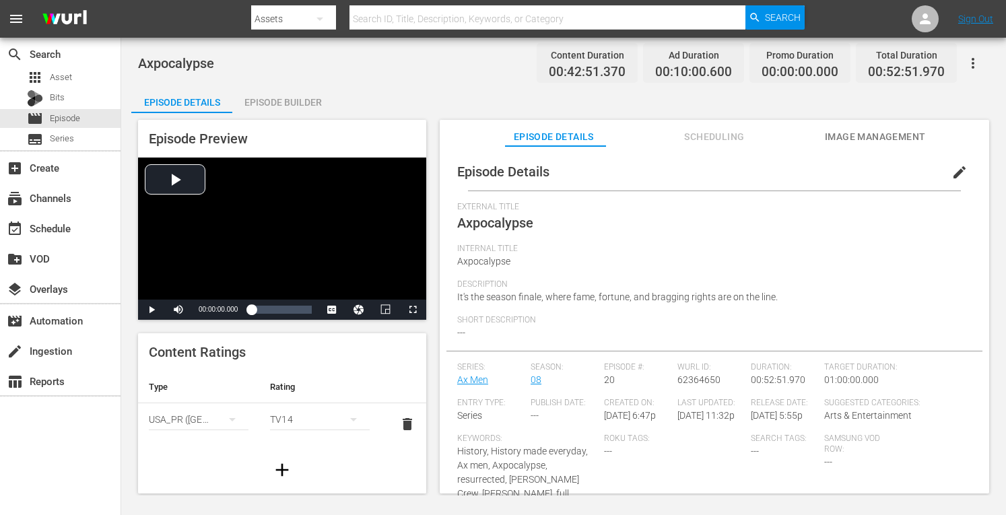
click at [308, 98] on div "Episode Builder" at bounding box center [282, 102] width 101 height 32
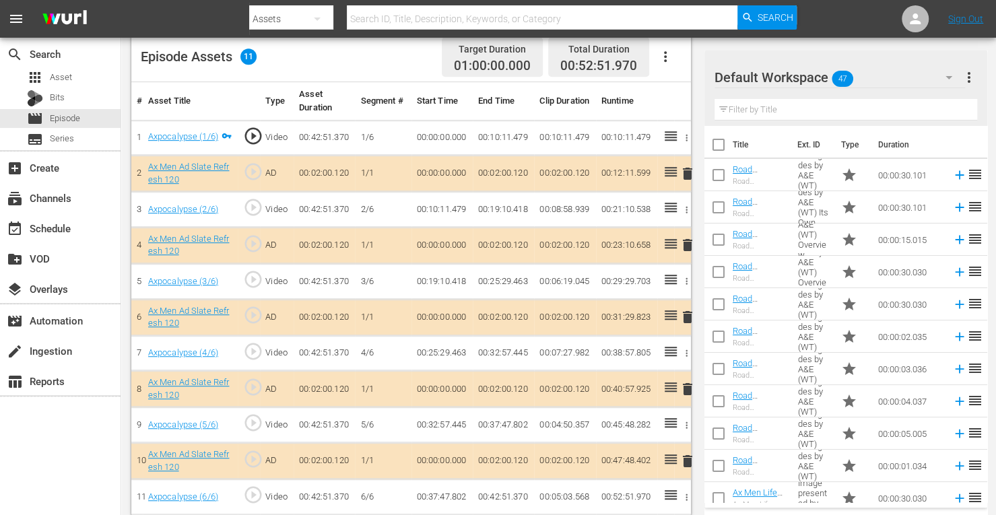
scroll to position [366, 0]
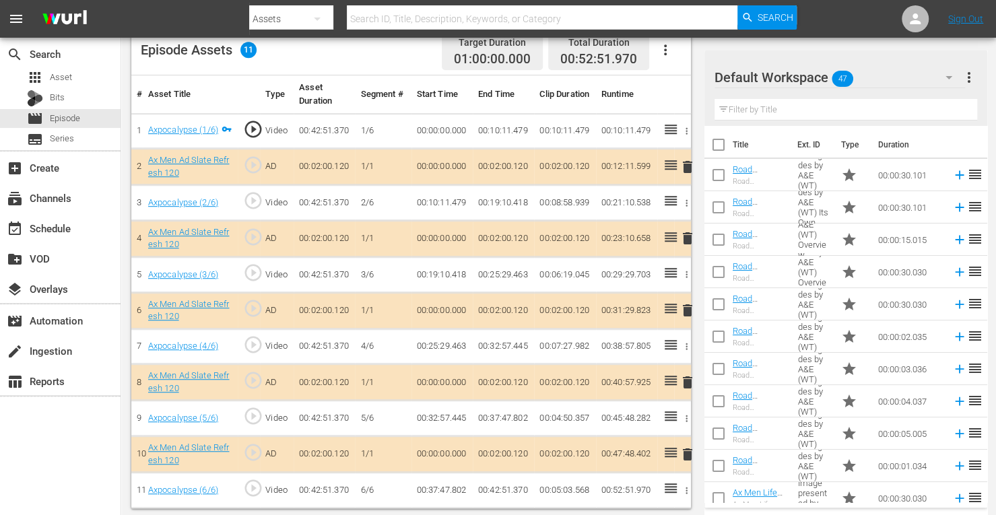
click at [689, 302] on span "delete" at bounding box center [687, 310] width 16 height 16
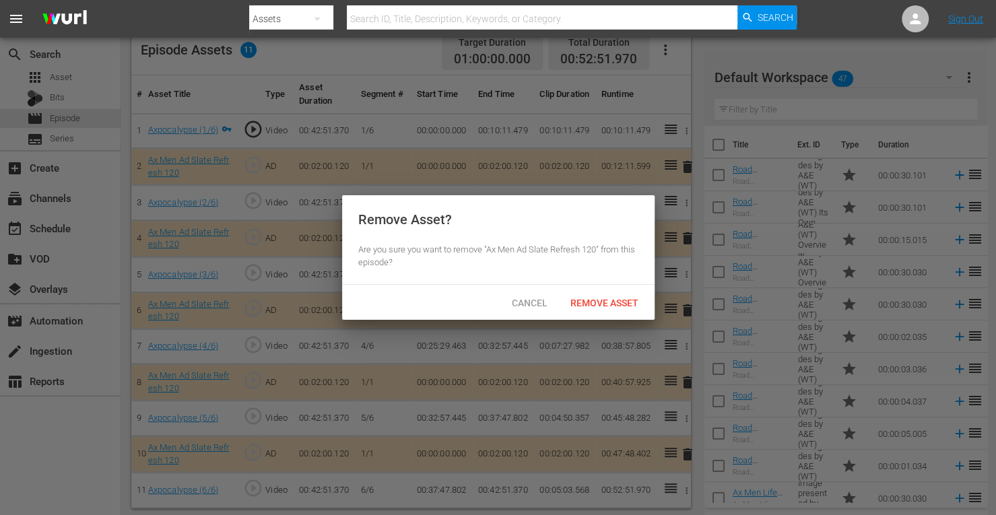
scroll to position [365, 0]
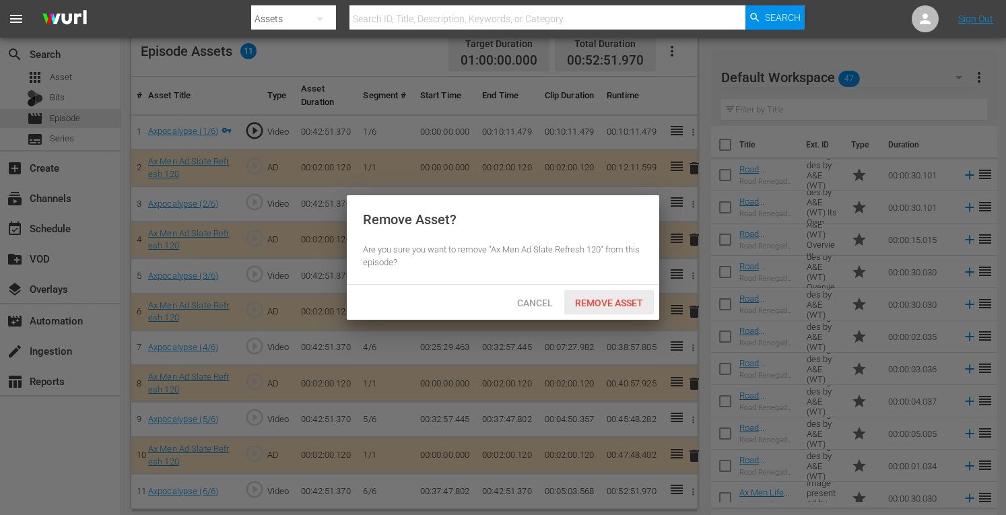
click at [635, 301] on span "Remove Asset" at bounding box center [609, 303] width 90 height 11
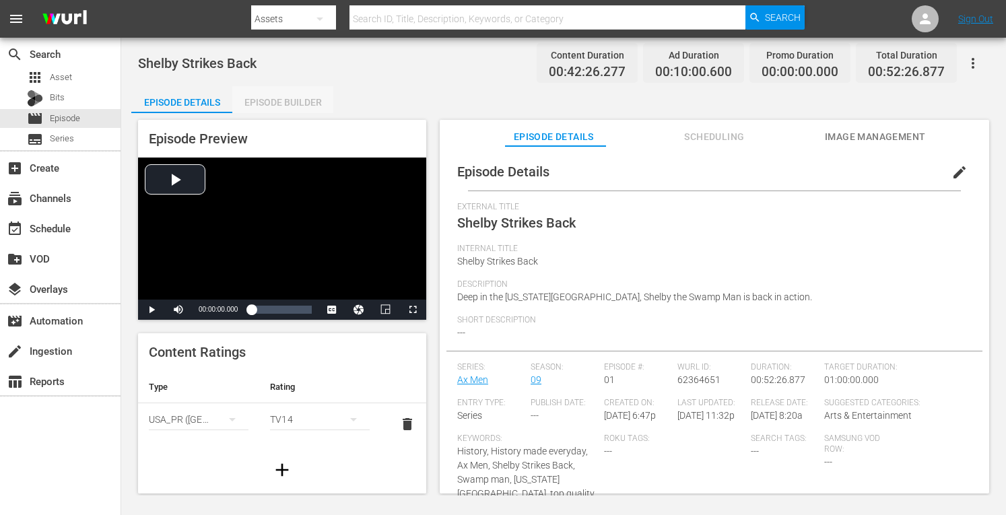
click at [298, 100] on div "Episode Builder" at bounding box center [282, 102] width 101 height 32
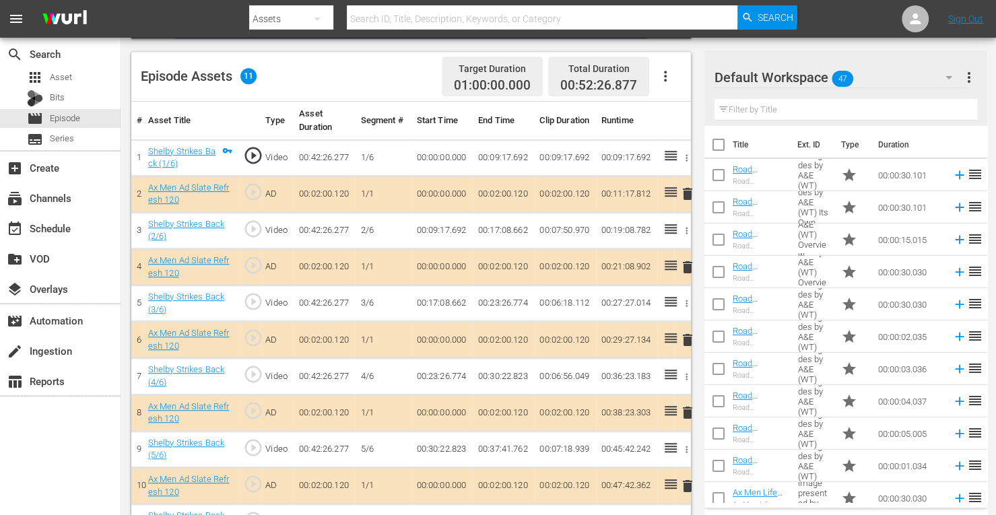
scroll to position [368, 0]
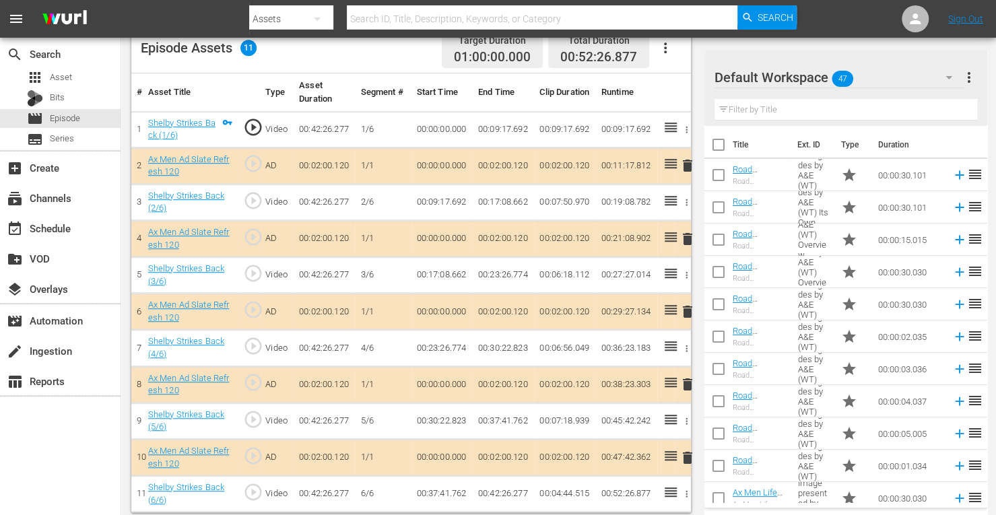
click at [688, 304] on span "delete" at bounding box center [687, 312] width 16 height 16
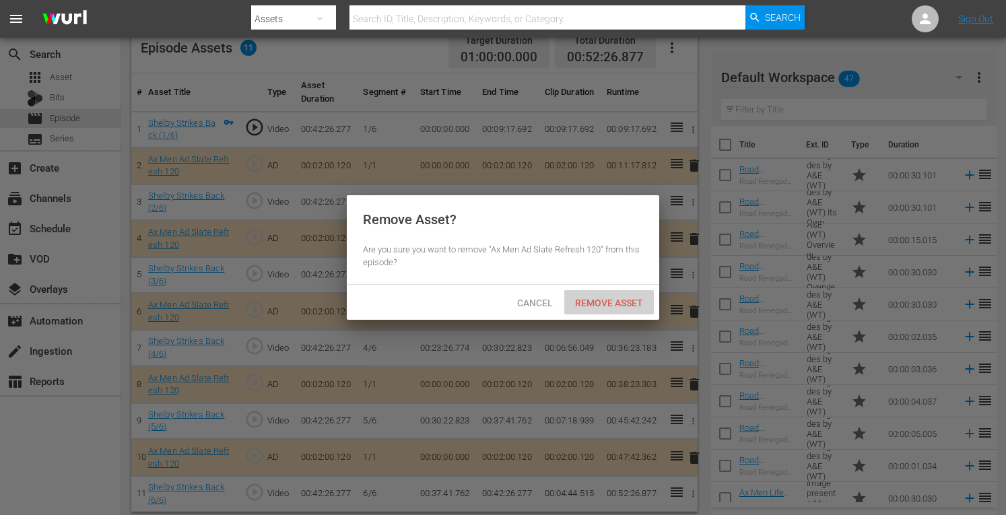
click at [630, 306] on span "Remove Asset" at bounding box center [609, 303] width 90 height 11
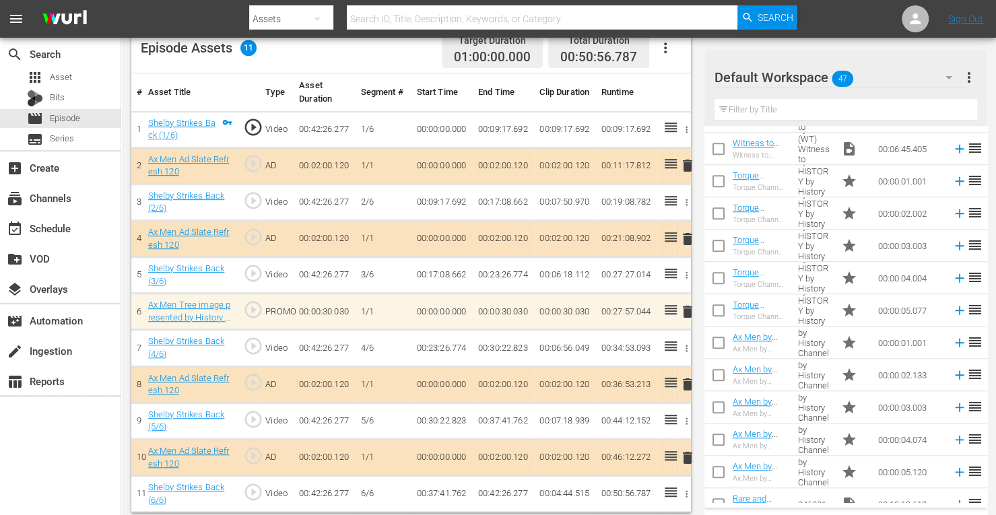
scroll to position [658, 0]
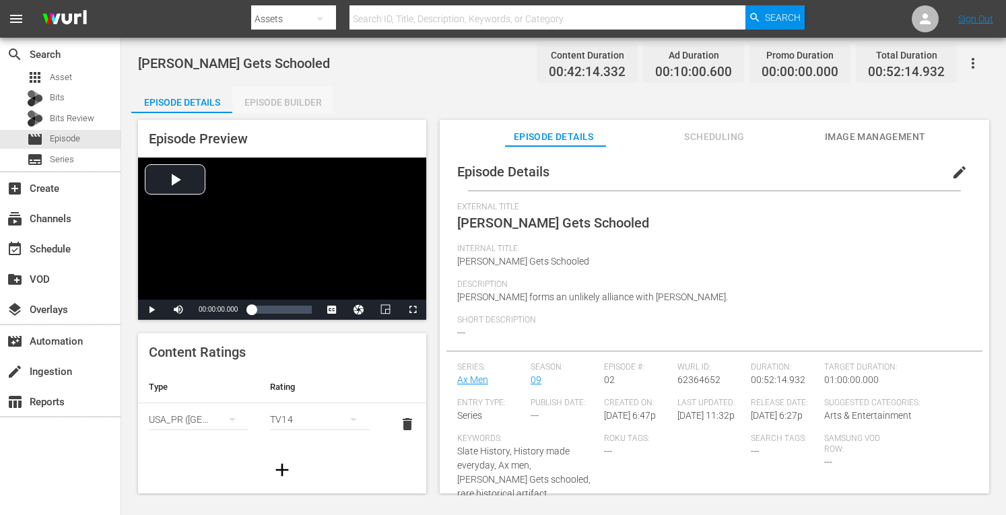
click at [307, 97] on div "Episode Builder" at bounding box center [282, 102] width 101 height 32
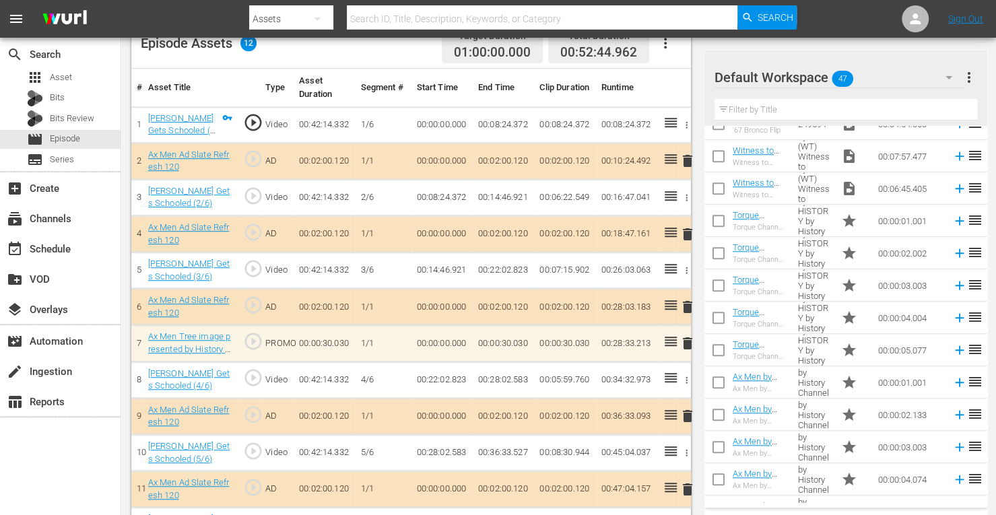
scroll to position [658, 0]
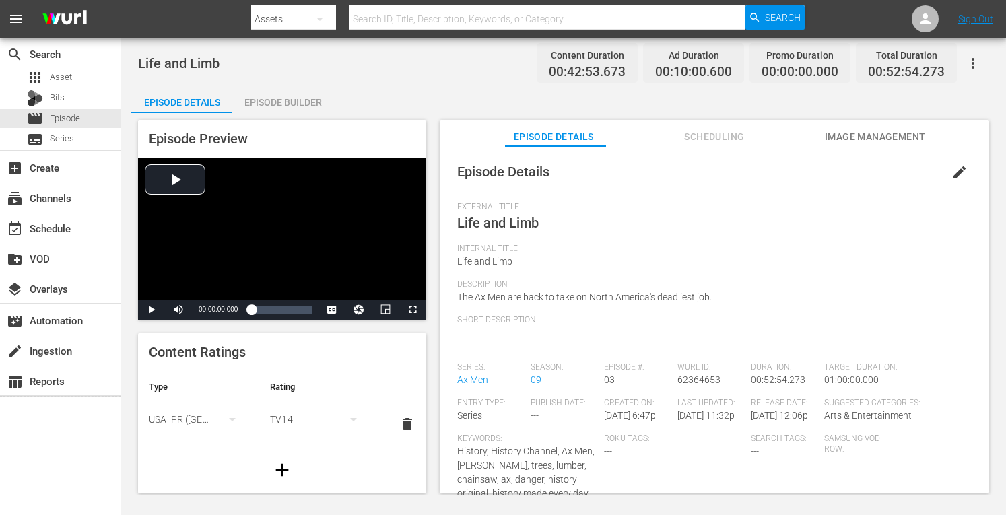
click at [263, 98] on div "Episode Builder" at bounding box center [282, 102] width 101 height 32
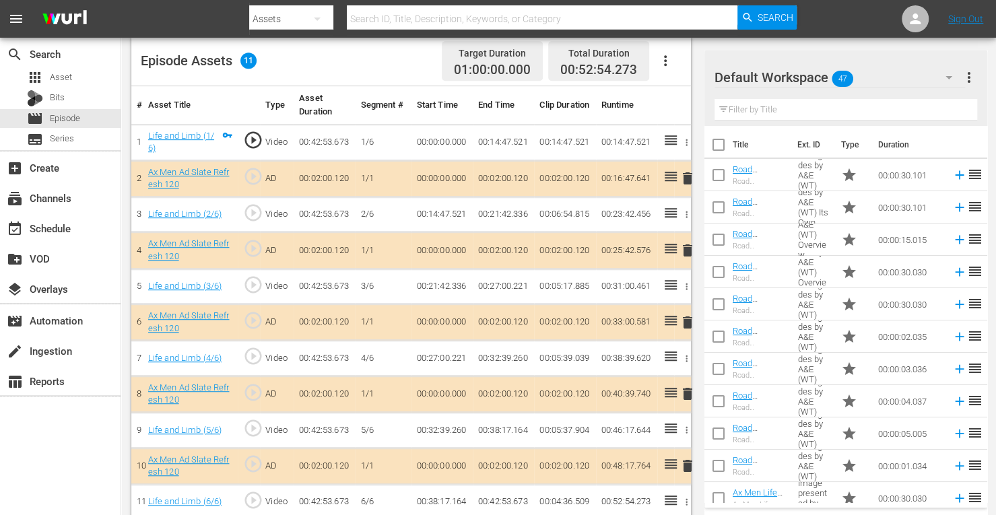
scroll to position [366, 0]
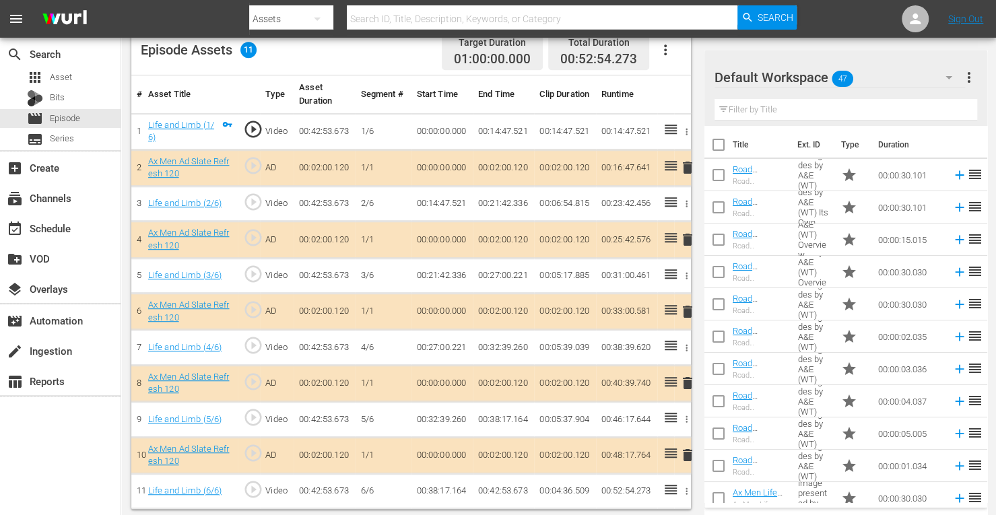
click at [686, 238] on span "delete" at bounding box center [687, 240] width 16 height 16
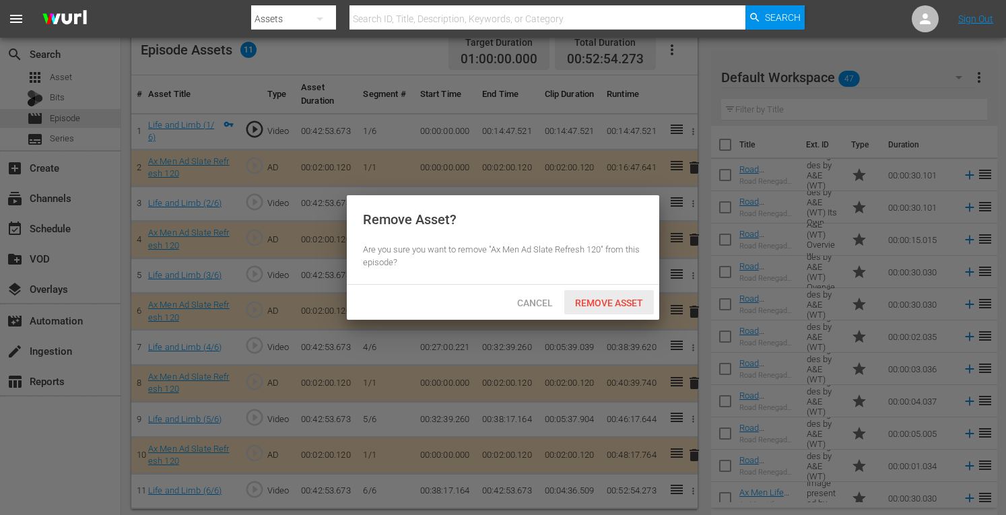
click at [619, 304] on span "Remove Asset" at bounding box center [609, 303] width 90 height 11
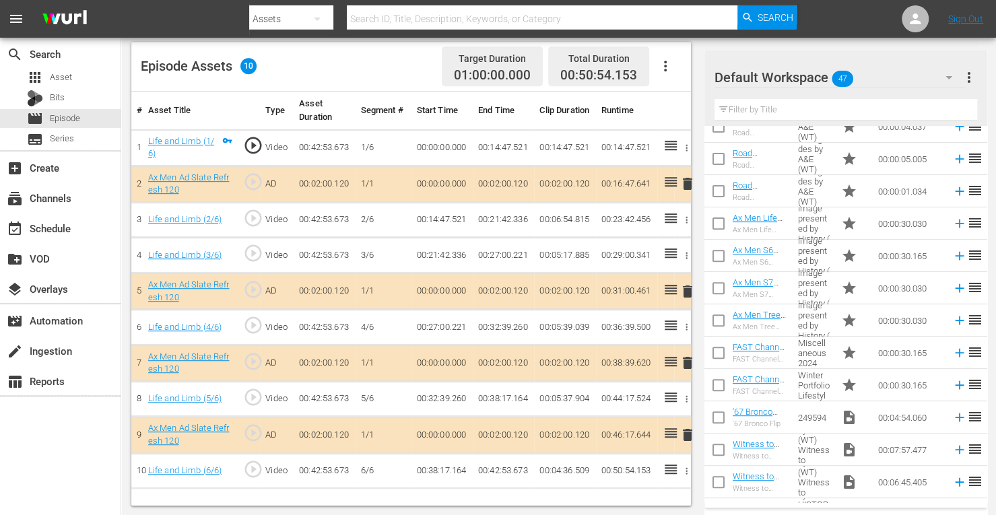
scroll to position [281, 0]
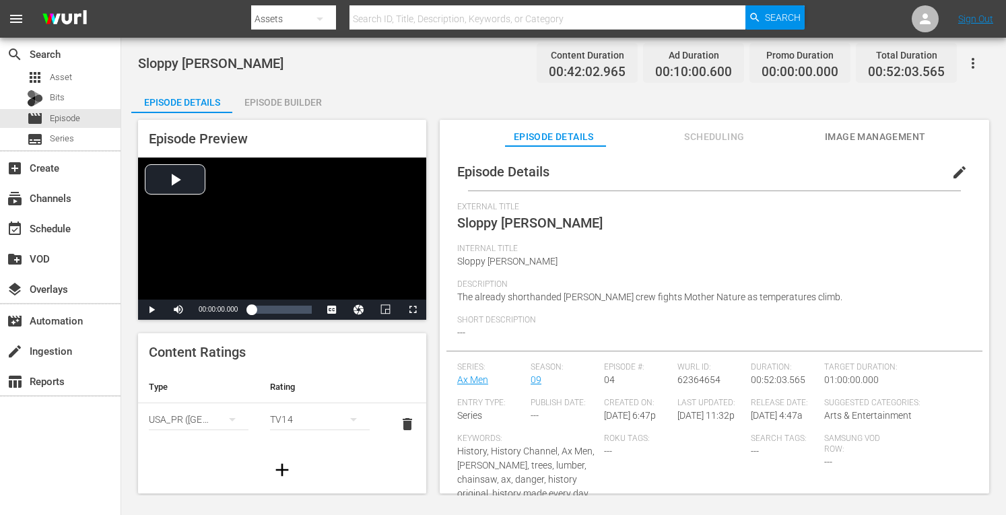
click at [296, 96] on div "Episode Builder" at bounding box center [282, 102] width 101 height 32
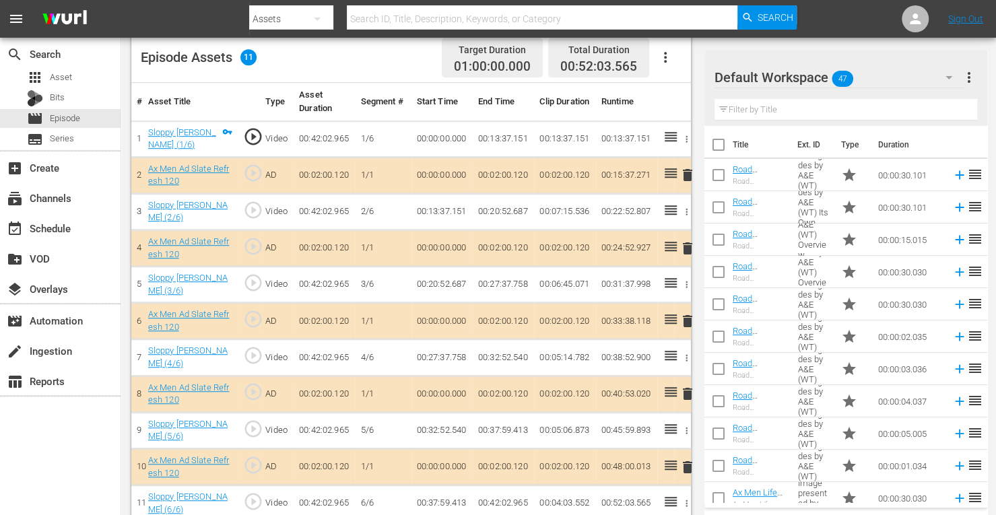
scroll to position [365, 0]
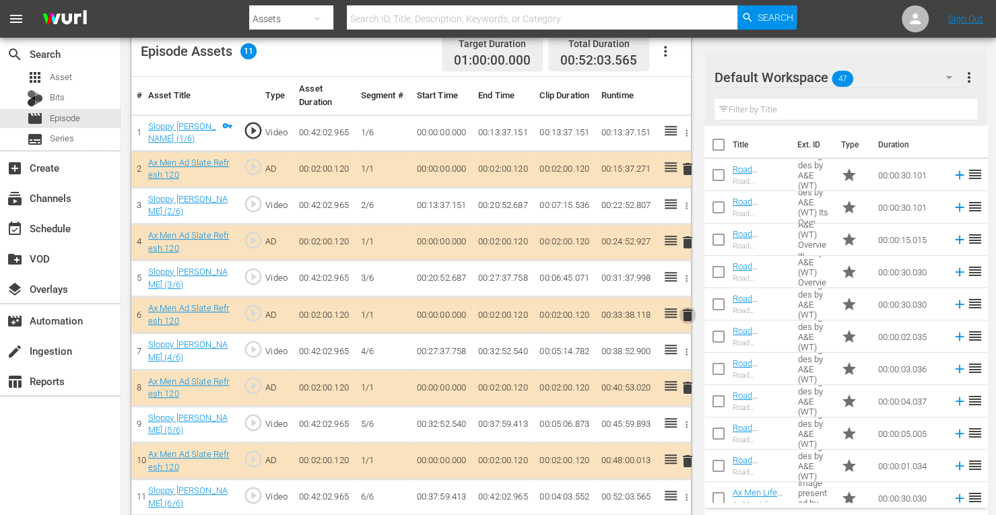
click at [686, 308] on span "delete" at bounding box center [687, 315] width 16 height 16
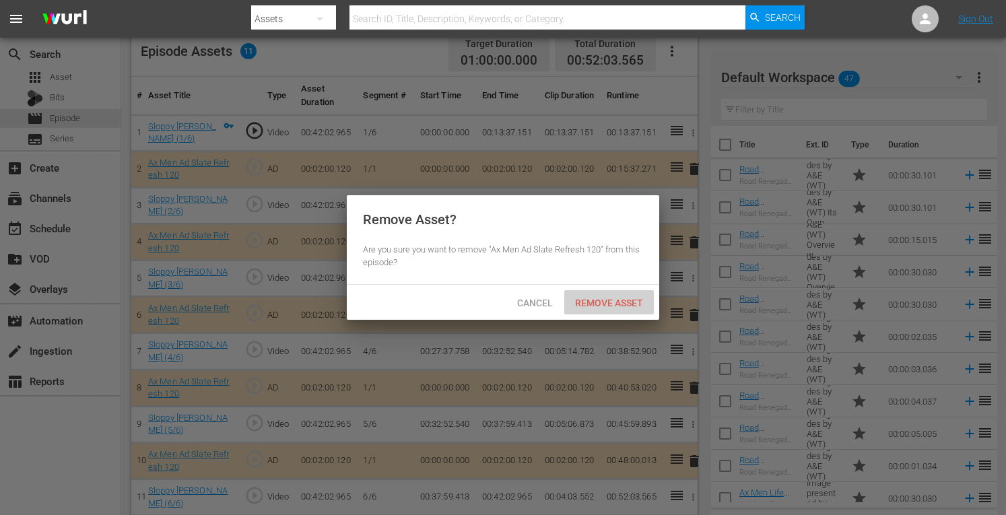
click at [633, 298] on span "Remove Asset" at bounding box center [609, 303] width 90 height 11
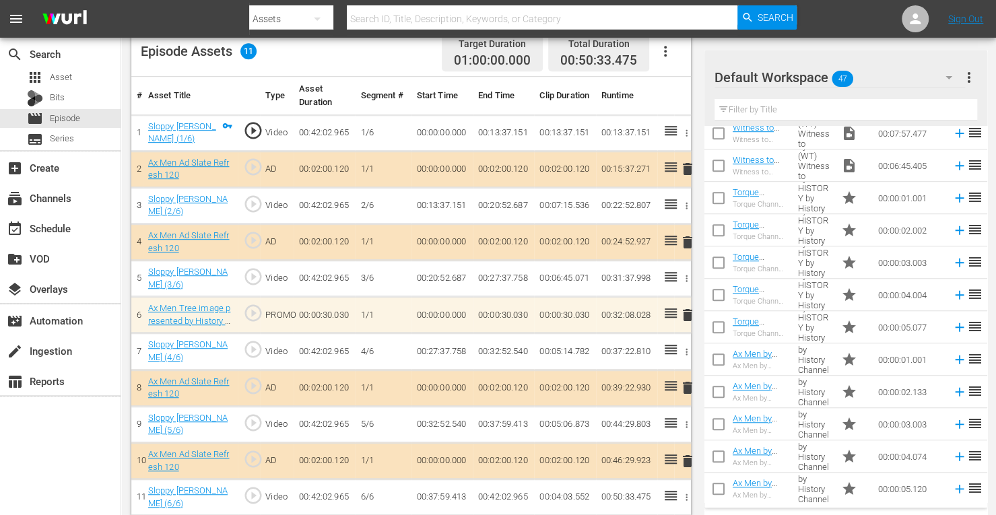
scroll to position [597, 0]
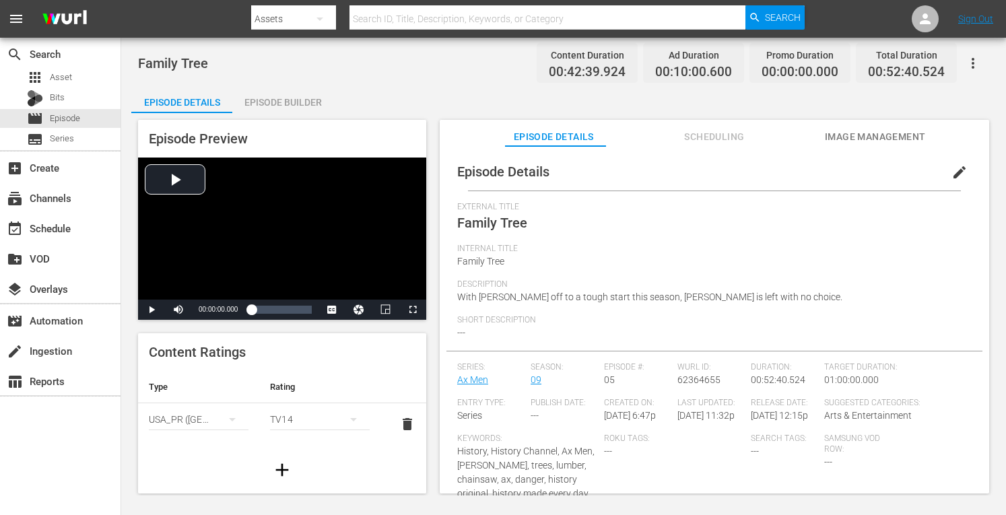
click at [315, 103] on div "Episode Builder" at bounding box center [282, 102] width 101 height 32
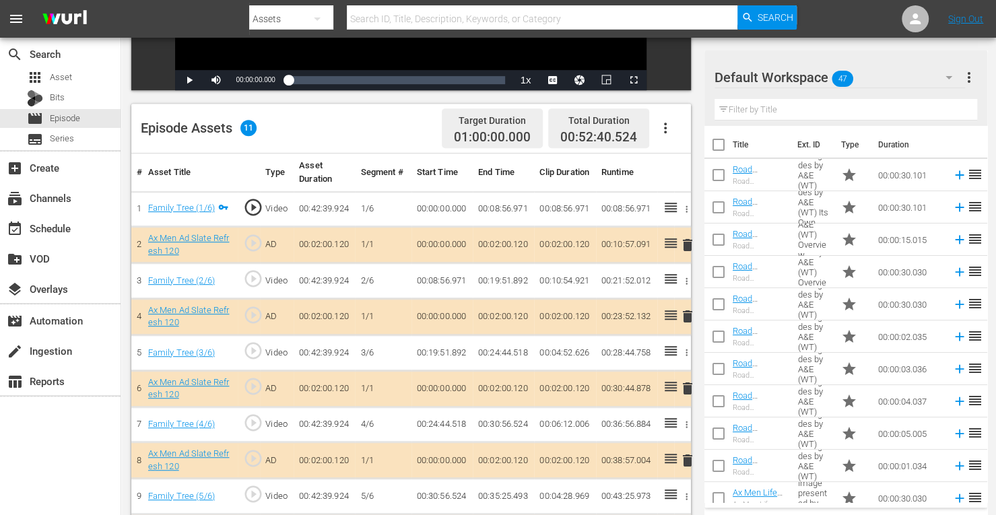
scroll to position [365, 0]
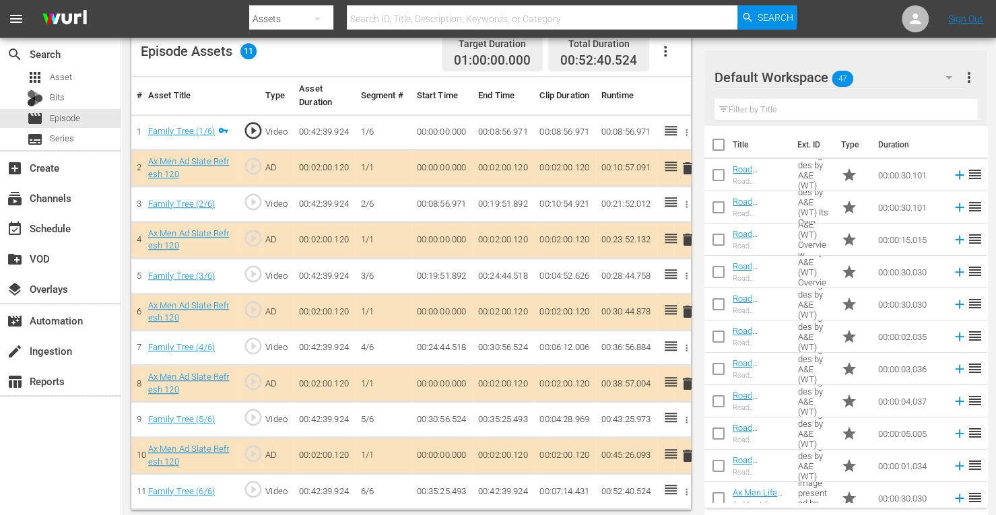
click at [685, 312] on span "delete" at bounding box center [687, 312] width 16 height 16
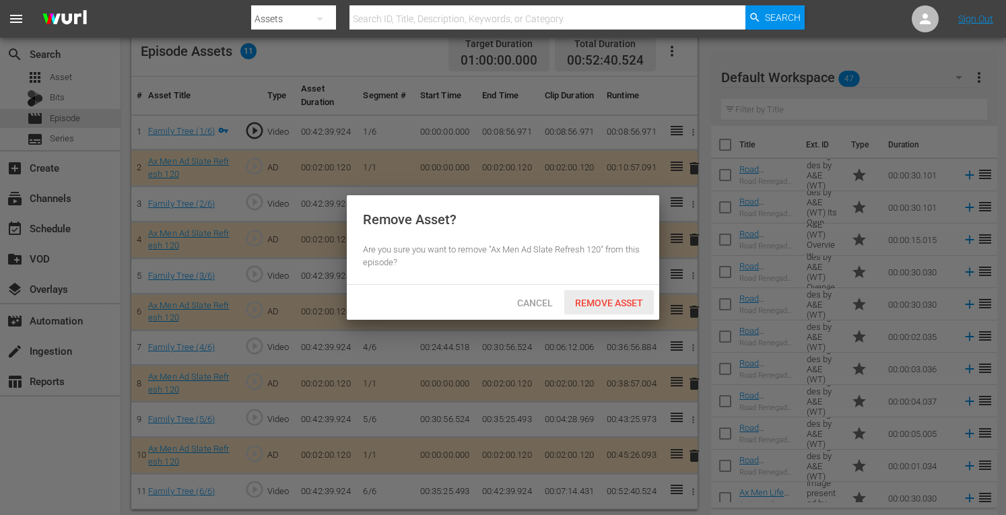
click at [620, 303] on span "Remove Asset" at bounding box center [609, 303] width 90 height 11
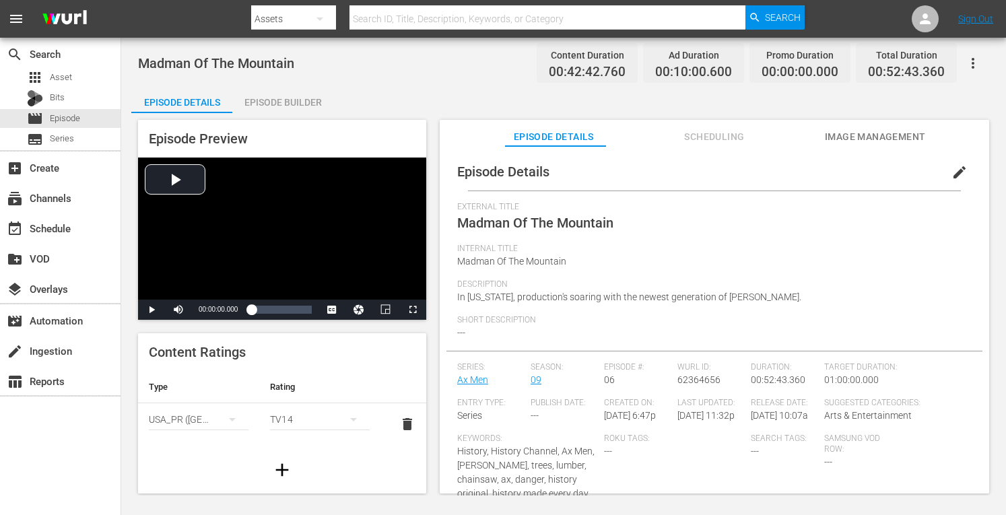
click at [295, 98] on div "Episode Builder" at bounding box center [282, 102] width 101 height 32
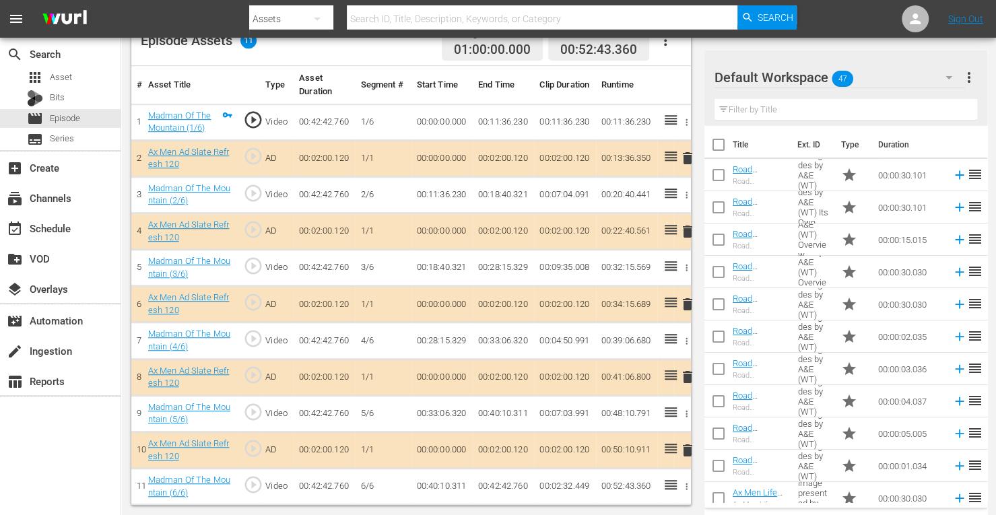
scroll to position [373, 0]
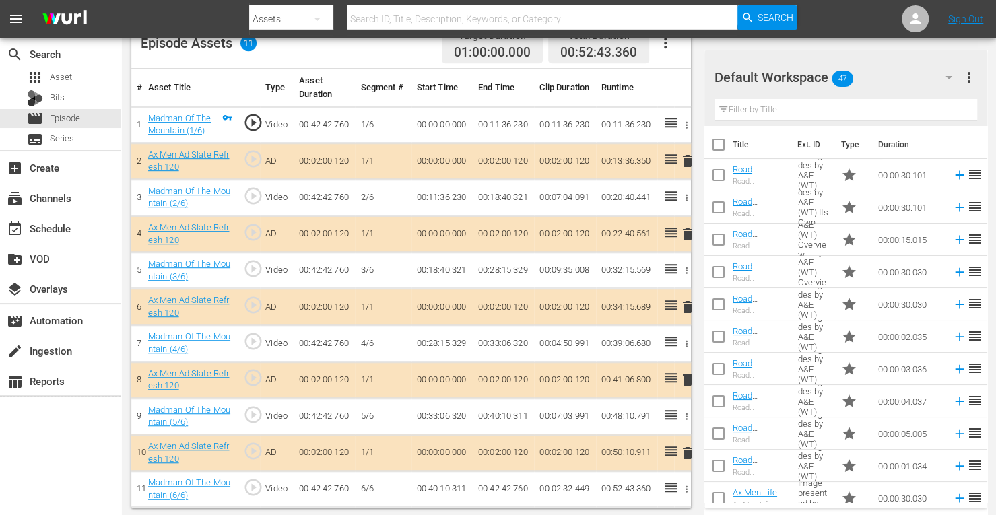
click at [686, 305] on span "delete" at bounding box center [687, 307] width 16 height 16
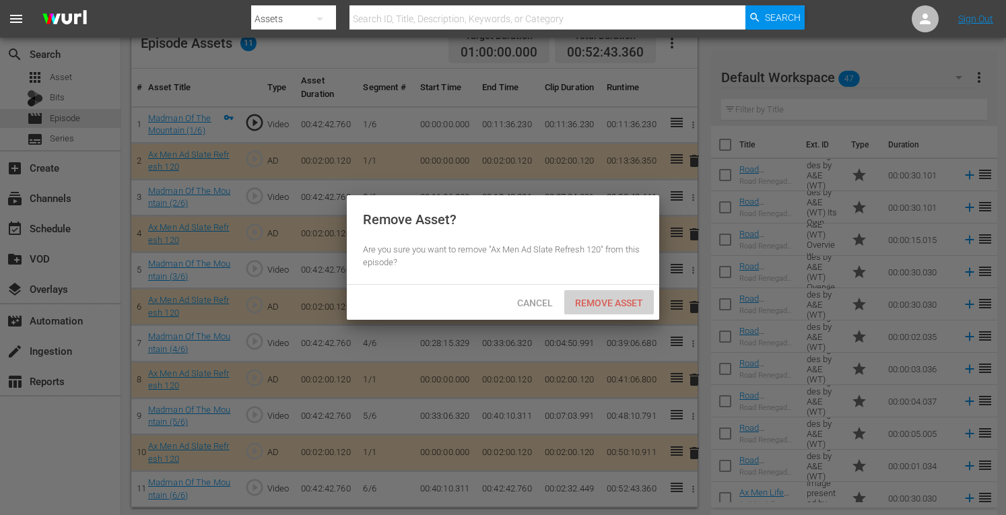
click at [622, 301] on span "Remove Asset" at bounding box center [609, 303] width 90 height 11
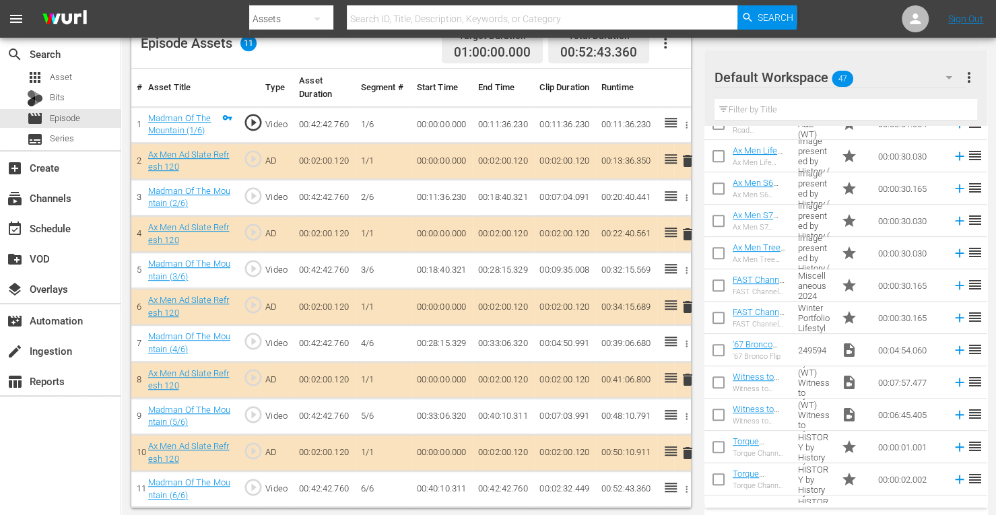
scroll to position [347, 0]
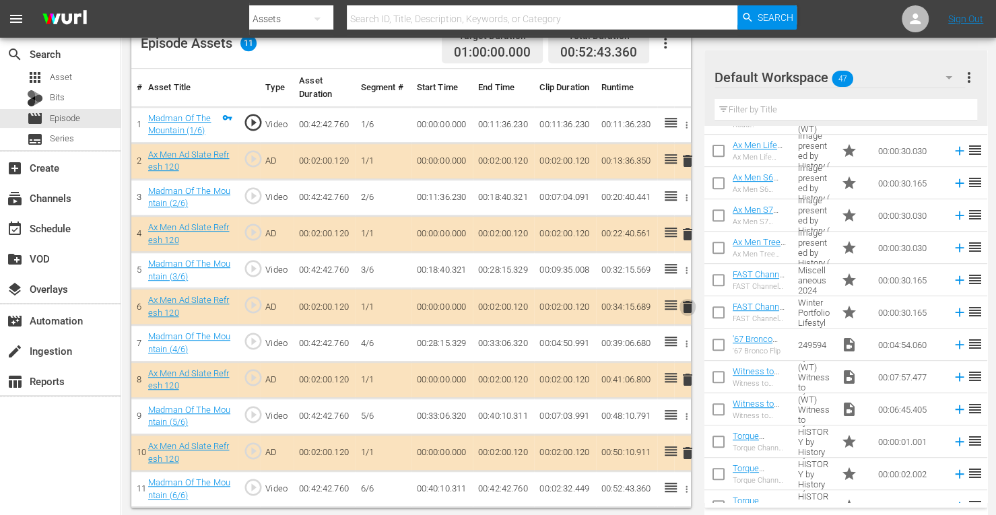
click at [684, 304] on span "delete" at bounding box center [687, 307] width 16 height 16
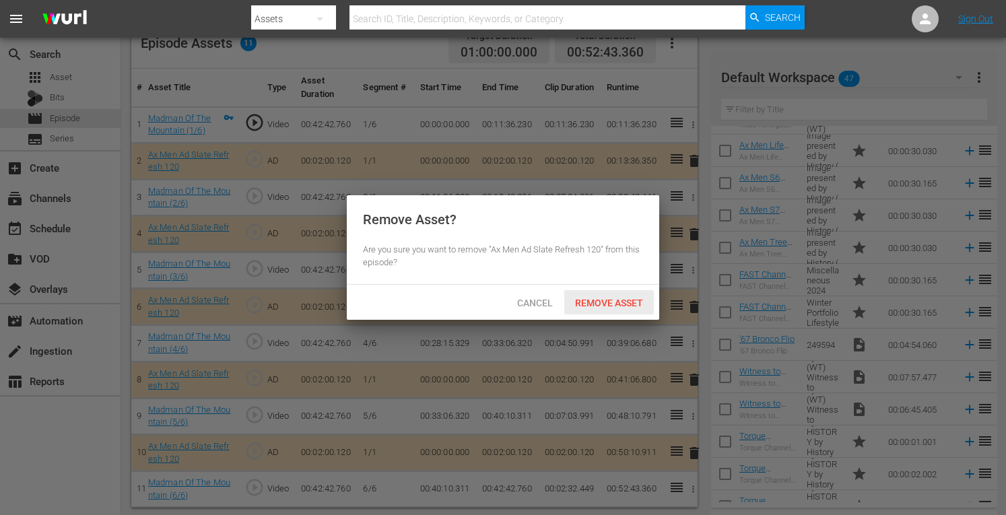
click at [587, 310] on div "Remove Asset" at bounding box center [609, 302] width 90 height 25
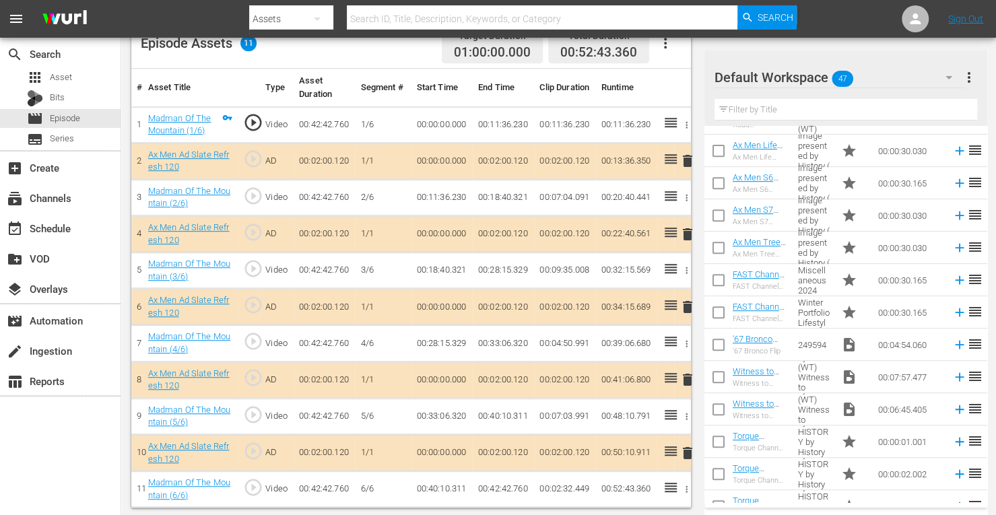
click at [686, 300] on span "delete" at bounding box center [687, 307] width 16 height 16
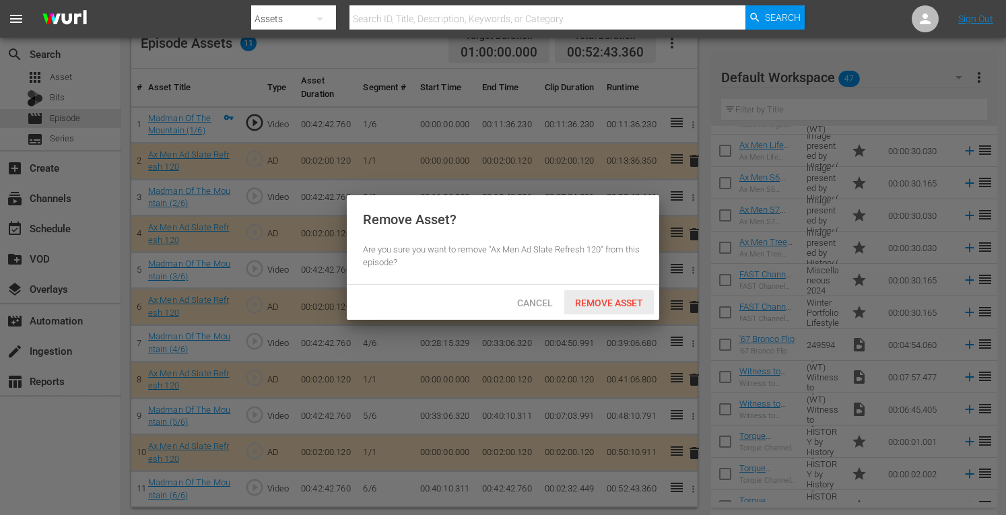
click at [632, 304] on span "Remove Asset" at bounding box center [609, 303] width 90 height 11
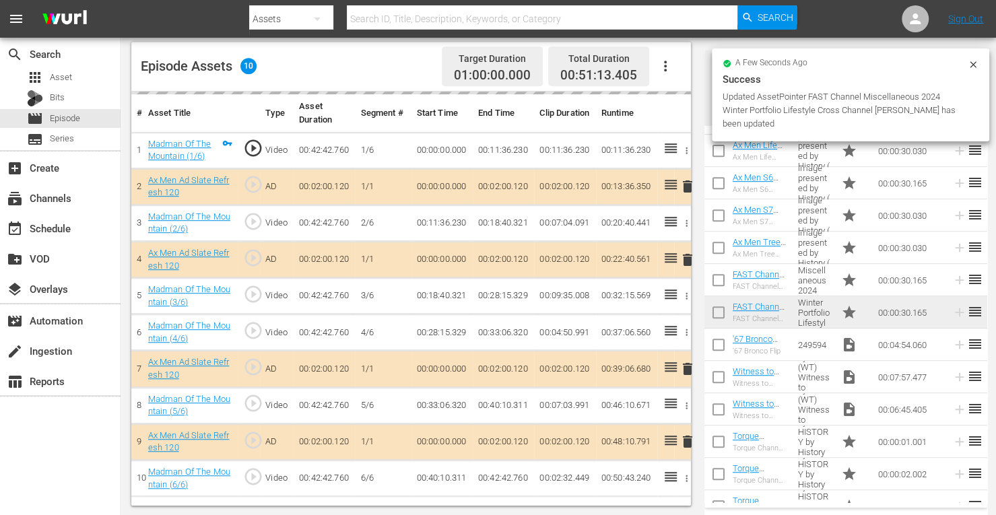
scroll to position [373, 0]
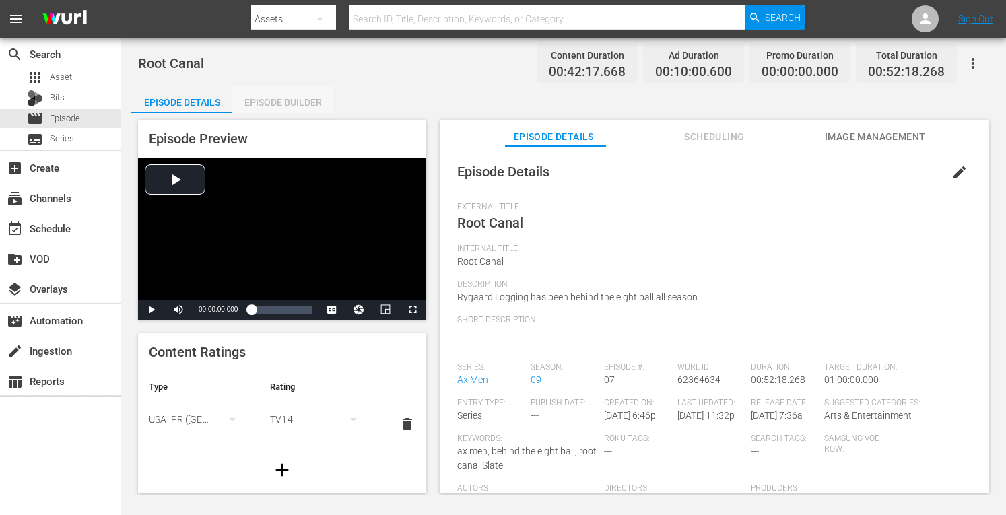
click at [281, 110] on div "Episode Builder" at bounding box center [282, 102] width 101 height 32
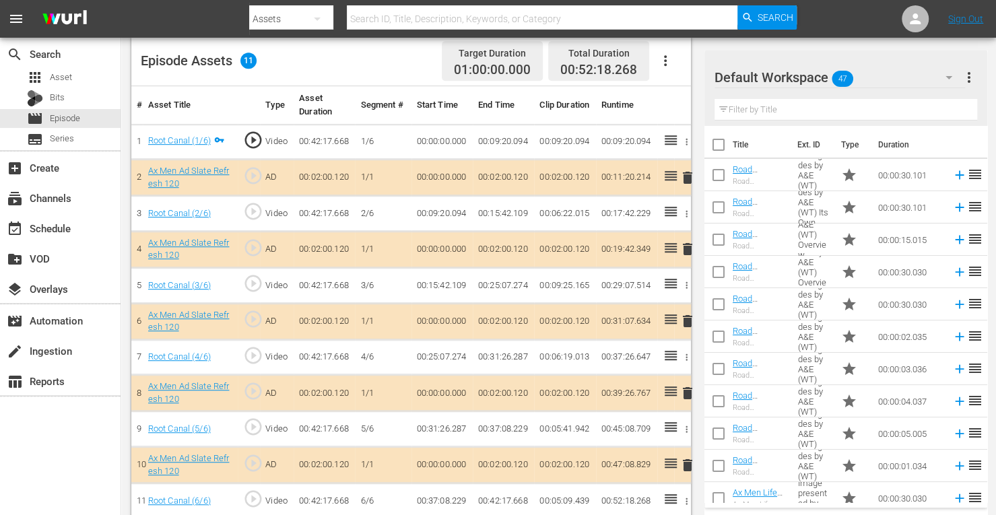
scroll to position [365, 0]
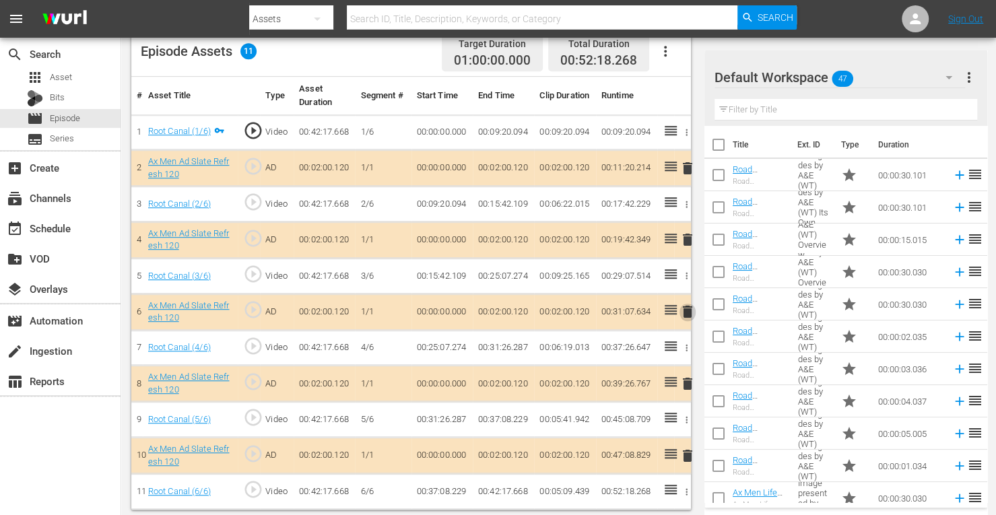
click at [688, 309] on span "delete" at bounding box center [687, 312] width 16 height 16
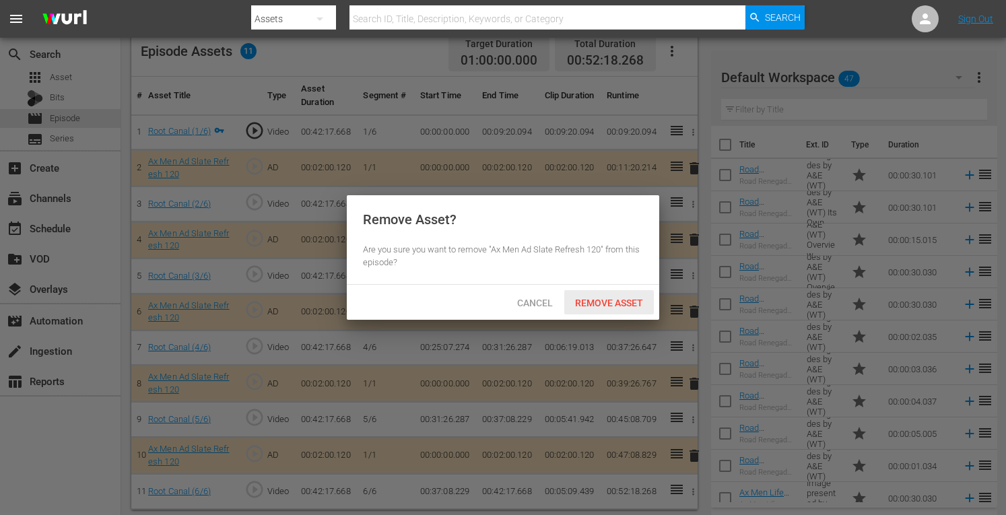
click at [627, 300] on span "Remove Asset" at bounding box center [609, 303] width 90 height 11
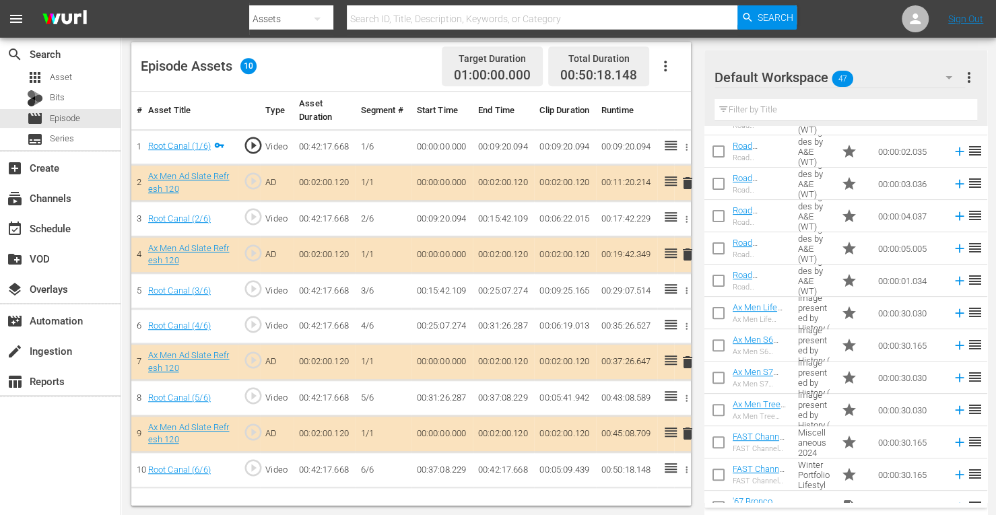
scroll to position [268, 0]
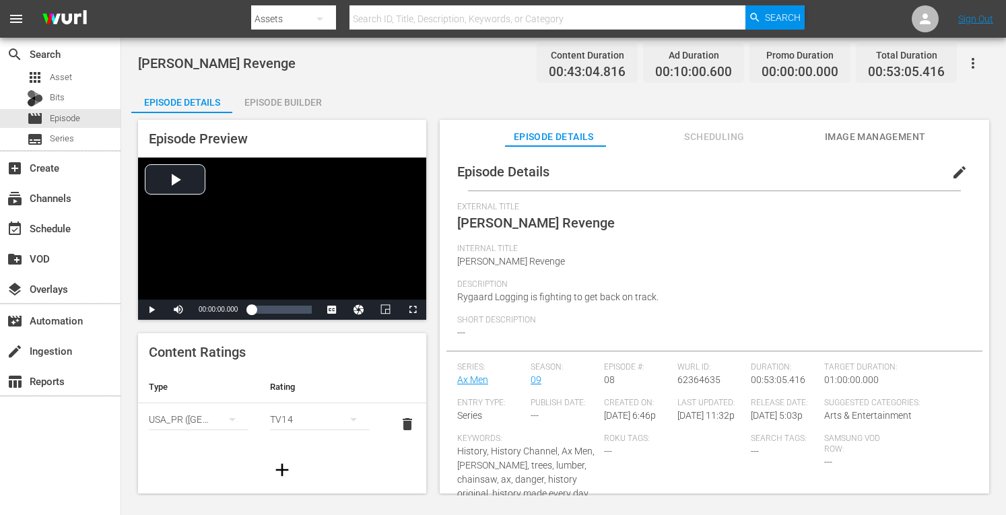
click at [307, 102] on div "Episode Builder" at bounding box center [282, 102] width 101 height 32
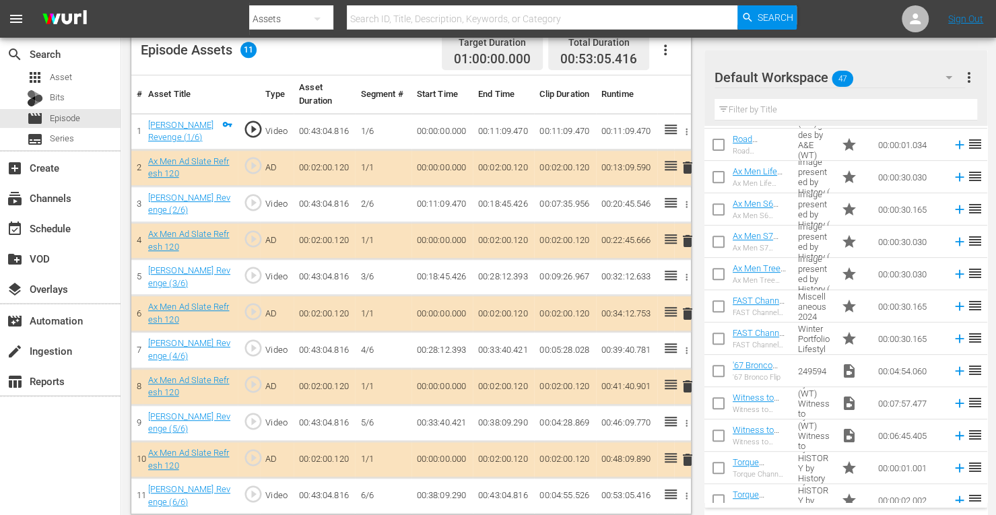
scroll to position [313, 0]
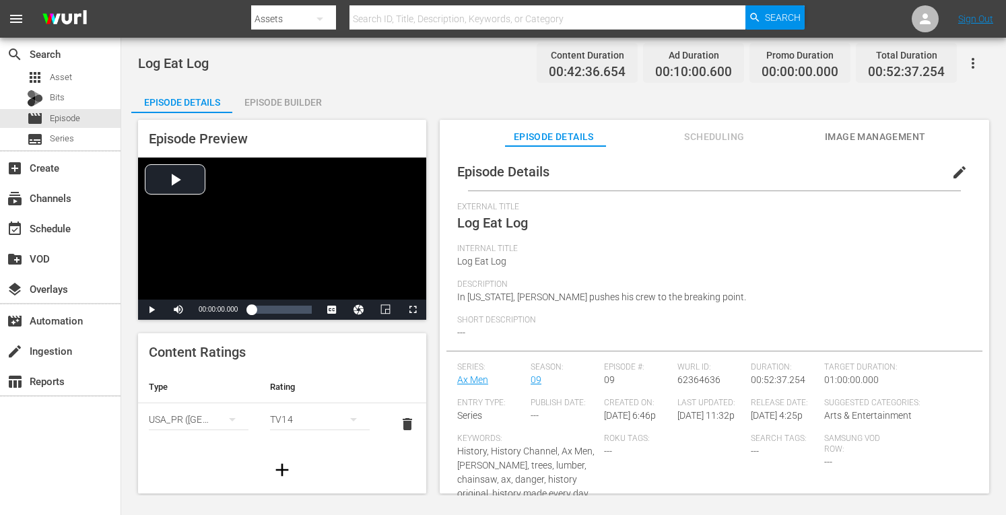
click at [302, 102] on div "Episode Builder" at bounding box center [282, 102] width 101 height 32
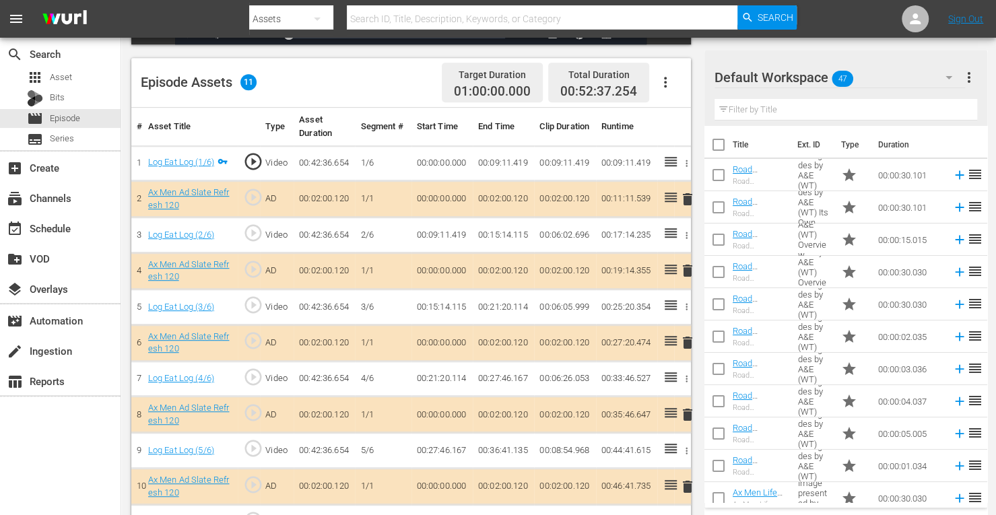
scroll to position [354, 0]
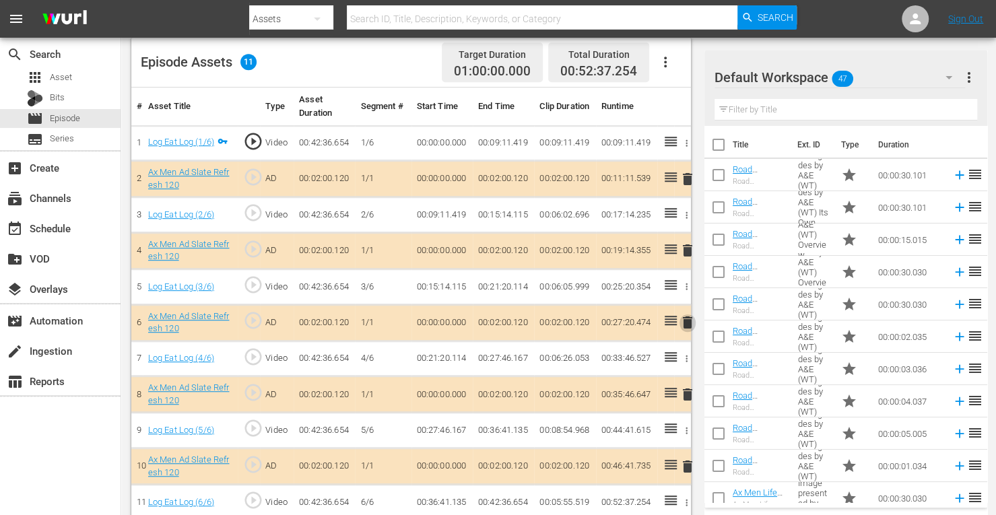
click at [686, 320] on span "delete" at bounding box center [687, 322] width 16 height 16
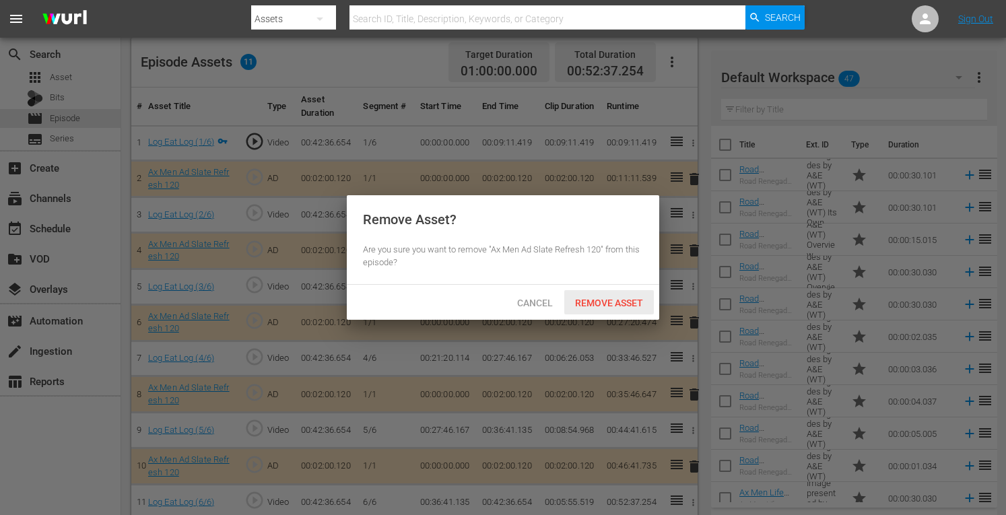
click at [621, 302] on span "Remove Asset" at bounding box center [609, 303] width 90 height 11
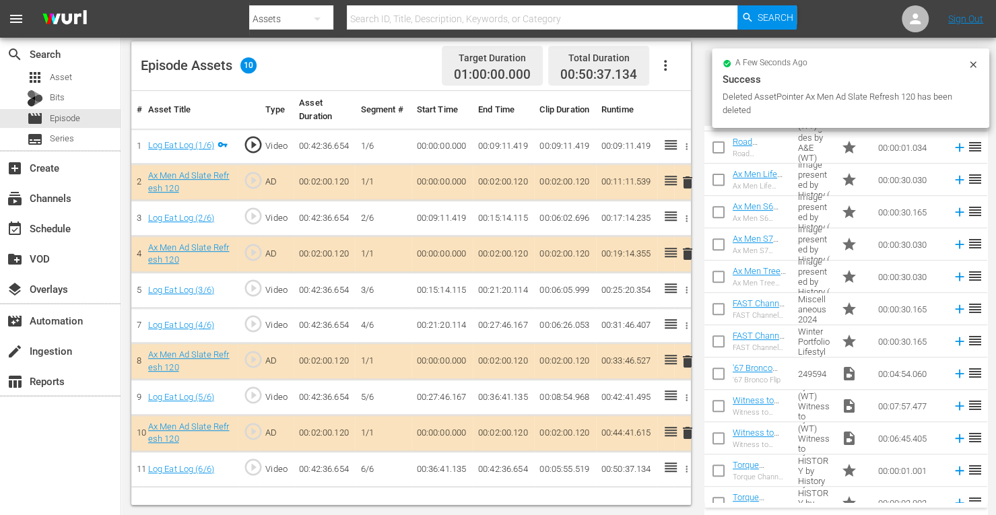
scroll to position [350, 0]
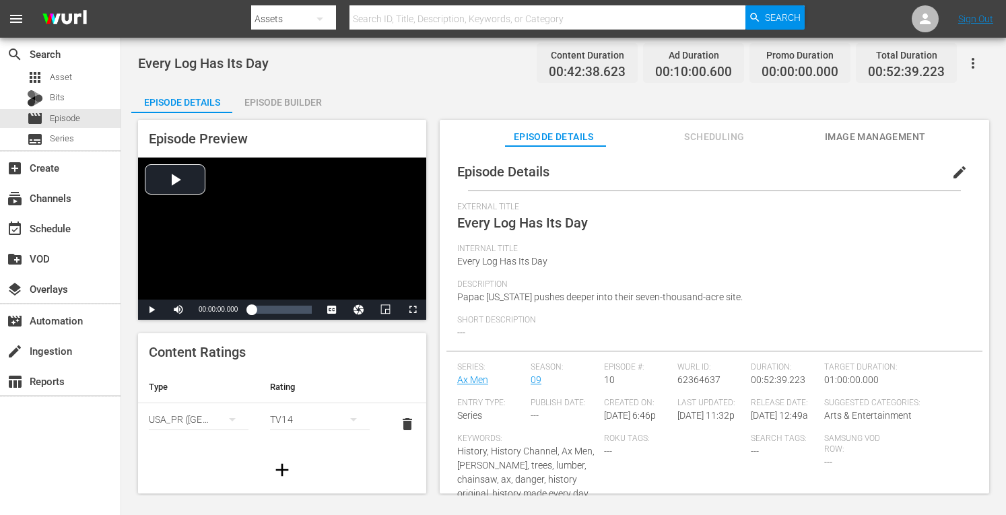
click at [303, 103] on div "Episode Builder" at bounding box center [282, 102] width 101 height 32
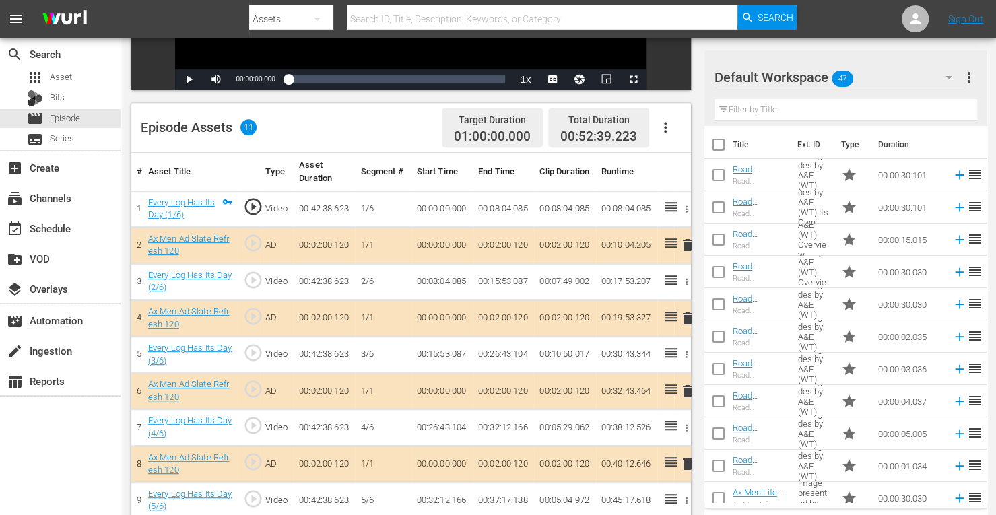
scroll to position [373, 0]
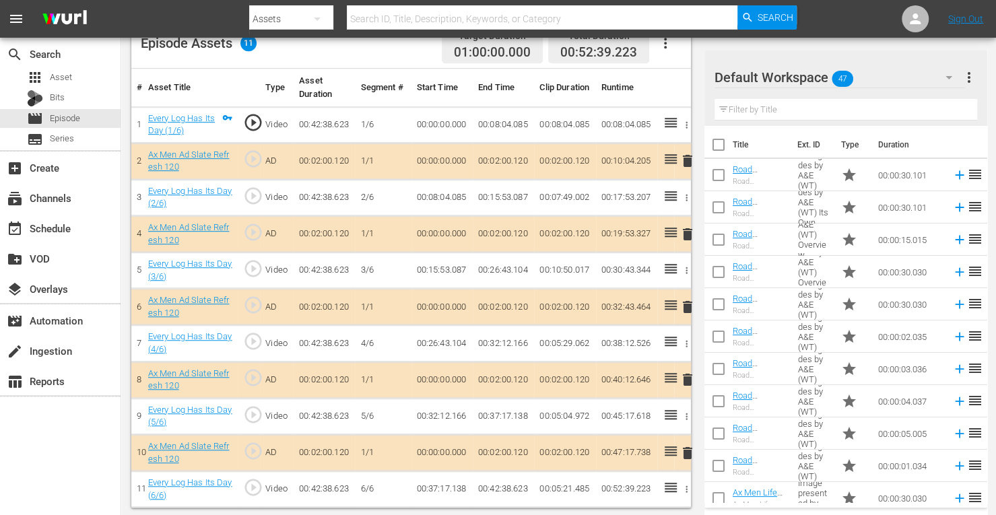
click at [685, 302] on span "delete" at bounding box center [687, 307] width 16 height 16
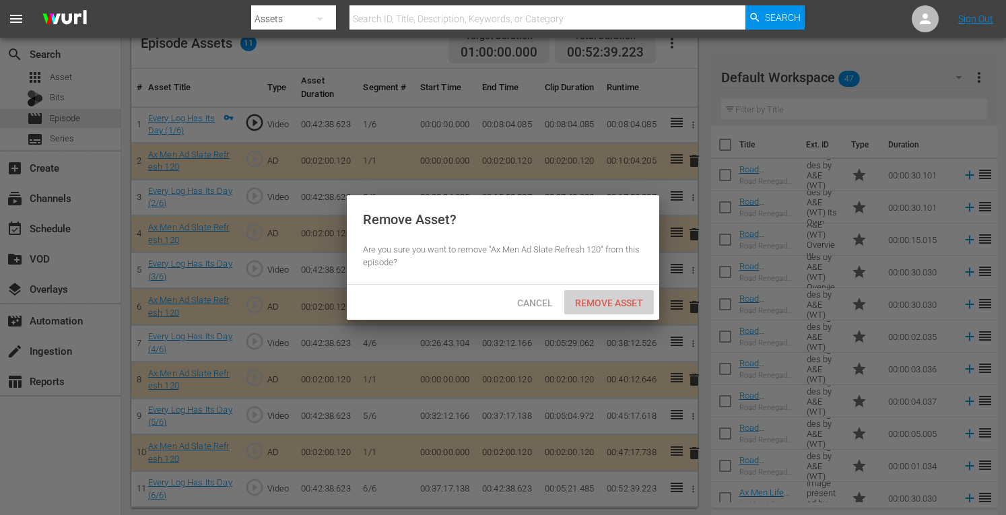
click at [638, 301] on span "Remove Asset" at bounding box center [609, 303] width 90 height 11
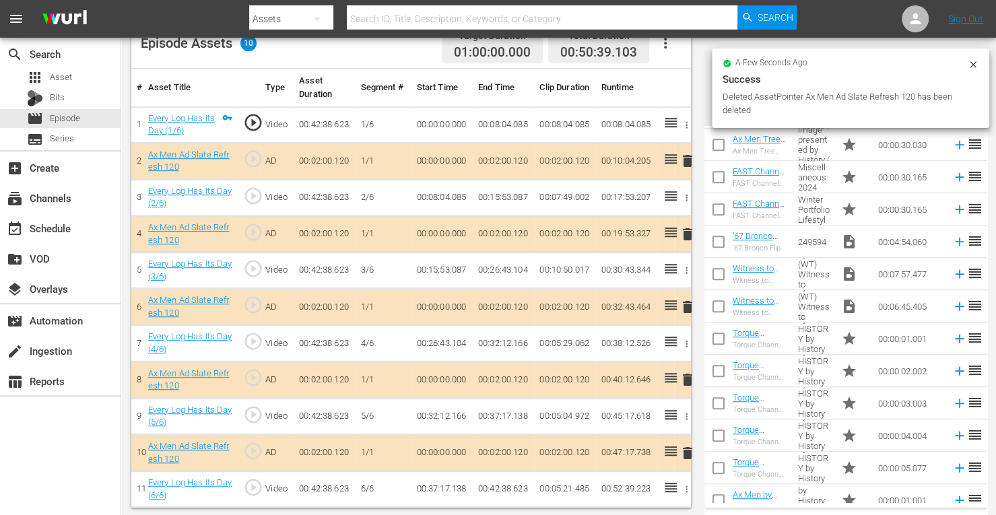
scroll to position [350, 0]
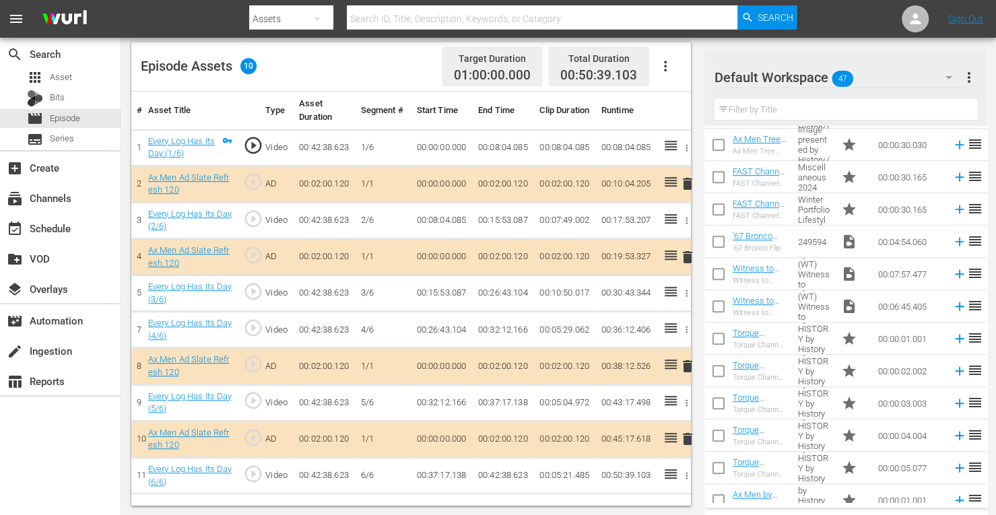
click at [893, 214] on td "00:00:30.165" at bounding box center [910, 209] width 74 height 32
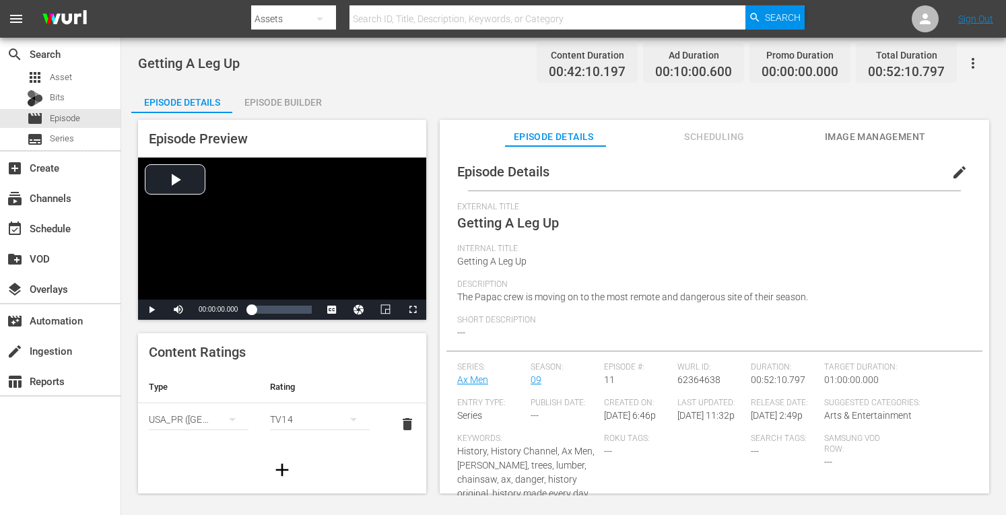
click at [302, 100] on div "Episode Builder" at bounding box center [282, 102] width 101 height 32
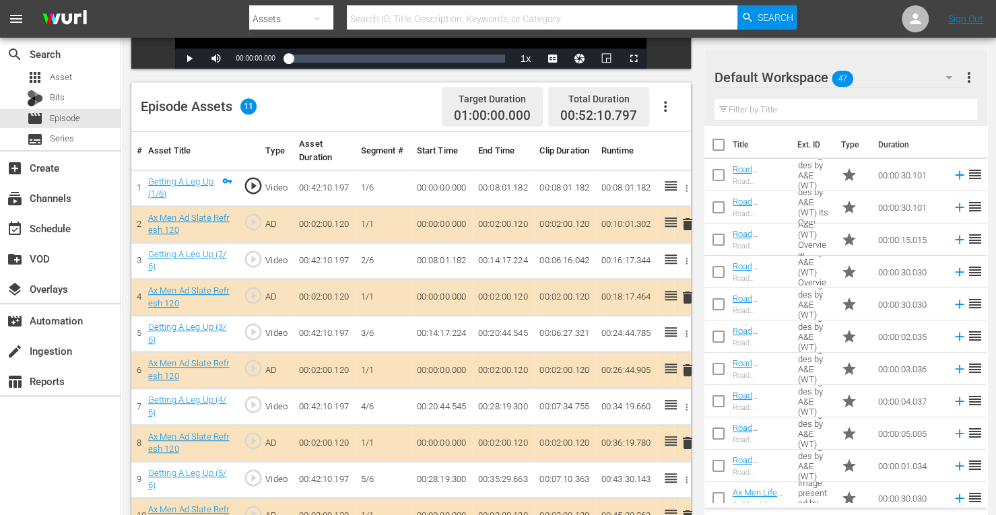
scroll to position [373, 0]
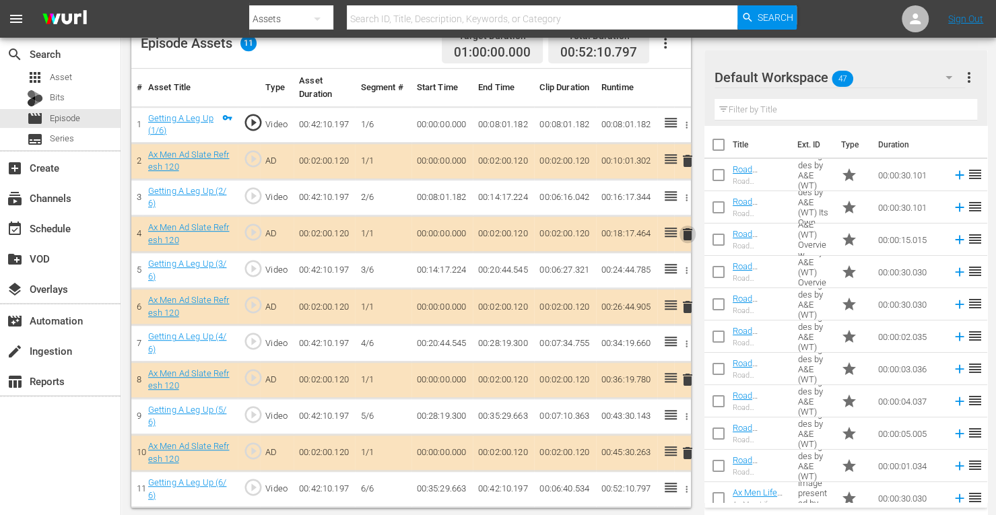
click at [687, 232] on span "delete" at bounding box center [687, 234] width 16 height 16
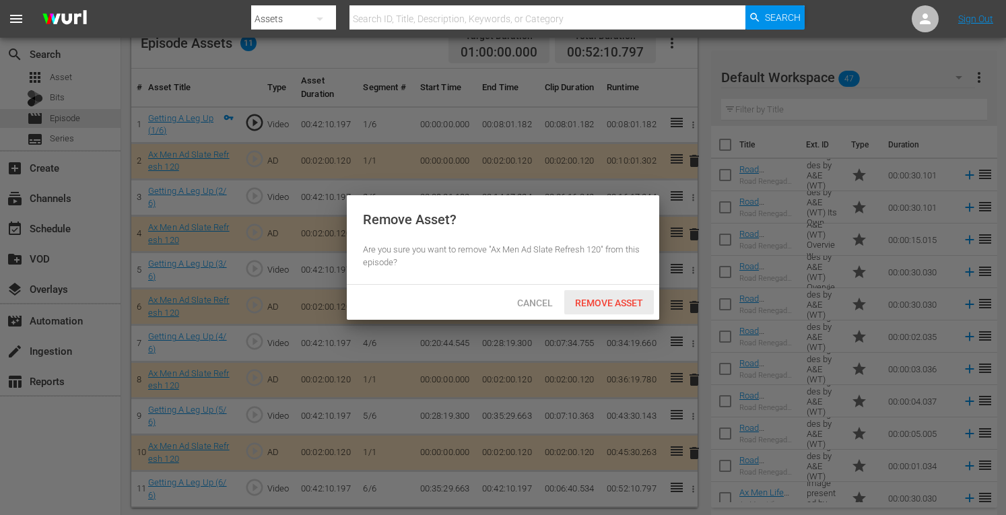
click at [624, 301] on span "Remove Asset" at bounding box center [609, 303] width 90 height 11
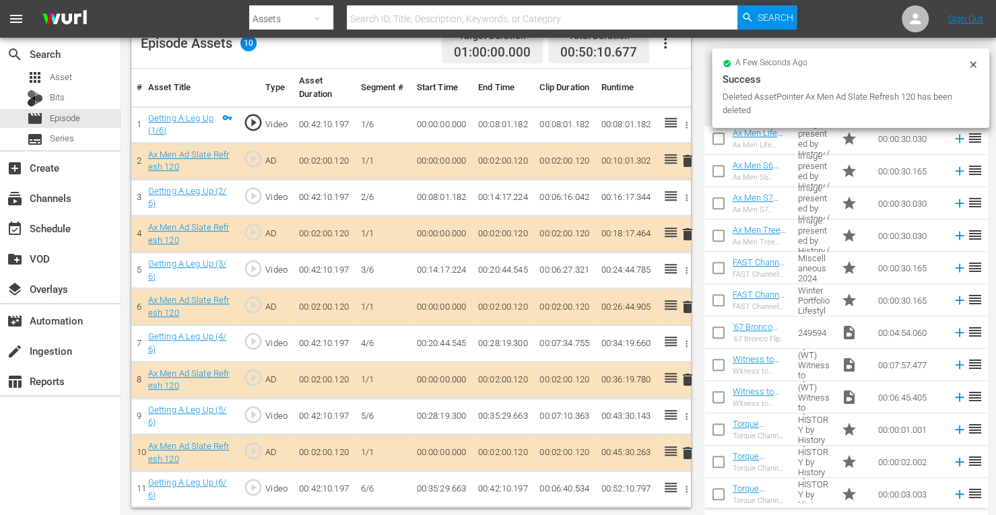
scroll to position [350, 0]
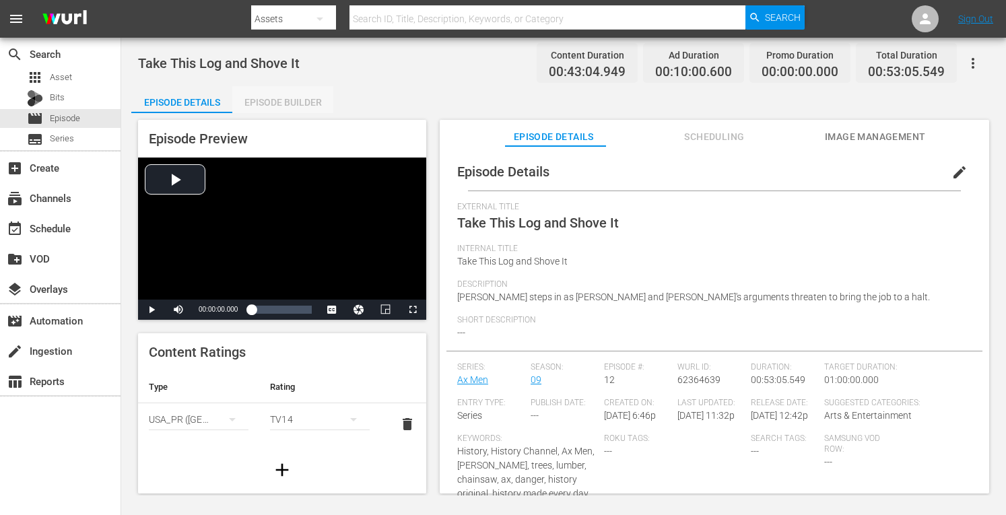
click at [299, 101] on div "Episode Builder" at bounding box center [282, 102] width 101 height 32
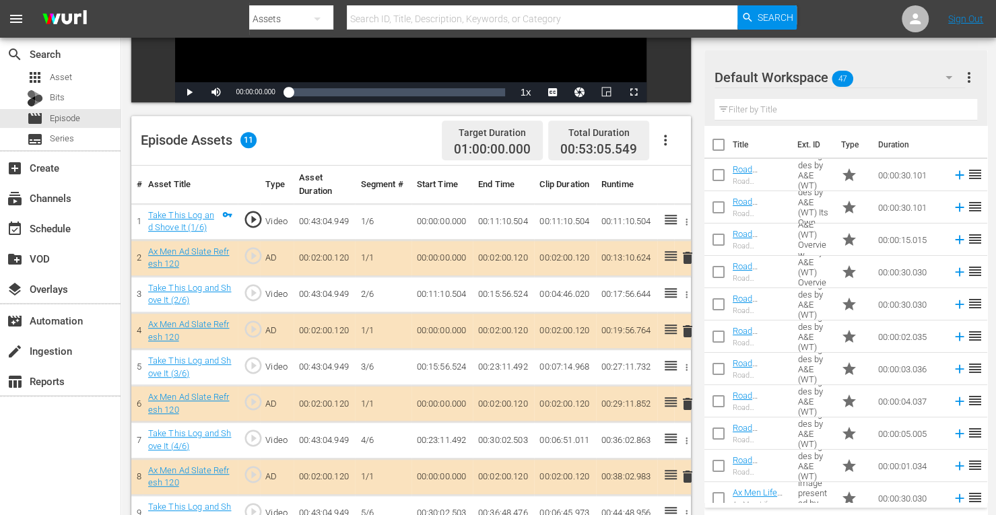
scroll to position [373, 0]
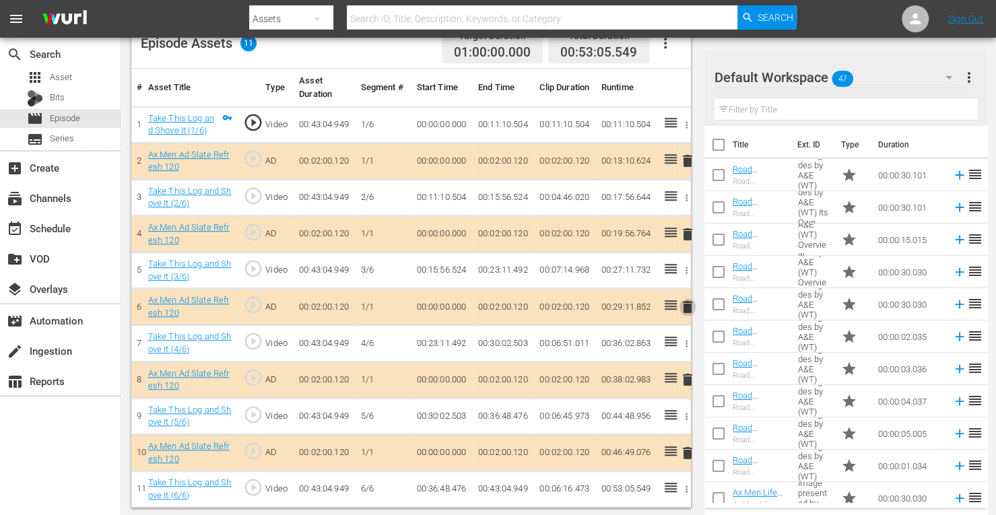
click at [688, 304] on span "delete" at bounding box center [687, 307] width 16 height 16
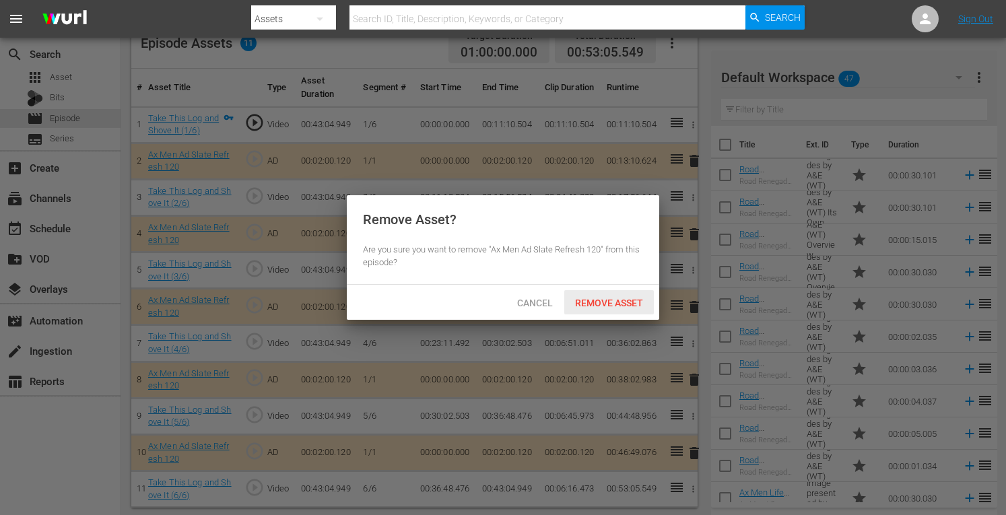
click at [624, 301] on span "Remove Asset" at bounding box center [609, 303] width 90 height 11
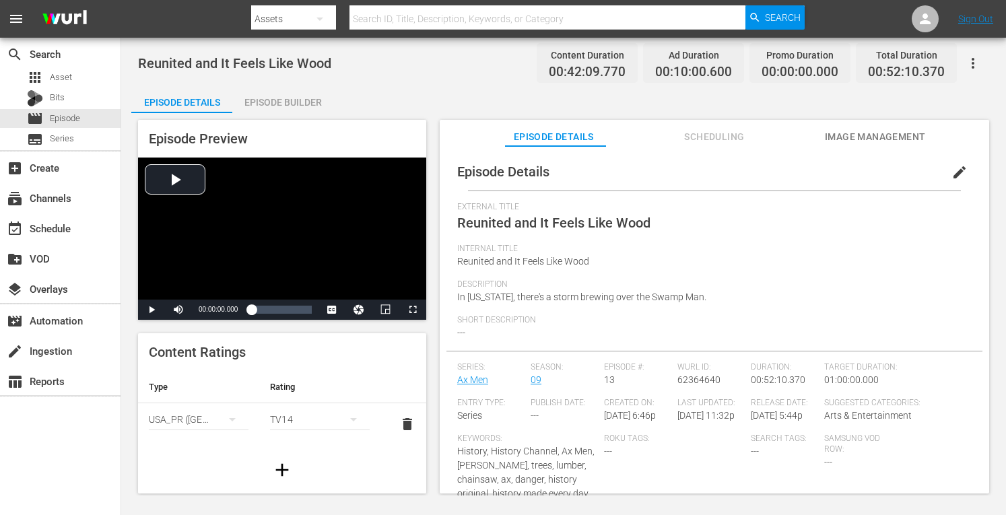
click at [290, 100] on div "Episode Builder" at bounding box center [282, 102] width 101 height 32
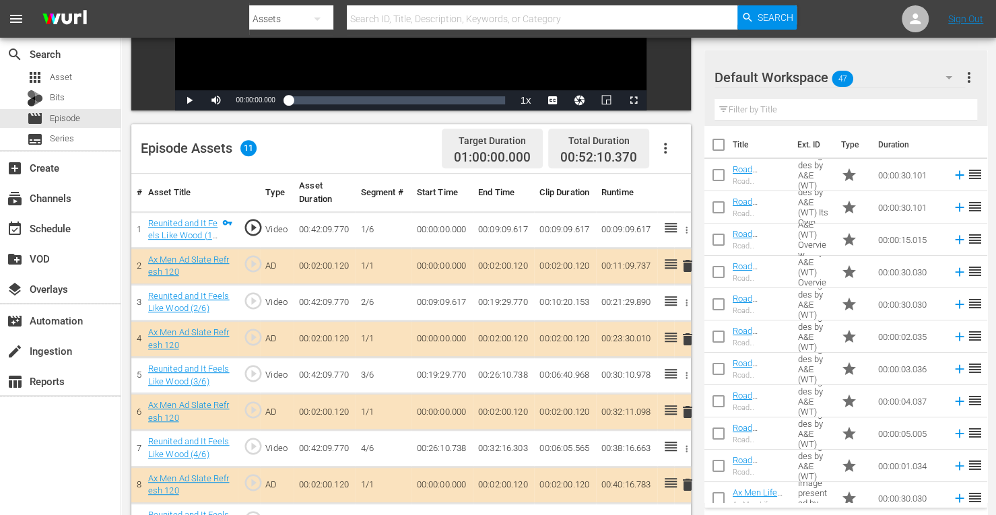
scroll to position [373, 0]
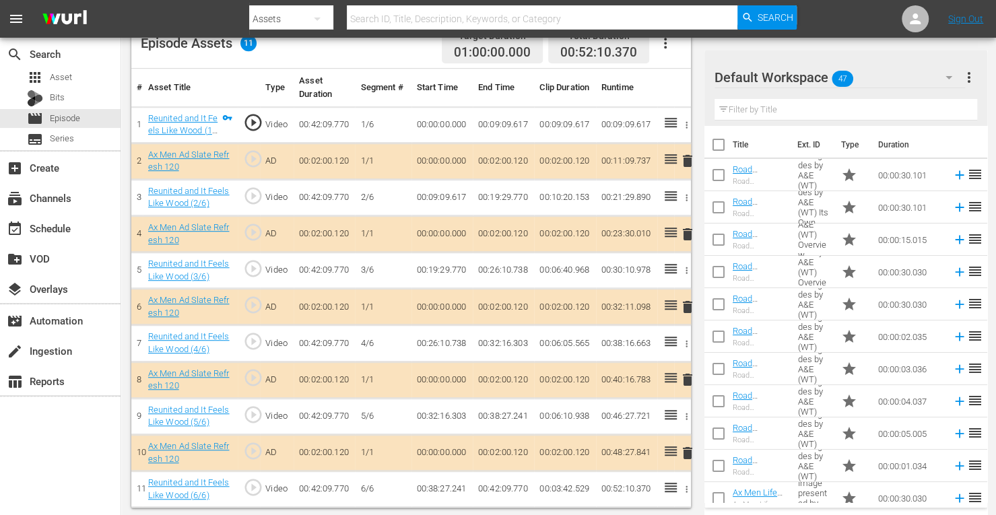
click at [686, 302] on span "delete" at bounding box center [687, 307] width 16 height 16
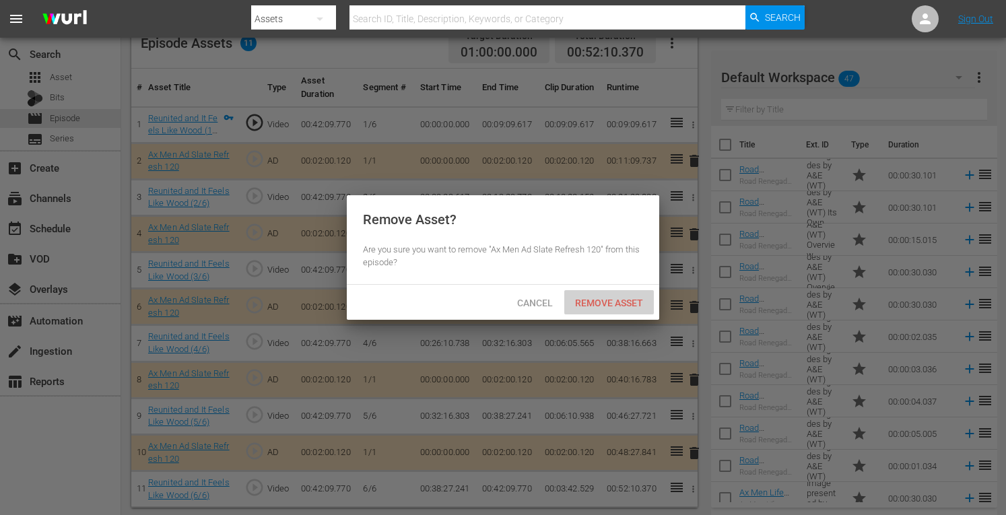
click at [637, 299] on span "Remove Asset" at bounding box center [609, 303] width 90 height 11
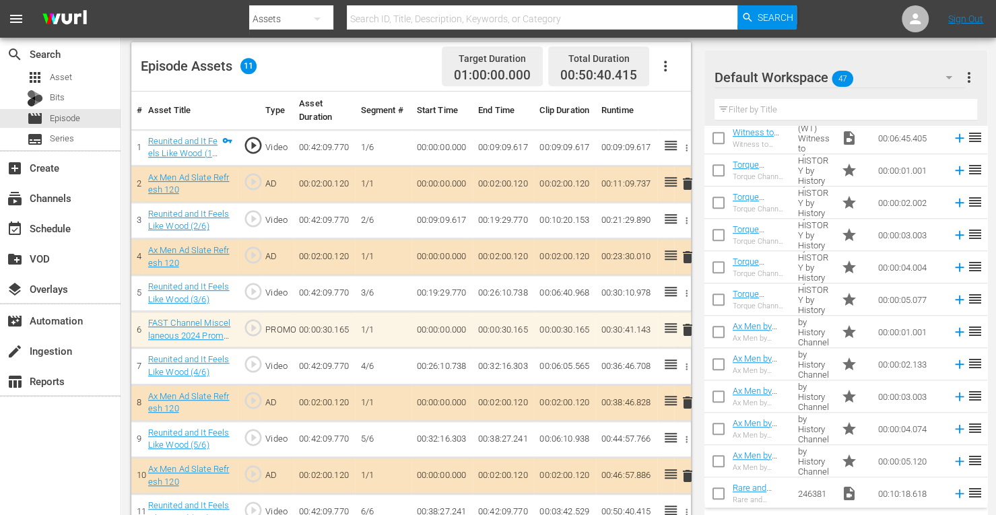
scroll to position [626, 0]
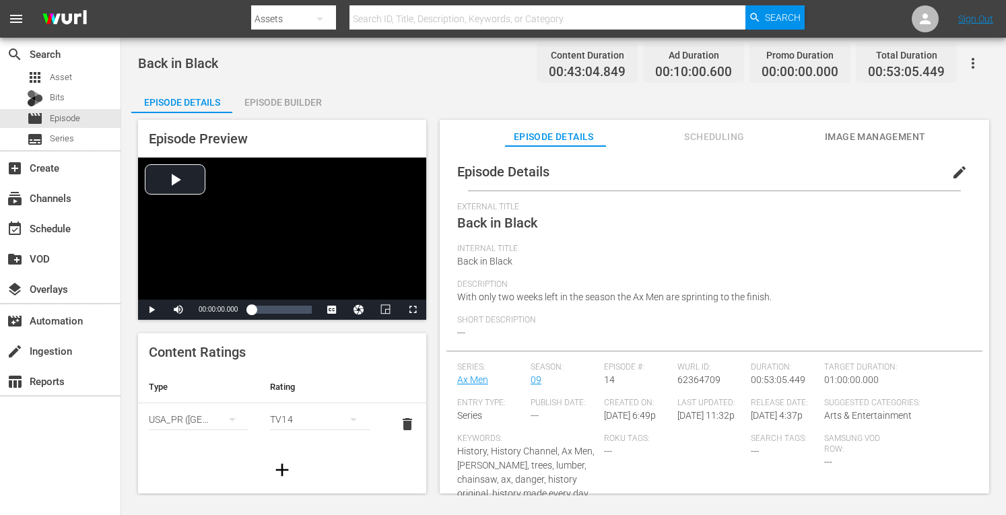
click at [298, 100] on div "Episode Builder" at bounding box center [282, 102] width 101 height 32
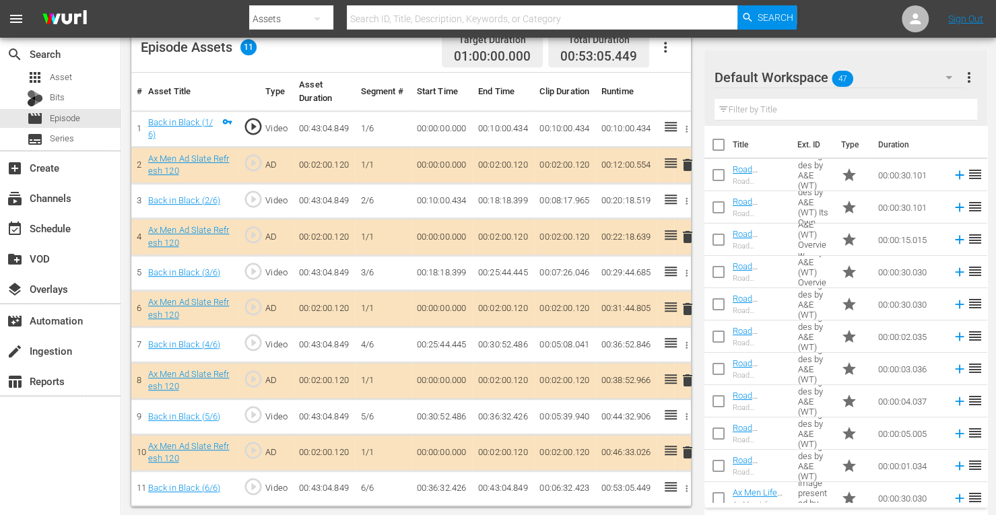
scroll to position [366, 0]
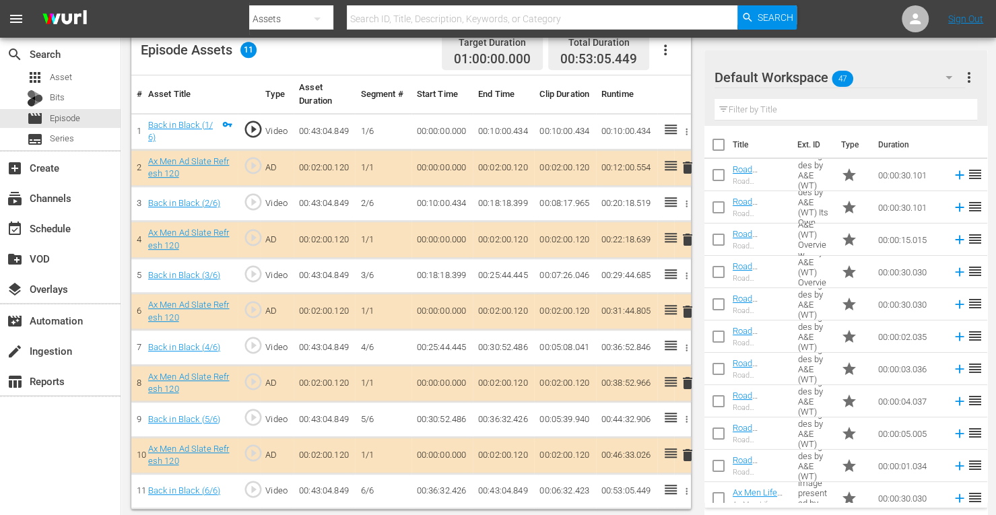
click at [683, 235] on span "delete" at bounding box center [687, 240] width 16 height 16
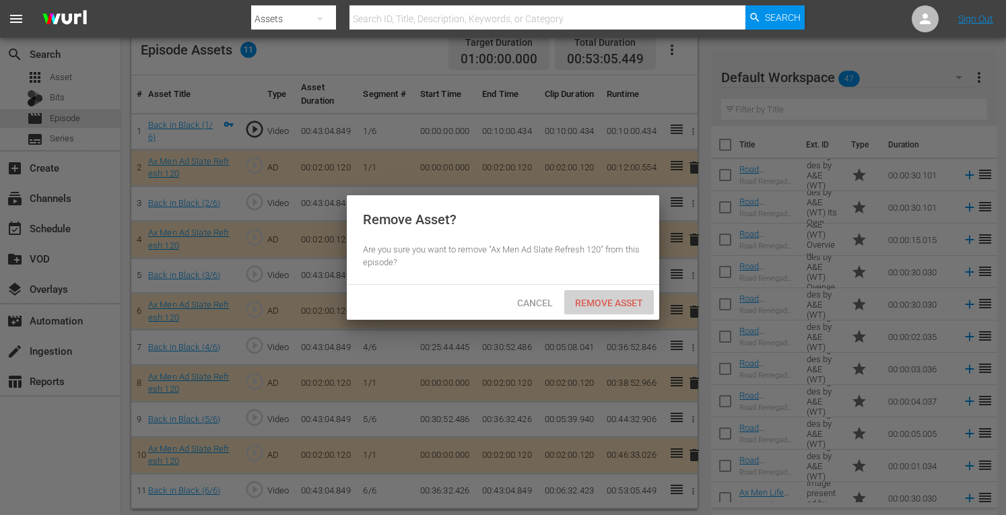
click at [609, 298] on span "Remove Asset" at bounding box center [609, 303] width 90 height 11
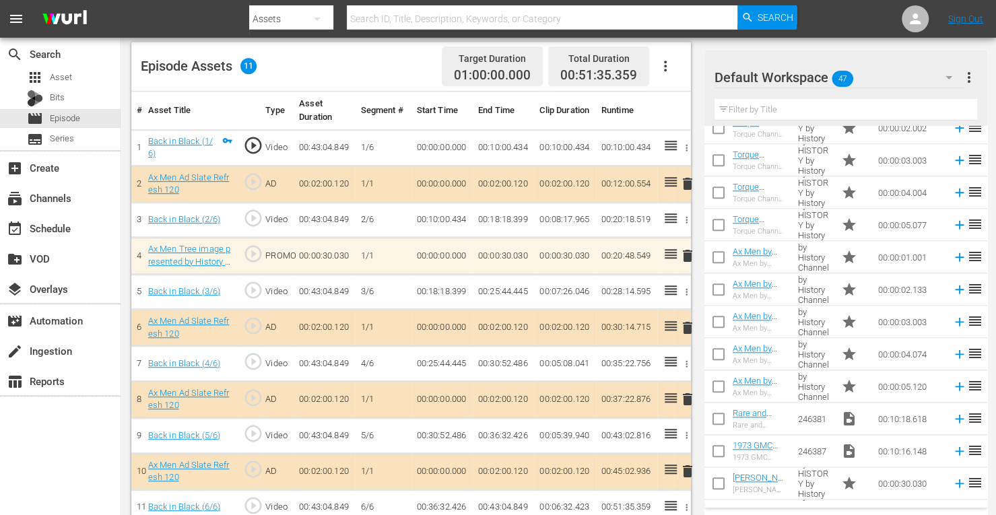
scroll to position [696, 0]
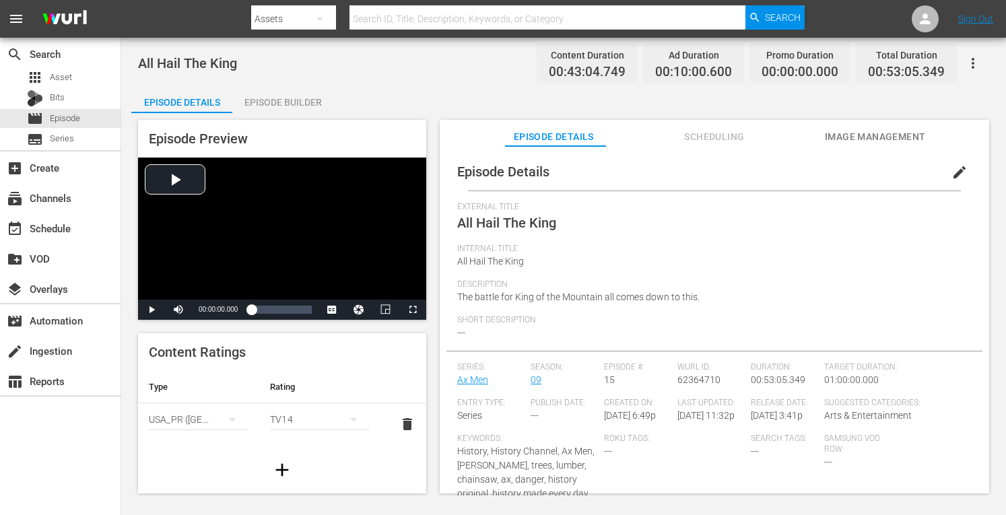
click at [298, 102] on div "Episode Builder" at bounding box center [282, 102] width 101 height 32
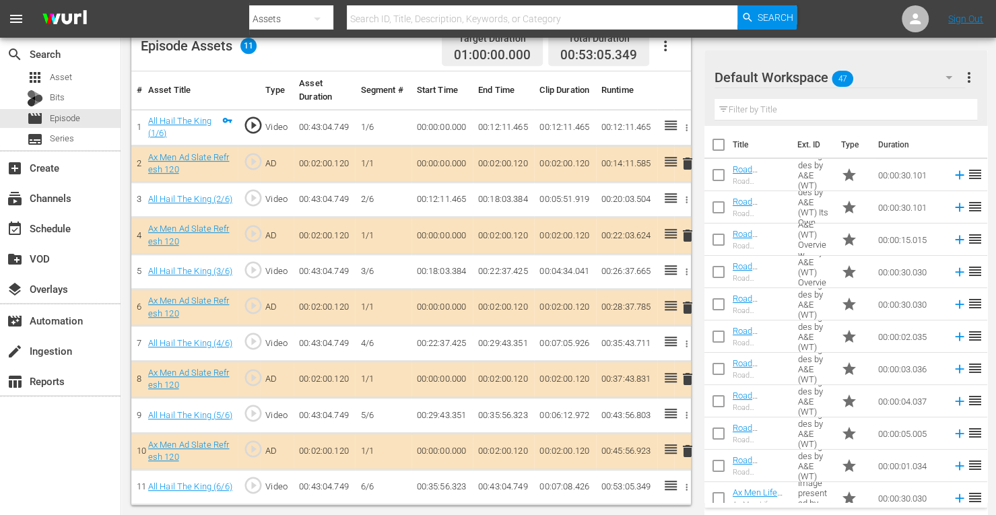
scroll to position [373, 0]
click at [688, 228] on span "delete" at bounding box center [687, 236] width 16 height 16
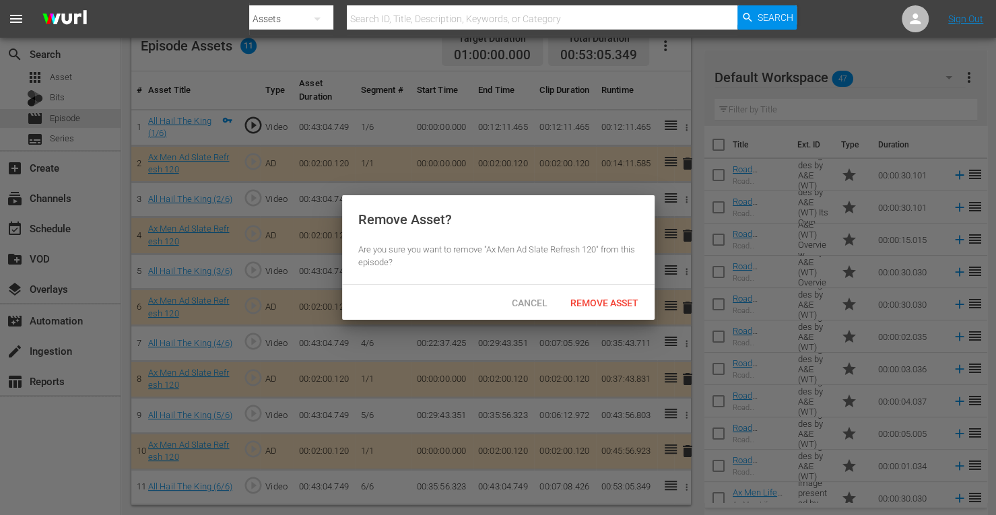
scroll to position [366, 0]
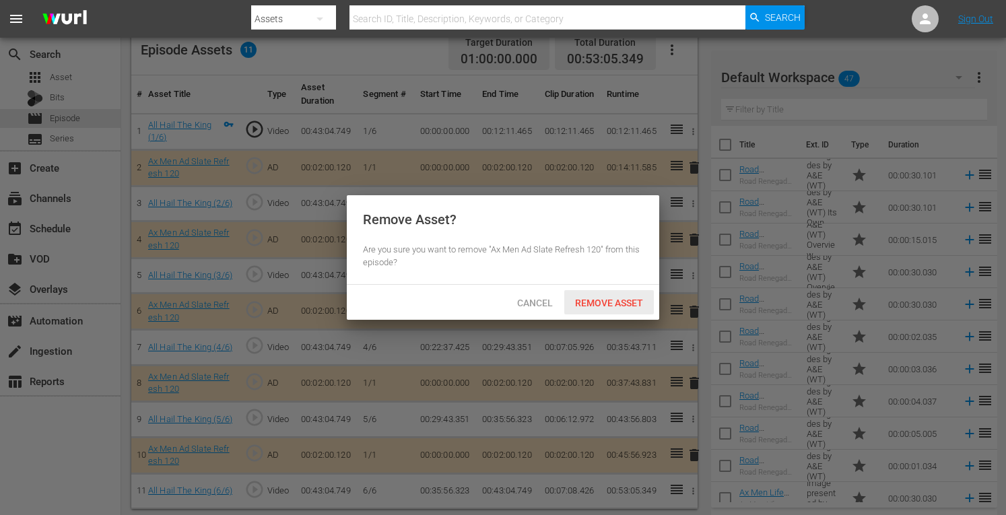
click at [614, 306] on span "Remove Asset" at bounding box center [609, 303] width 90 height 11
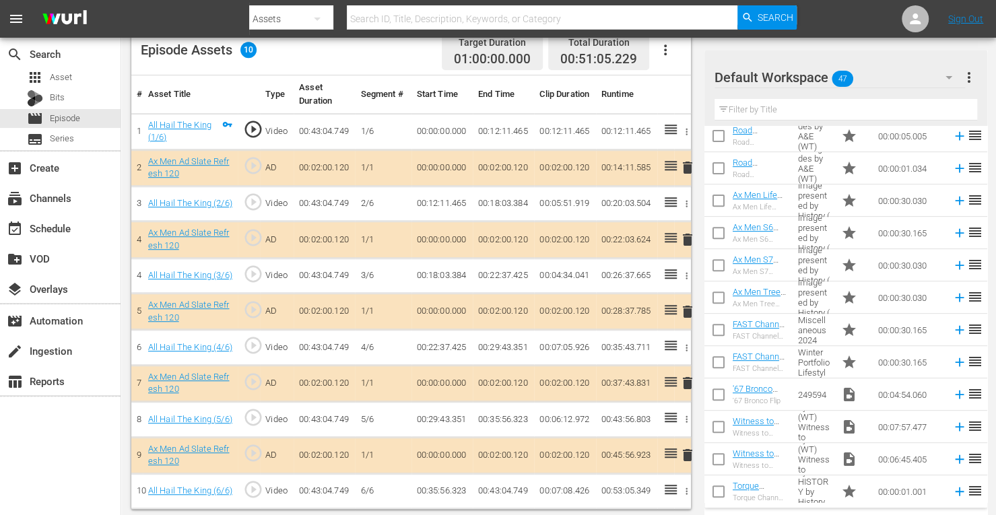
scroll to position [350, 0]
